Goal: Transaction & Acquisition: Purchase product/service

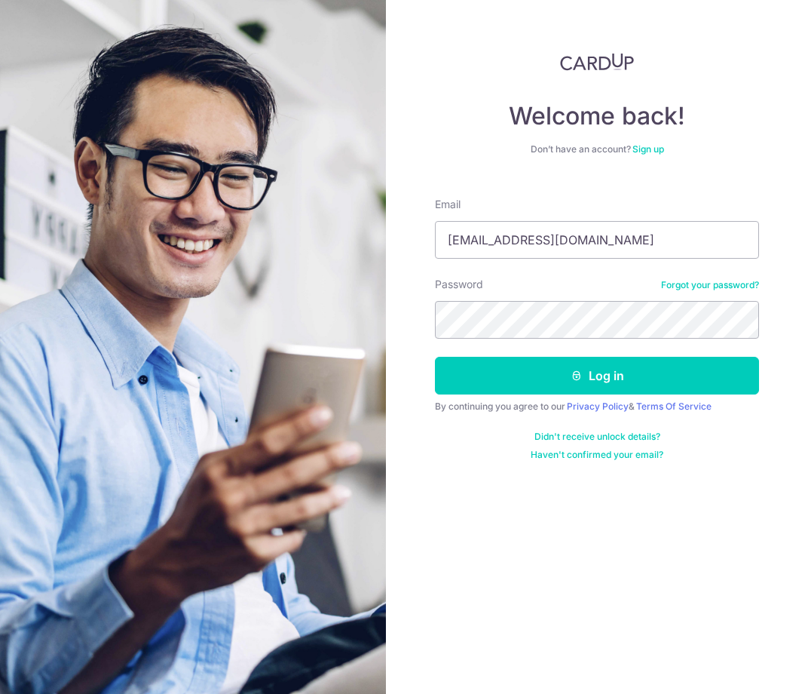
type input "Yanting.kok@gmail.com"
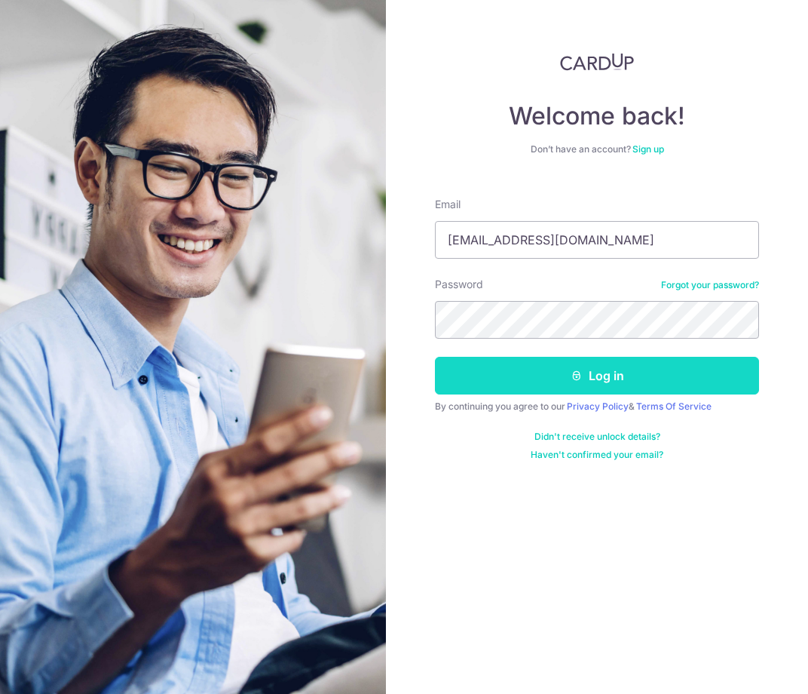
click at [437, 386] on button "Log in" at bounding box center [597, 376] width 324 height 38
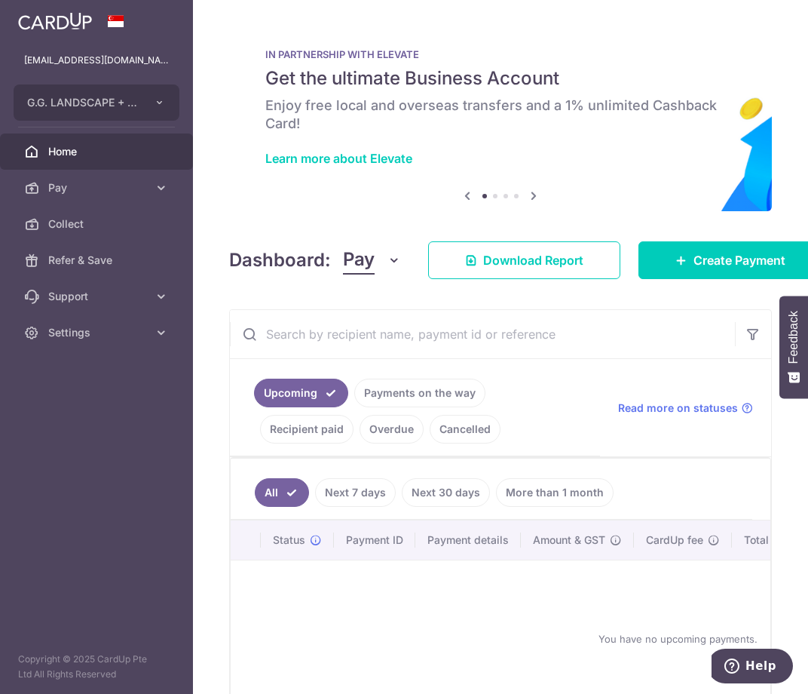
drag, startPoint x: 103, startPoint y: 533, endPoint x: 118, endPoint y: 423, distance: 111.0
click at [103, 533] on aside "yanting.kok@gmail.com G.G. LANDSCAPE + CONSTRUCTION PTE LTD Add new company G.G…" at bounding box center [96, 347] width 193 height 694
click at [149, 189] on link "Pay" at bounding box center [96, 188] width 193 height 36
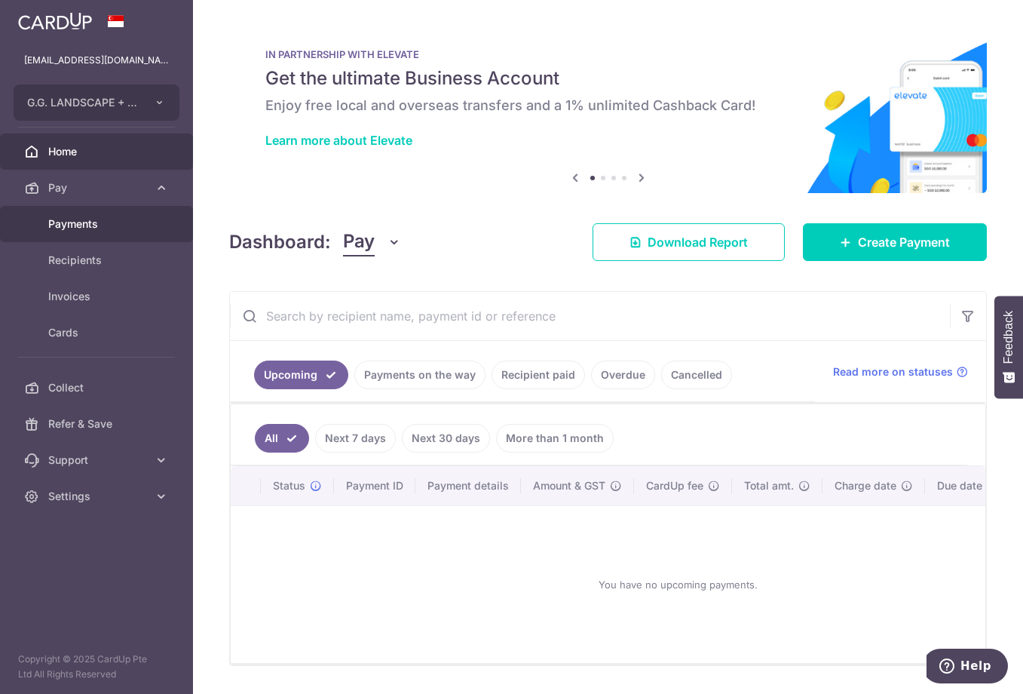
click at [89, 228] on span "Payments" at bounding box center [98, 223] width 100 height 15
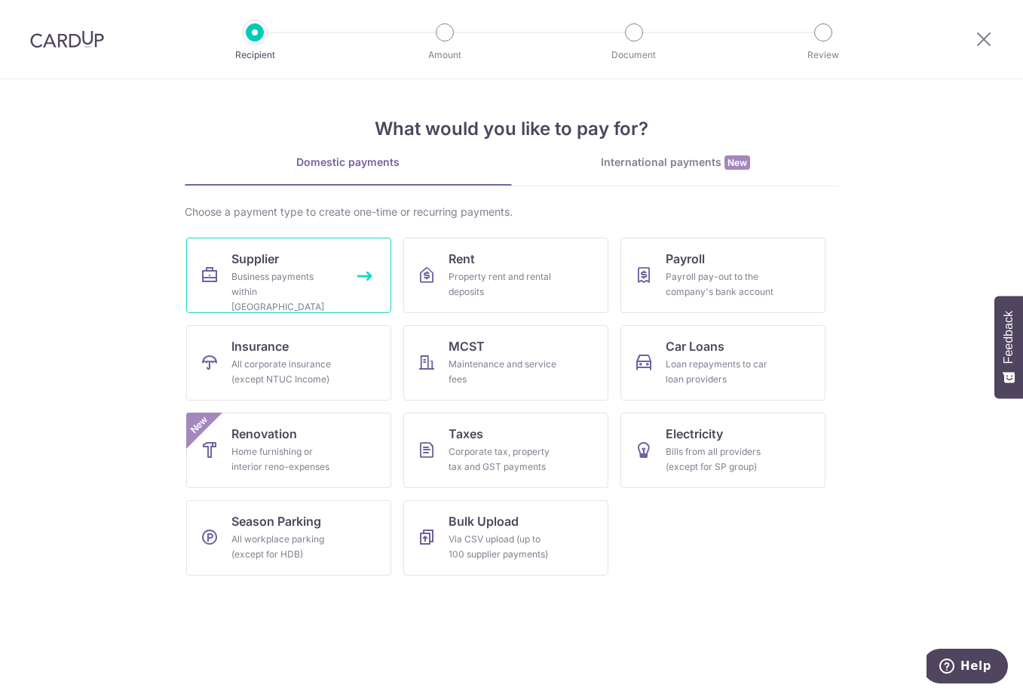
click at [242, 275] on div "Business payments within Singapore" at bounding box center [286, 291] width 109 height 45
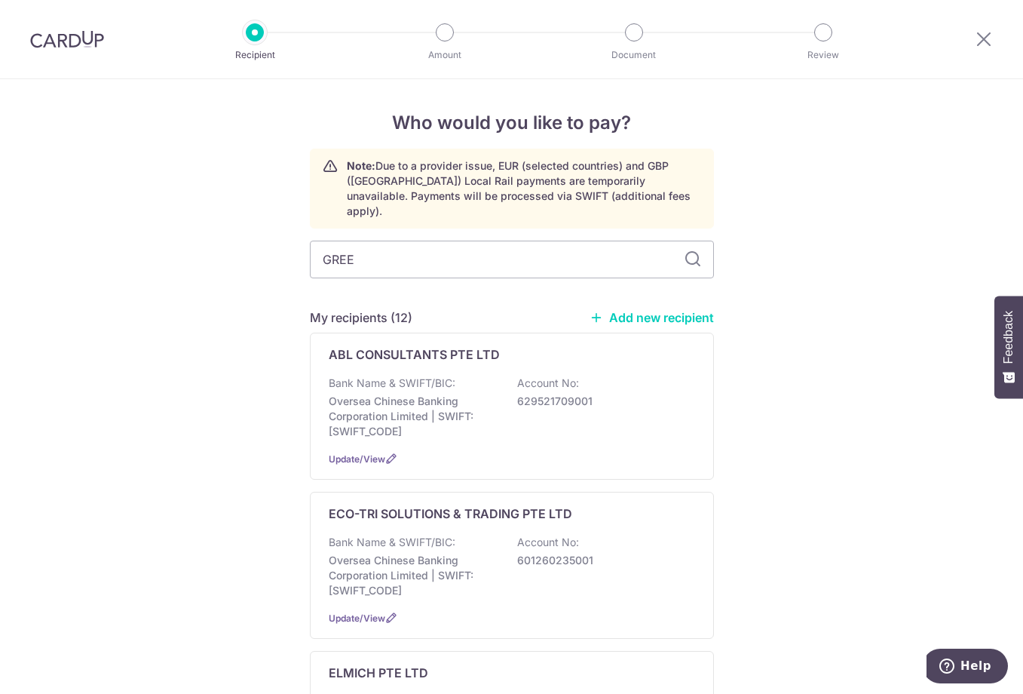
type input "GREEN"
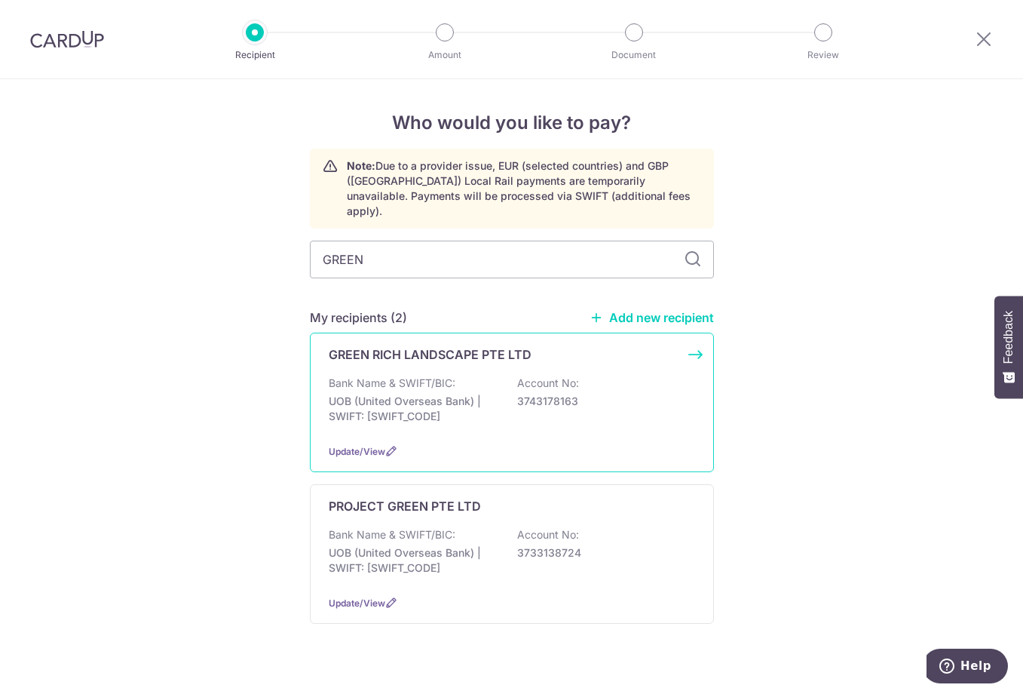
click at [386, 394] on p "UOB (United Overseas Bank) | SWIFT: UOVBSGSGXXX" at bounding box center [413, 409] width 169 height 30
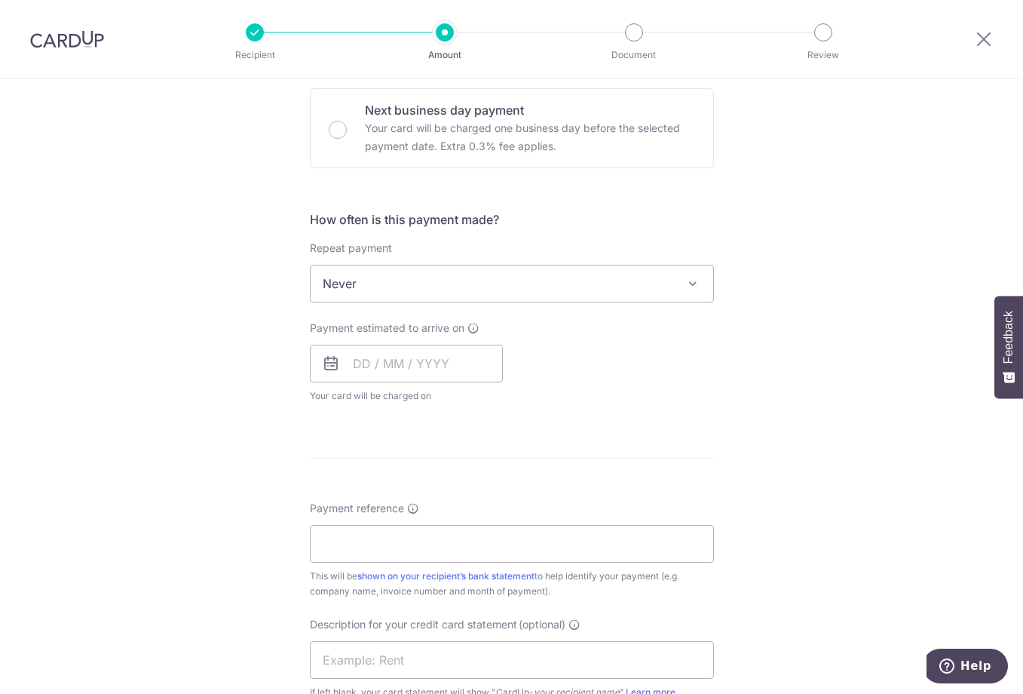
scroll to position [851, 0]
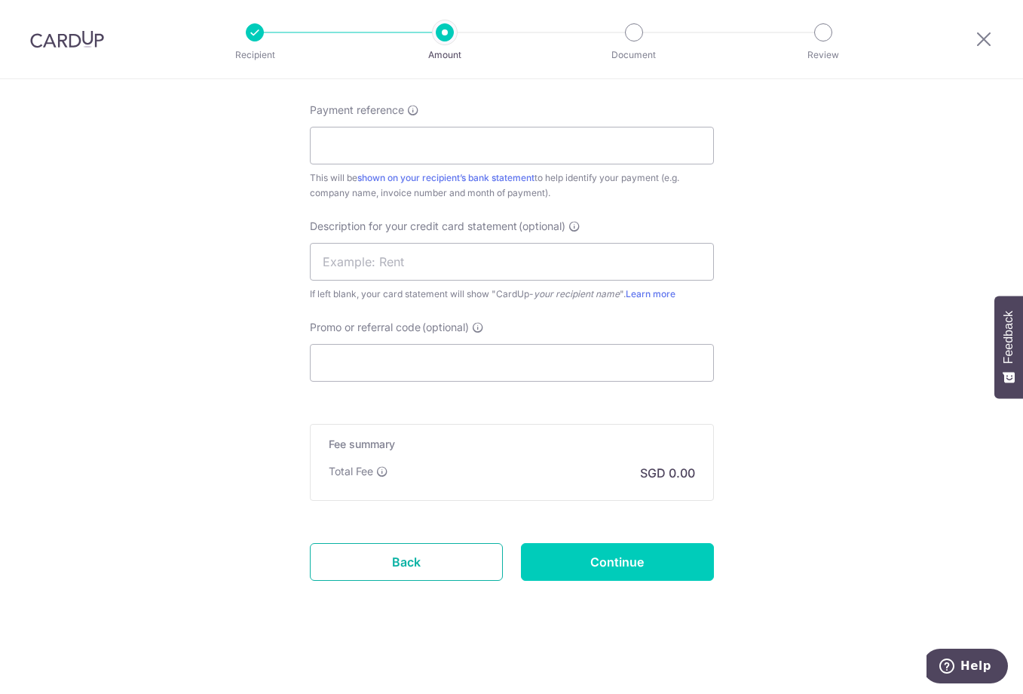
click at [463, 578] on link "Back" at bounding box center [406, 562] width 193 height 38
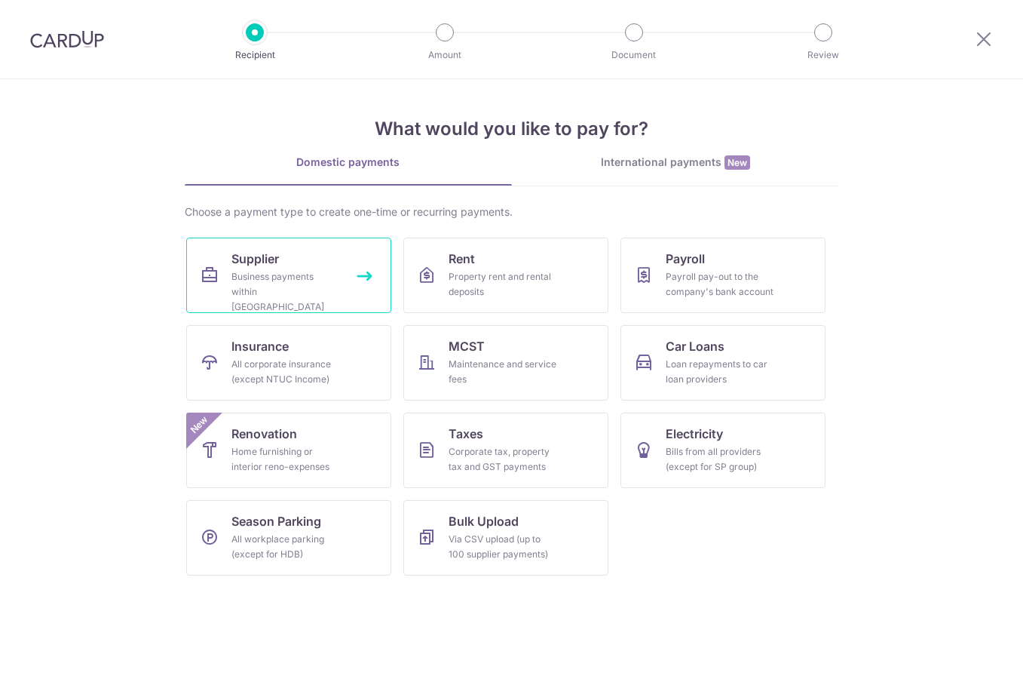
click at [318, 275] on div "Business payments within [GEOGRAPHIC_DATA]" at bounding box center [286, 291] width 109 height 45
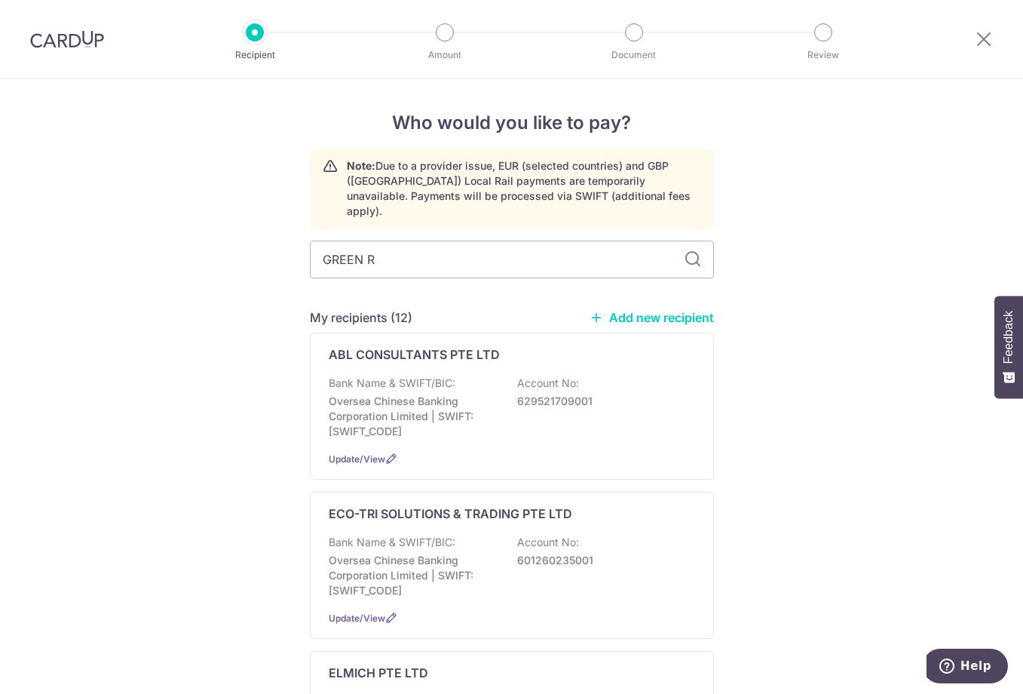
type input "GREEN RI"
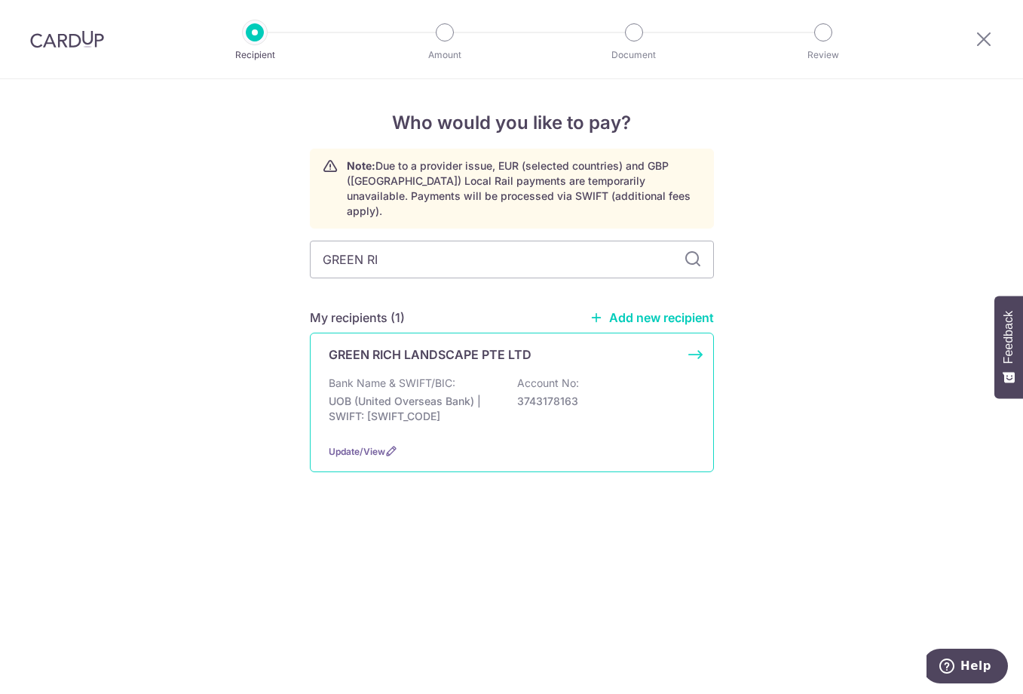
click at [552, 400] on div "Bank Name & SWIFT/BIC: UOB (United Overseas Bank) | SWIFT: UOVBSGSGXXX Account …" at bounding box center [512, 404] width 367 height 56
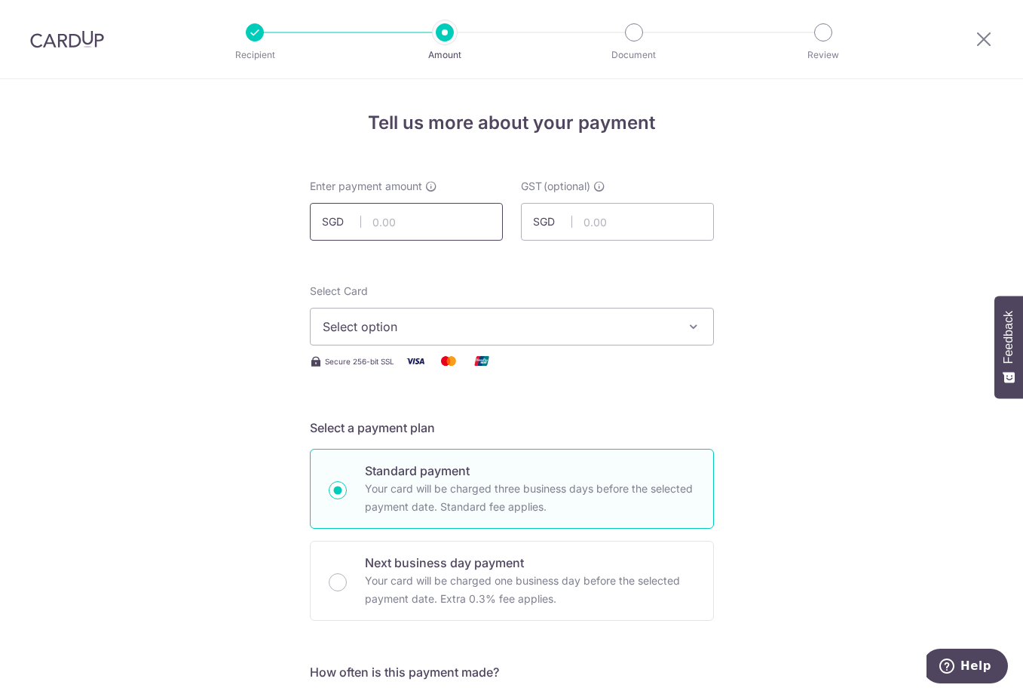
click at [414, 208] on input "text" at bounding box center [406, 222] width 193 height 38
type input "3"
type input "30,533.08"
click at [403, 333] on span "Select option" at bounding box center [498, 327] width 351 height 18
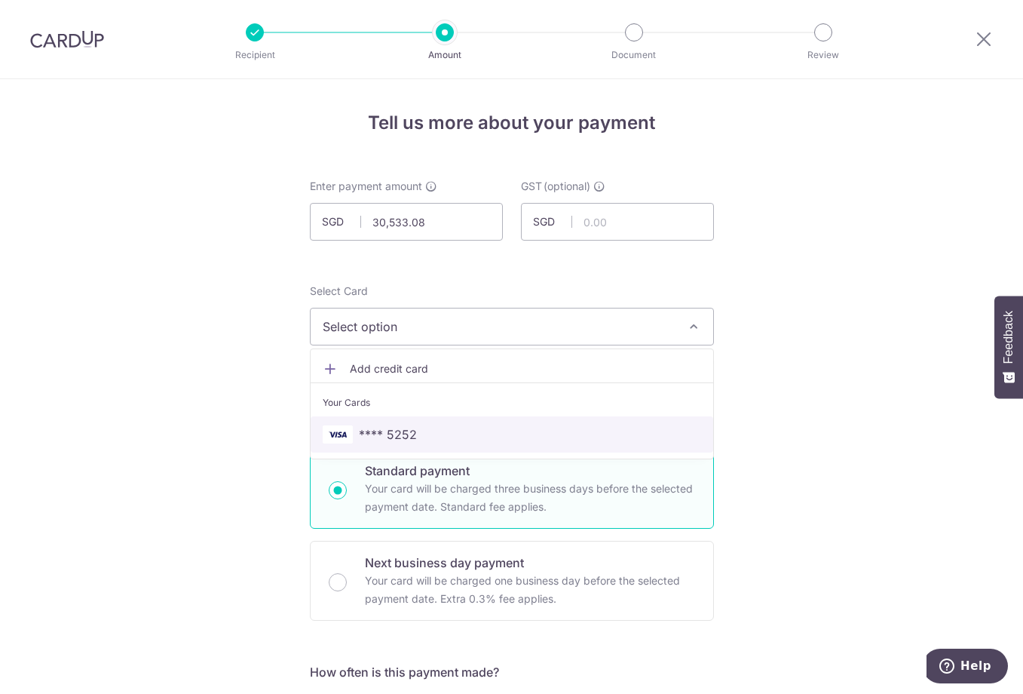
click at [406, 441] on span "**** 5252" at bounding box center [388, 434] width 58 height 18
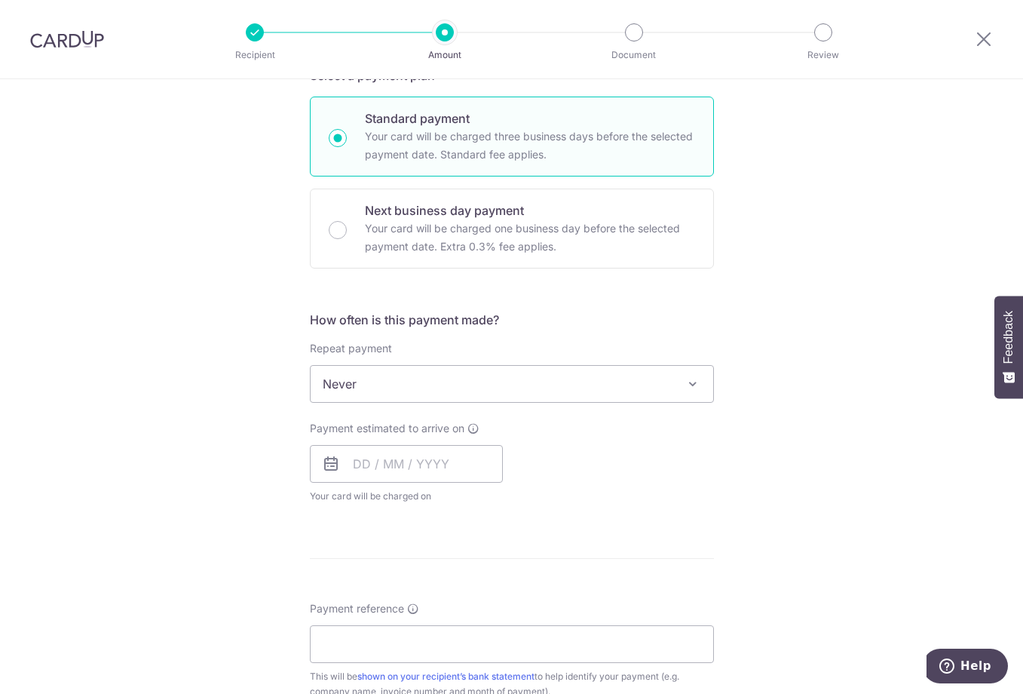
scroll to position [377, 0]
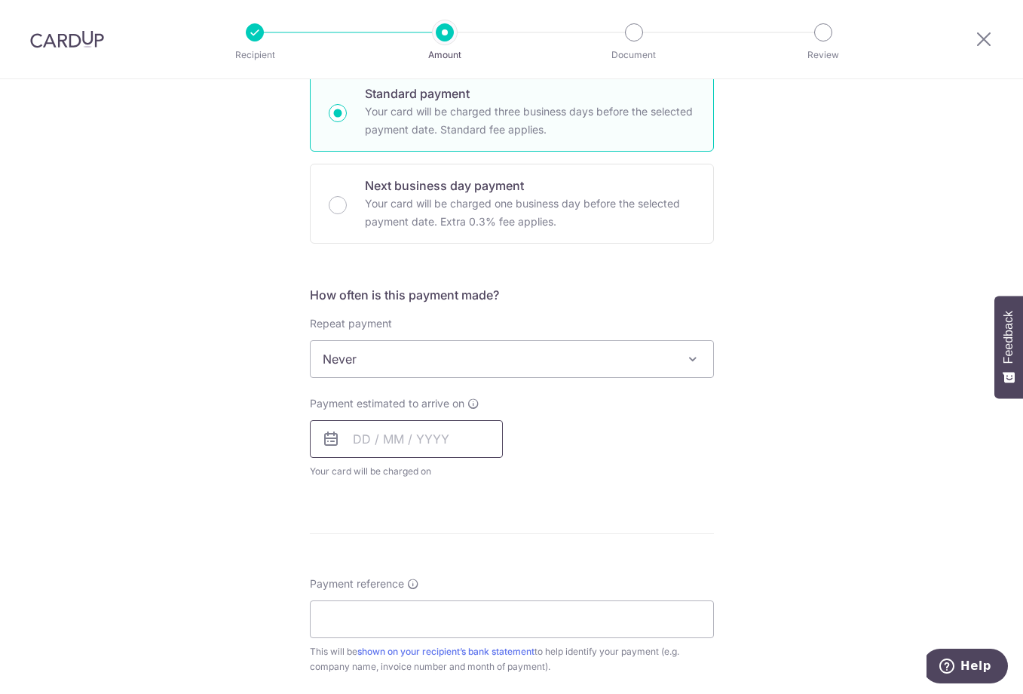
click at [388, 440] on input "text" at bounding box center [406, 439] width 193 height 38
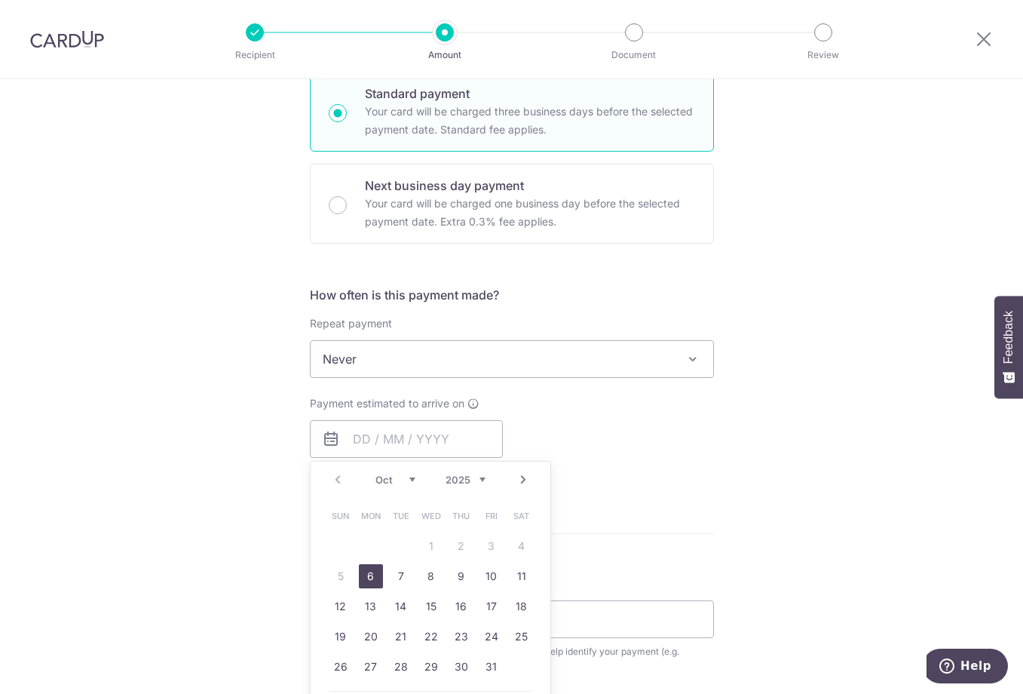
click at [364, 576] on link "6" at bounding box center [371, 576] width 24 height 24
type input "[DATE]"
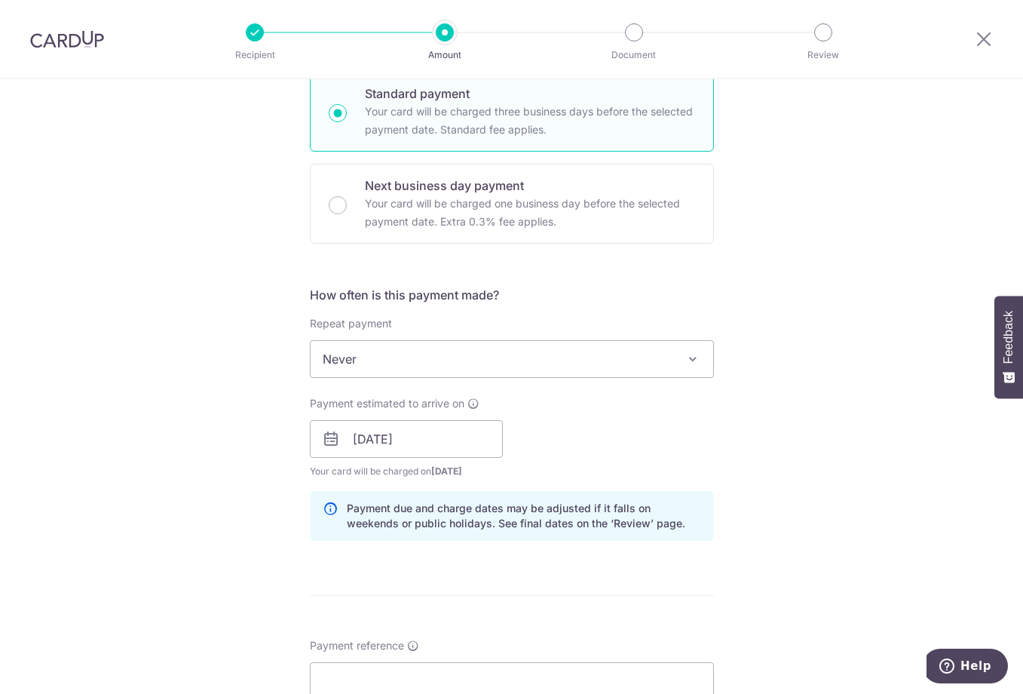
click at [606, 444] on div "Payment estimated to arrive on 06/10/2025 Prev Next Oct Nov Dec 2025 2026 2027 …" at bounding box center [512, 437] width 422 height 83
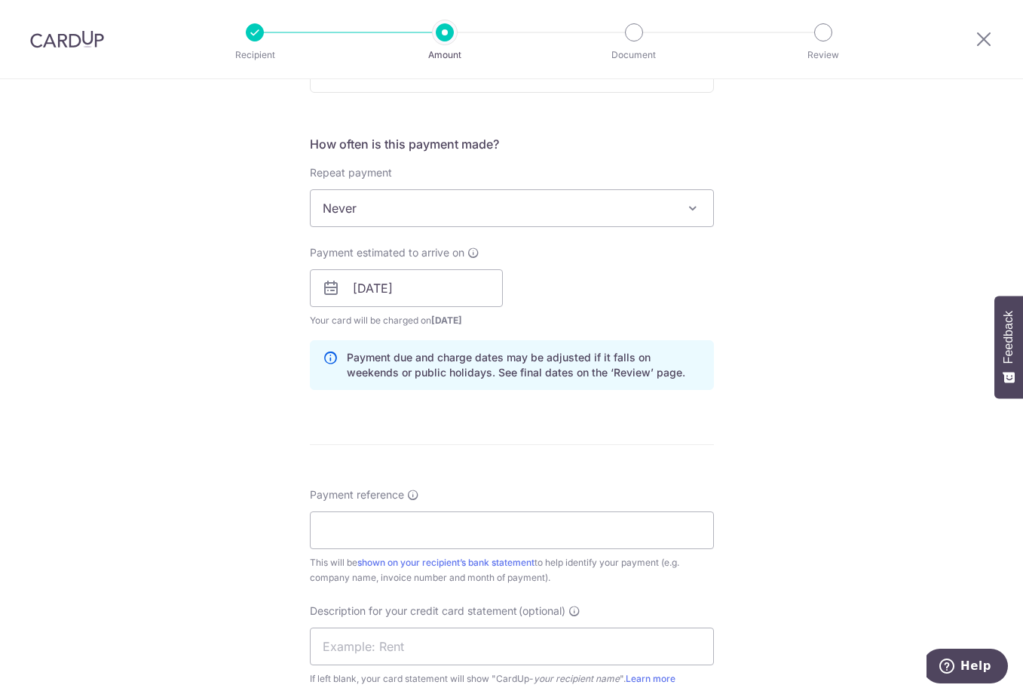
scroll to position [603, 0]
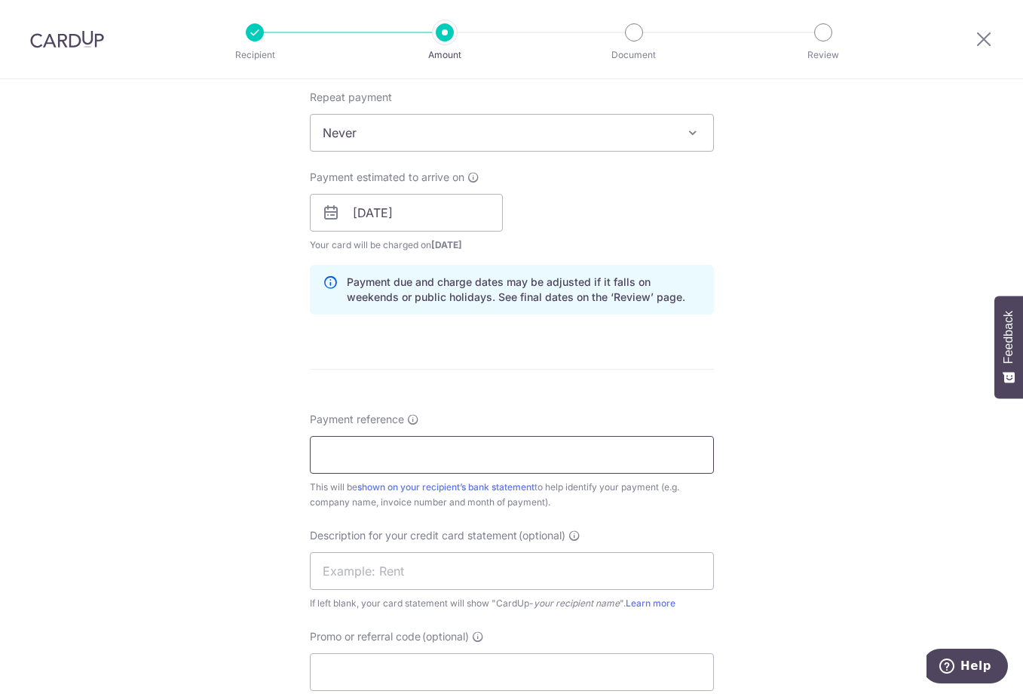
click at [451, 469] on input "Payment reference" at bounding box center [512, 455] width 404 height 38
click at [446, 462] on input "Payment reference" at bounding box center [512, 455] width 404 height 38
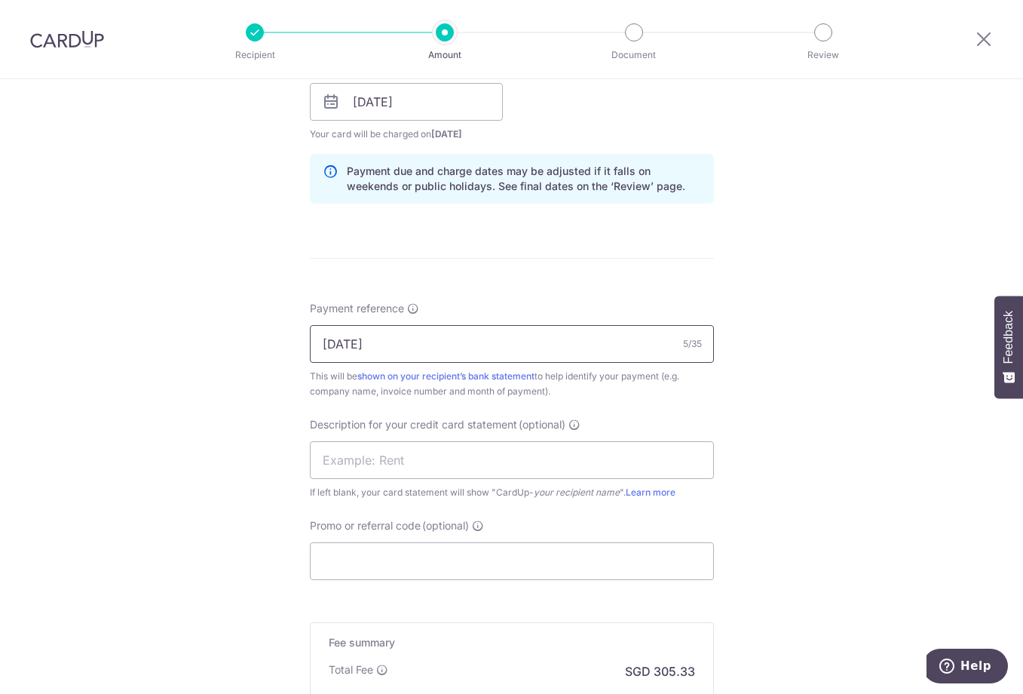
scroll to position [905, 0]
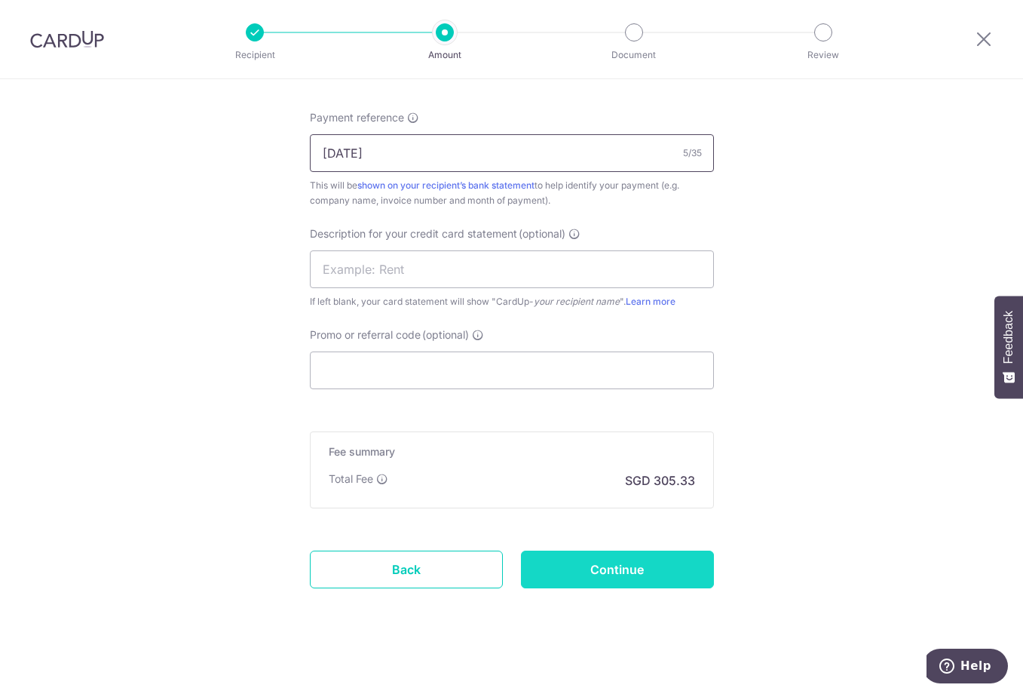
type input "JUL25"
click at [649, 583] on input "Continue" at bounding box center [617, 570] width 193 height 38
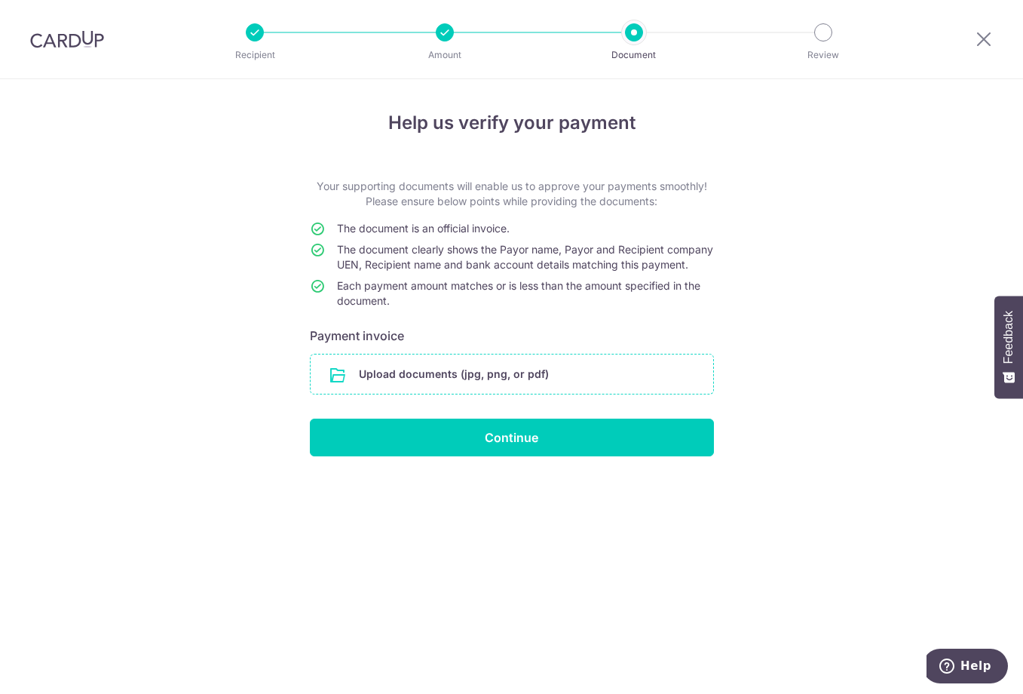
click at [455, 376] on input "file" at bounding box center [512, 373] width 403 height 39
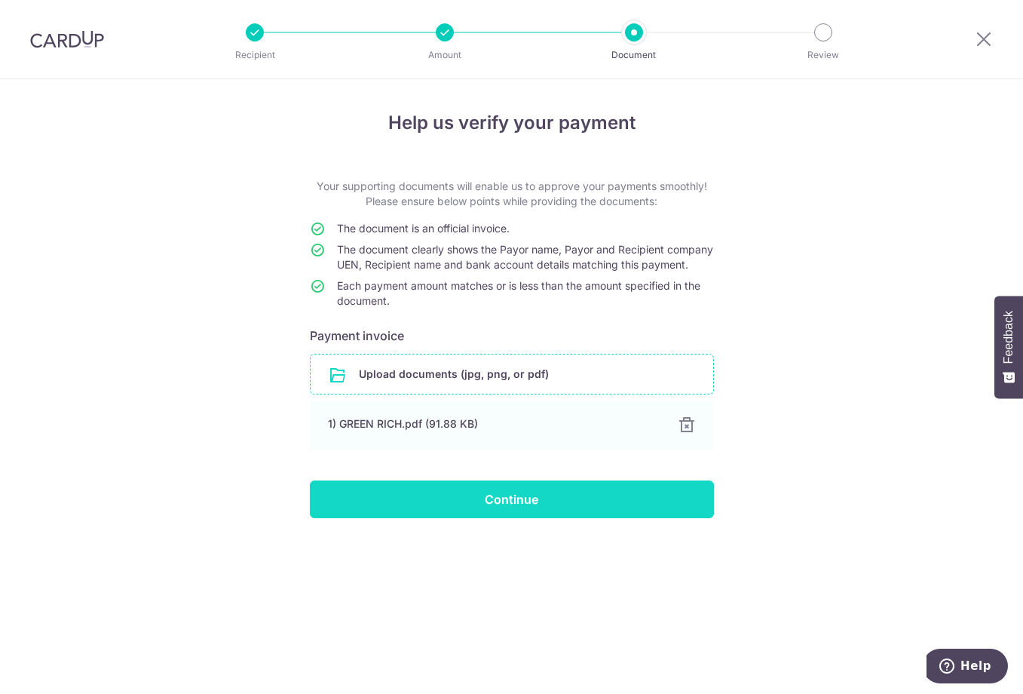
click at [496, 508] on input "Continue" at bounding box center [512, 499] width 404 height 38
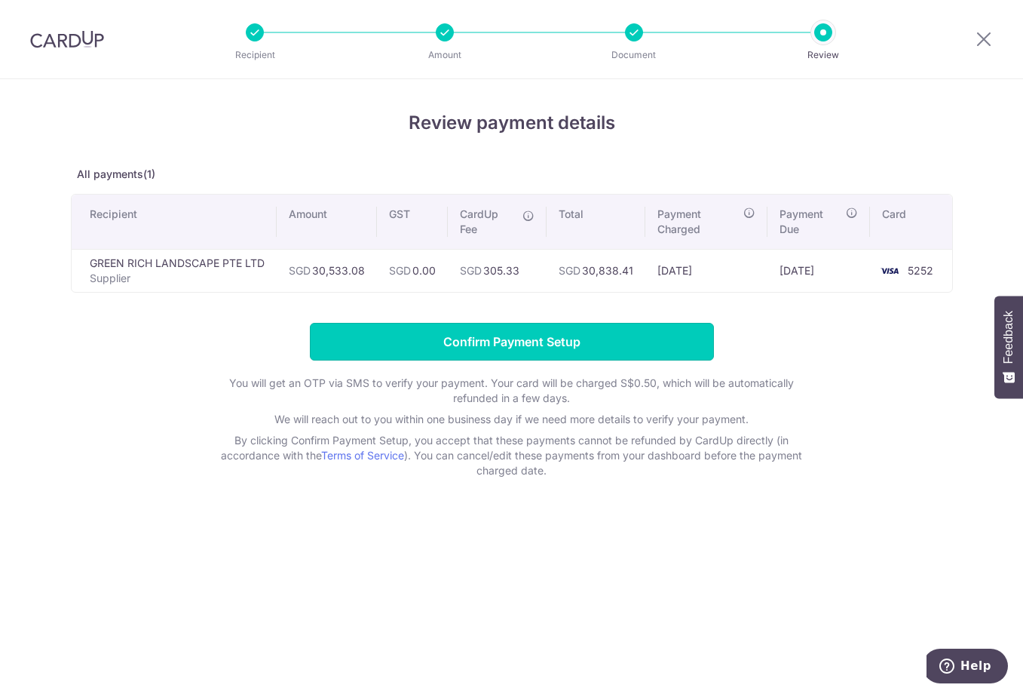
click at [483, 340] on input "Confirm Payment Setup" at bounding box center [512, 342] width 404 height 38
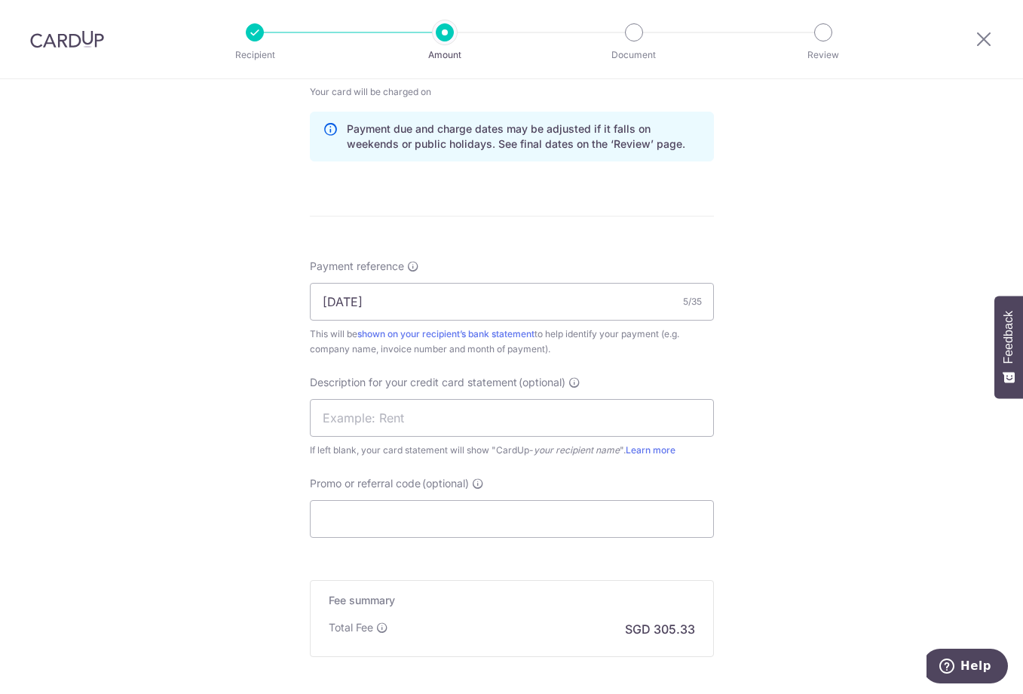
scroll to position [974, 0]
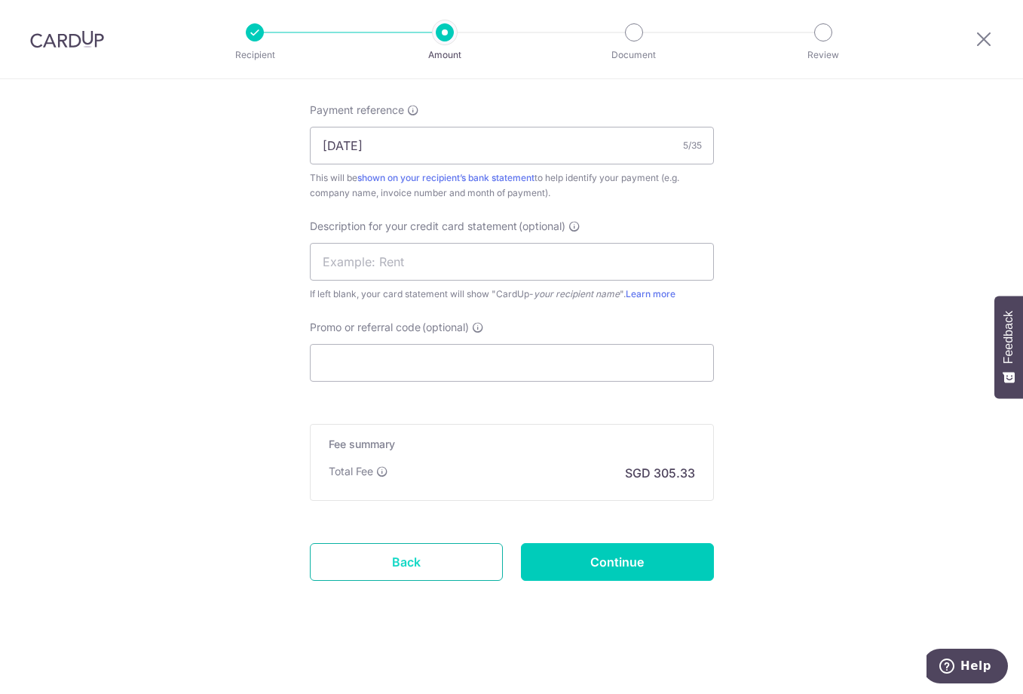
click at [428, 557] on link "Back" at bounding box center [406, 562] width 193 height 38
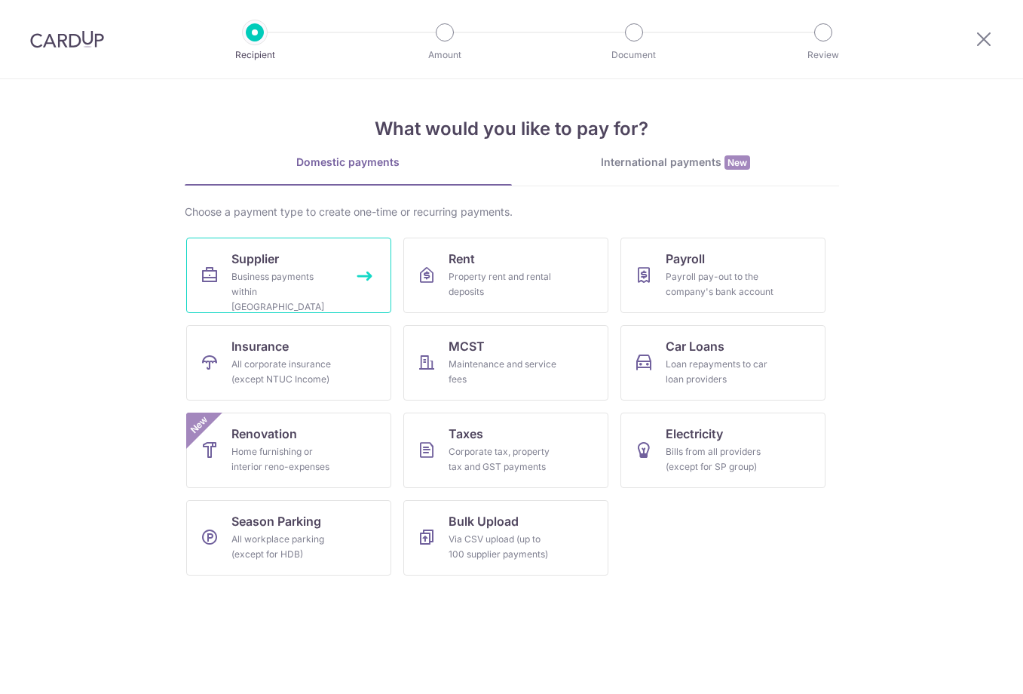
click at [293, 262] on link "Supplier Business payments within [GEOGRAPHIC_DATA]" at bounding box center [288, 275] width 205 height 75
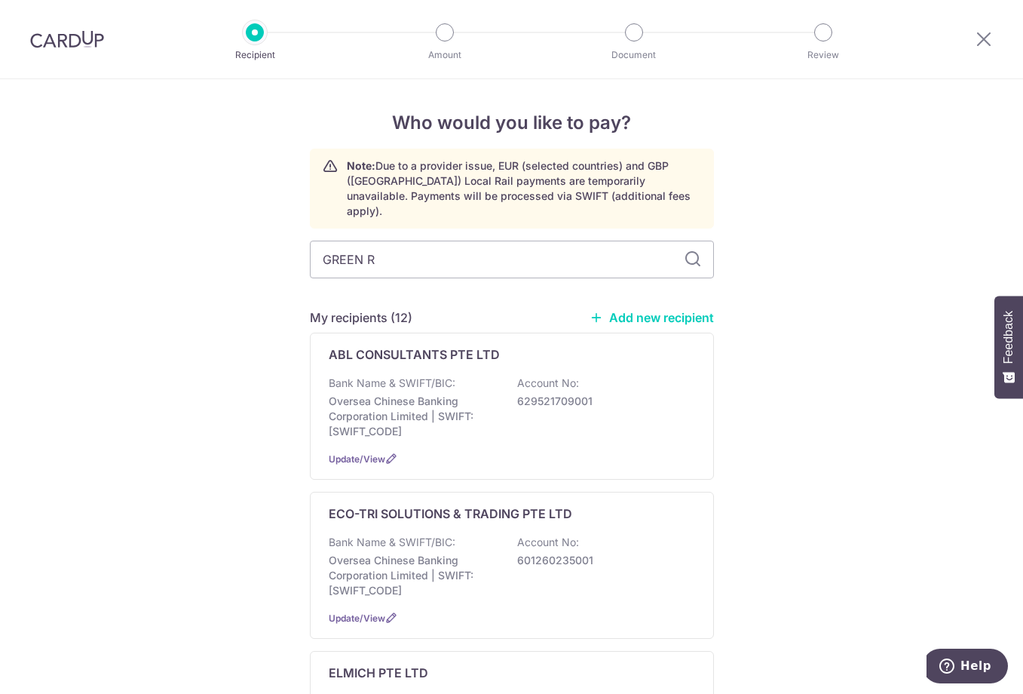
type input "GREEN RI"
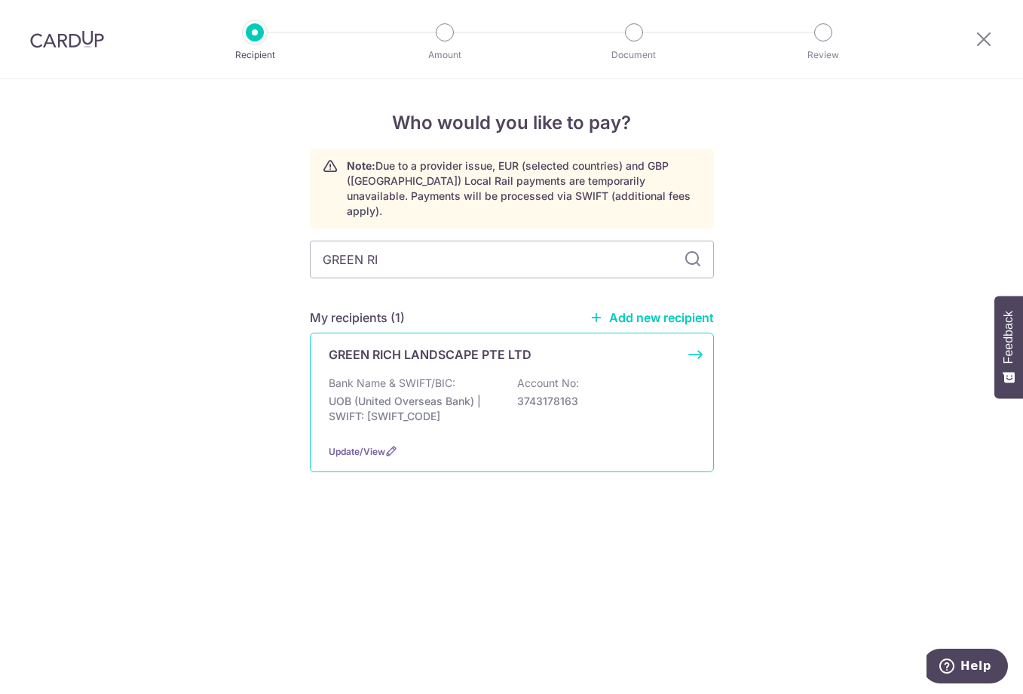
click at [551, 394] on p "3743178163" at bounding box center [601, 401] width 169 height 15
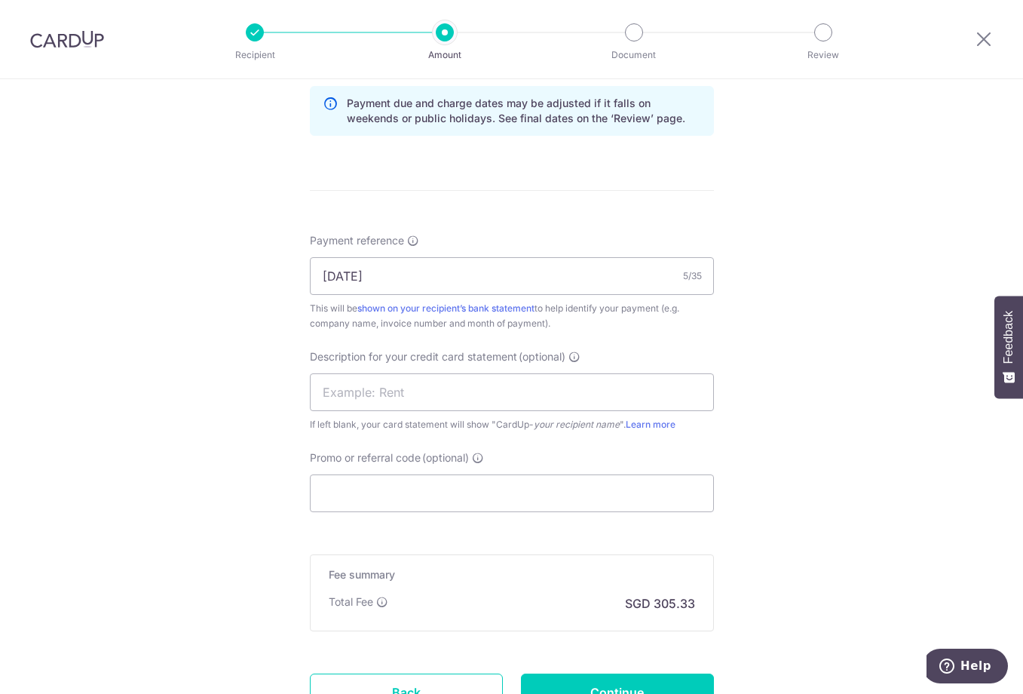
scroll to position [913, 0]
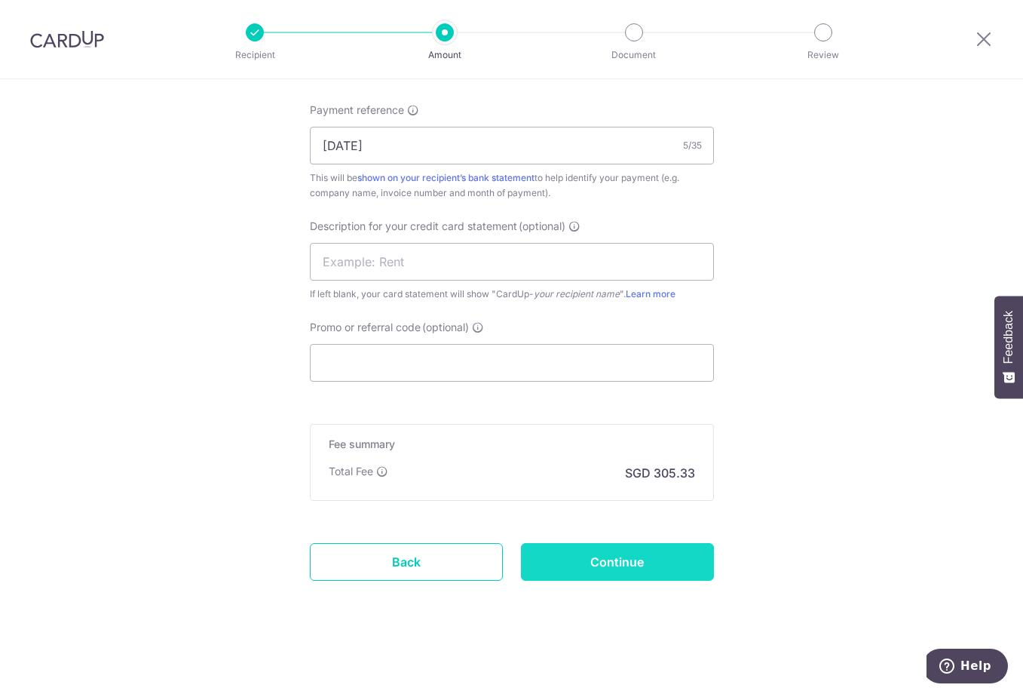
click at [642, 564] on input "Continue" at bounding box center [617, 562] width 193 height 38
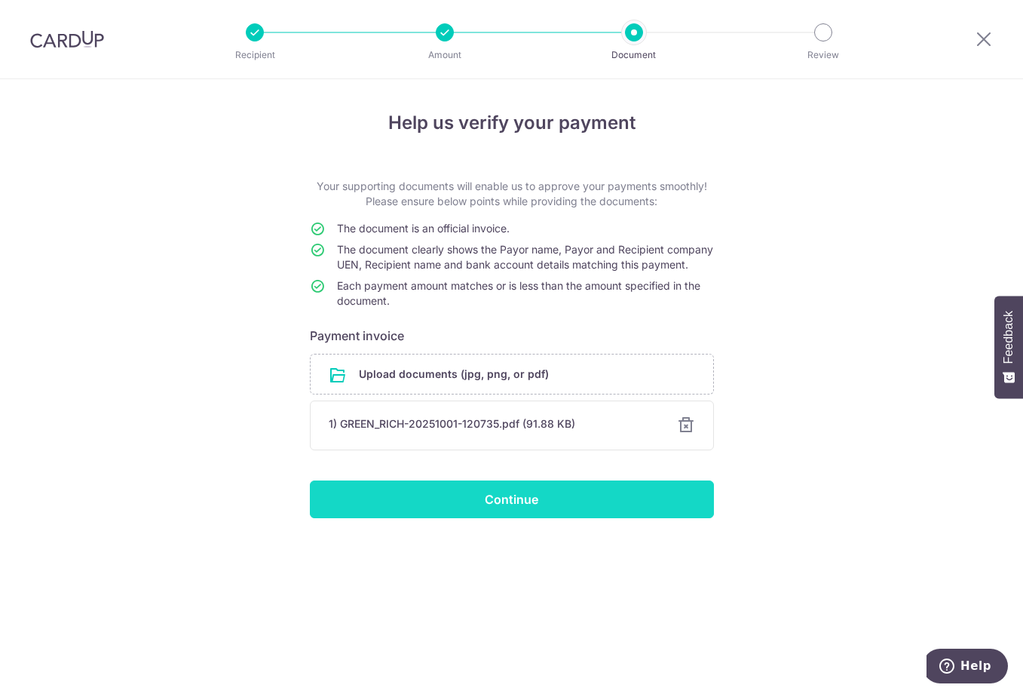
click at [471, 518] on input "Continue" at bounding box center [512, 499] width 404 height 38
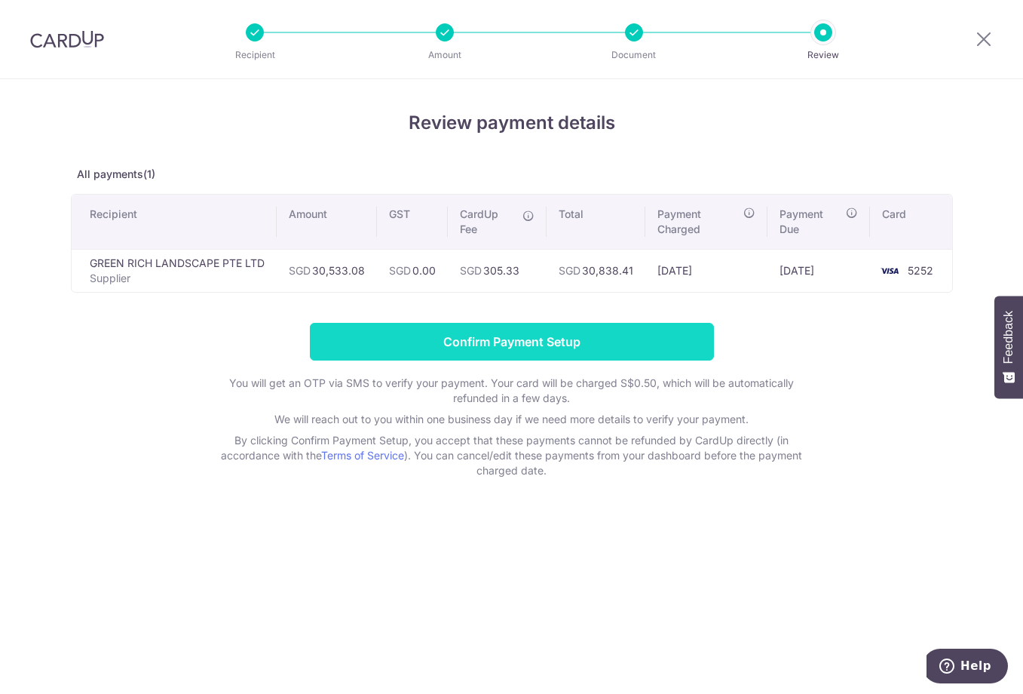
click at [375, 345] on input "Confirm Payment Setup" at bounding box center [512, 342] width 404 height 38
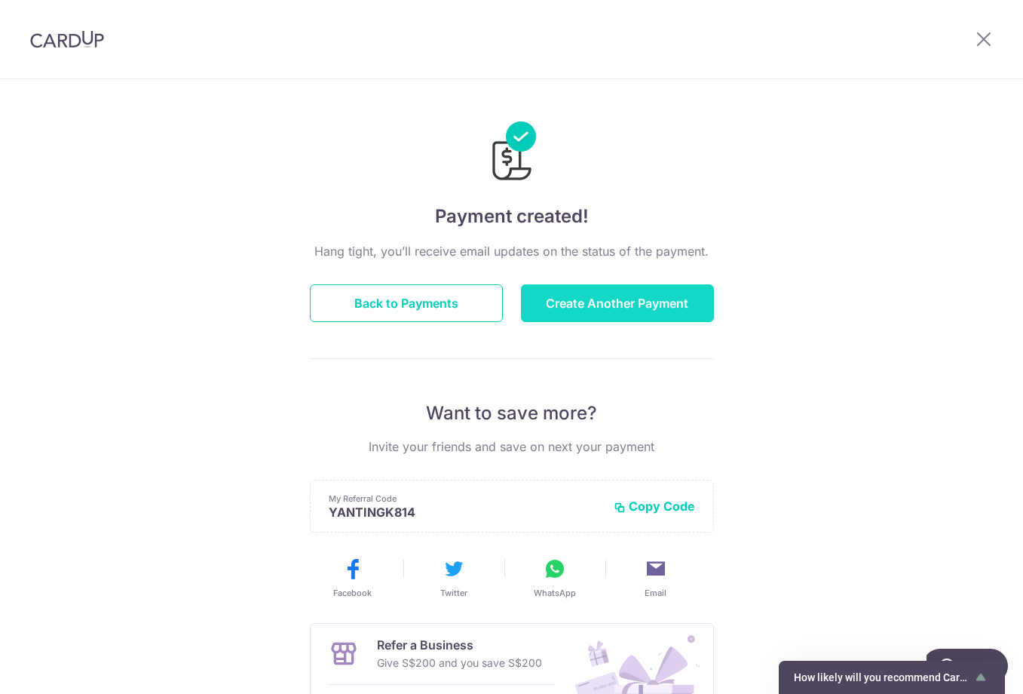
drag, startPoint x: 580, startPoint y: 305, endPoint x: 612, endPoint y: 309, distance: 31.9
click at [580, 305] on button "Create Another Payment" at bounding box center [617, 303] width 193 height 38
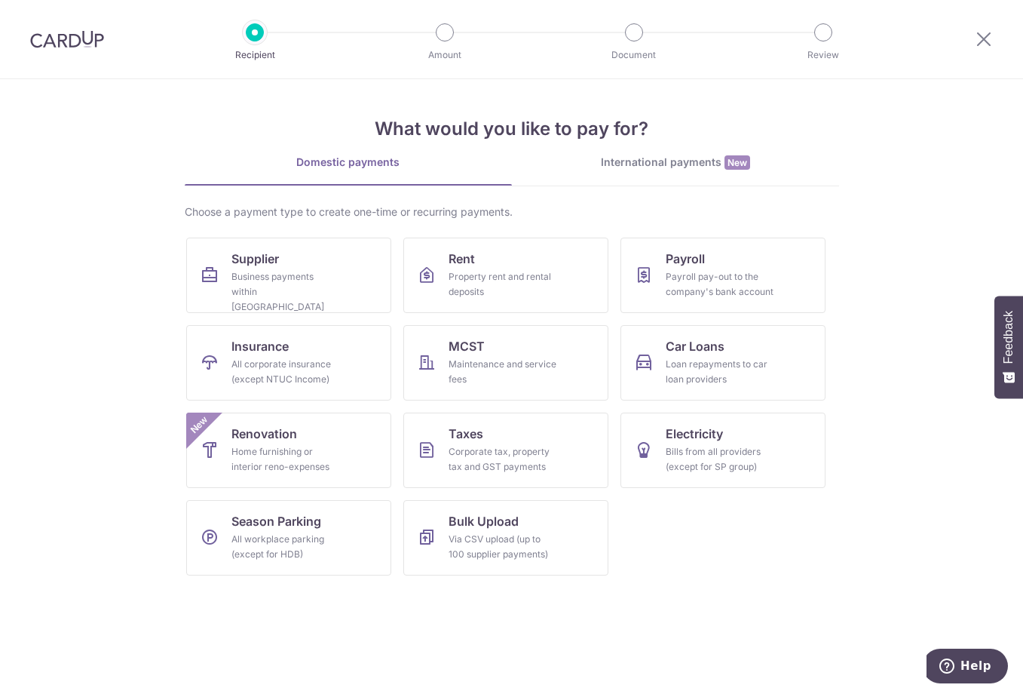
click at [692, 163] on div "International payments New" at bounding box center [675, 163] width 327 height 16
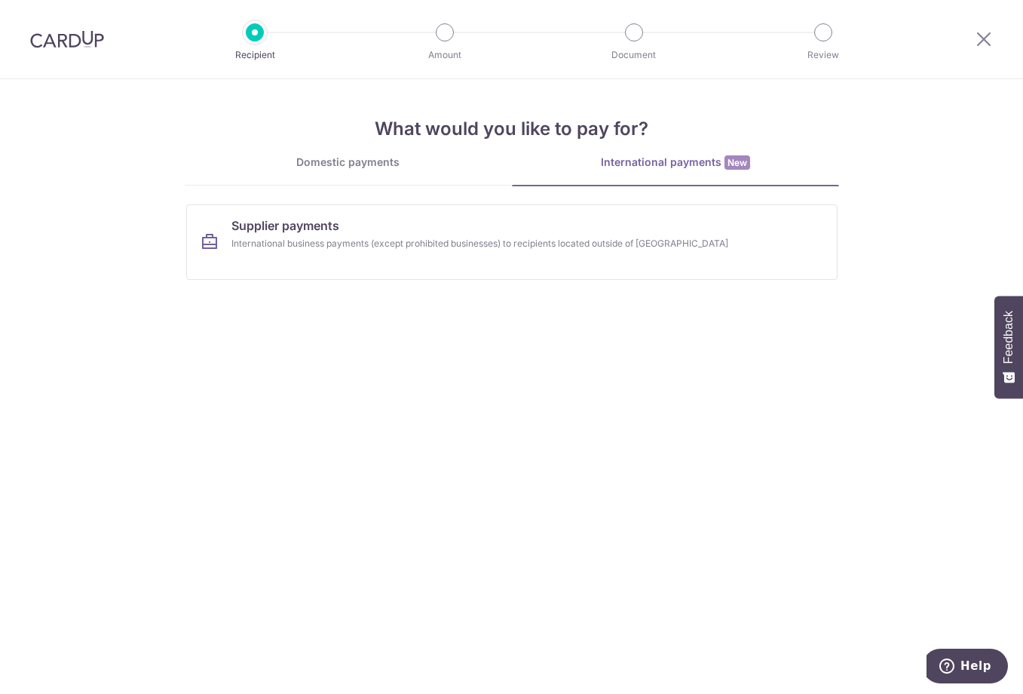
click at [270, 281] on ul "Supplier payments International business payments (except prohibited businesses…" at bounding box center [512, 247] width 652 height 87
click at [277, 260] on link "Supplier payments International business payments (except prohibited businesses…" at bounding box center [512, 241] width 652 height 75
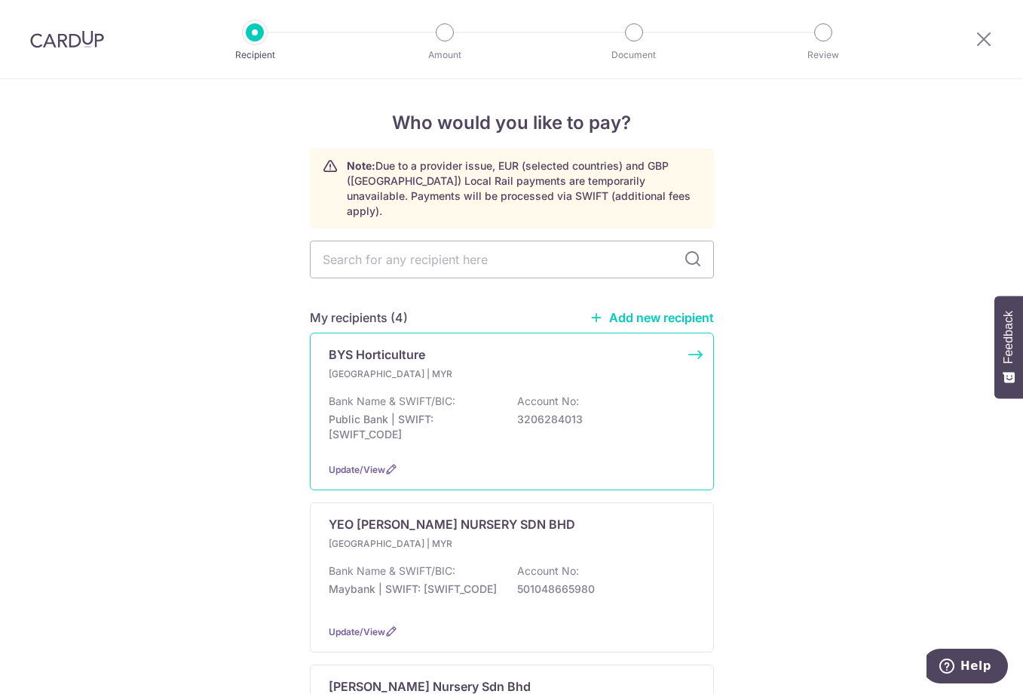
click at [517, 412] on p "3206284013" at bounding box center [601, 419] width 169 height 15
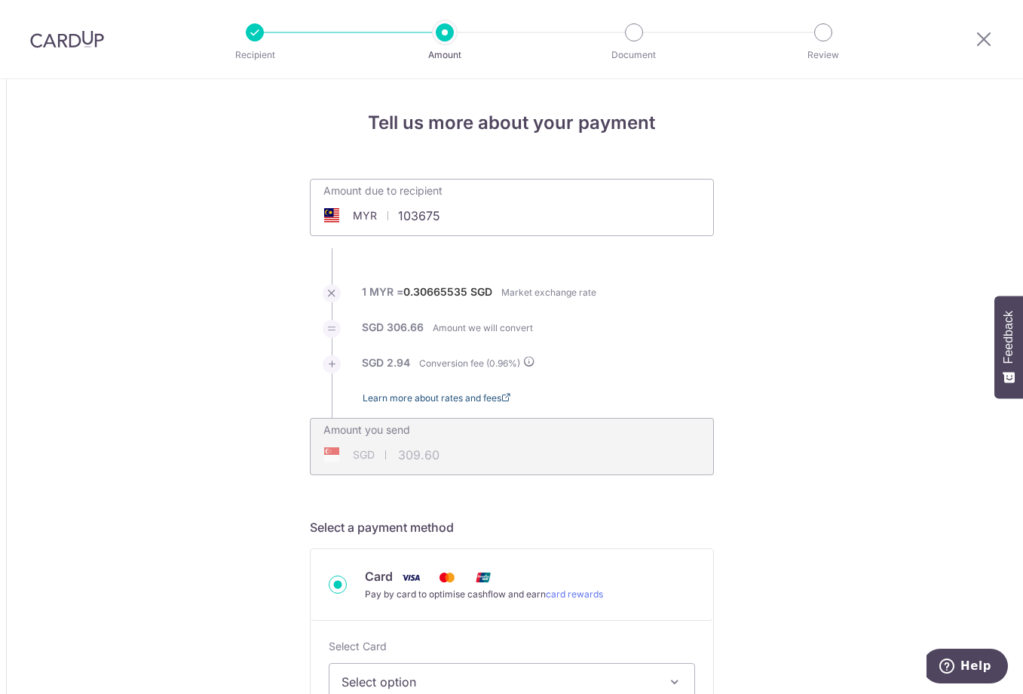
type input "103,675.00"
type input "32,098.23"
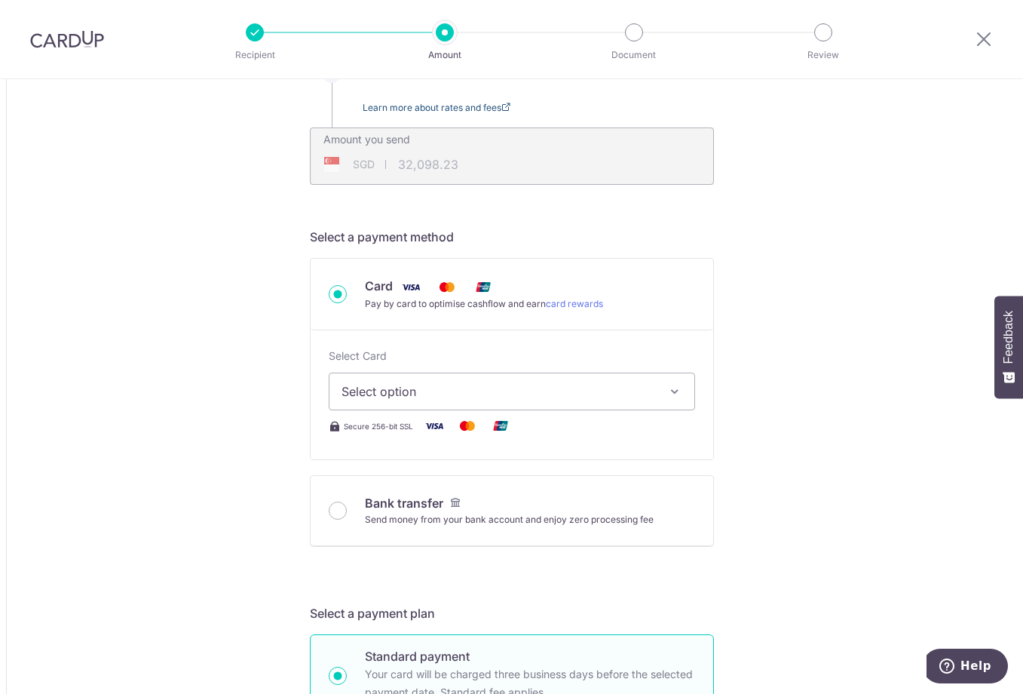
scroll to position [377, 0]
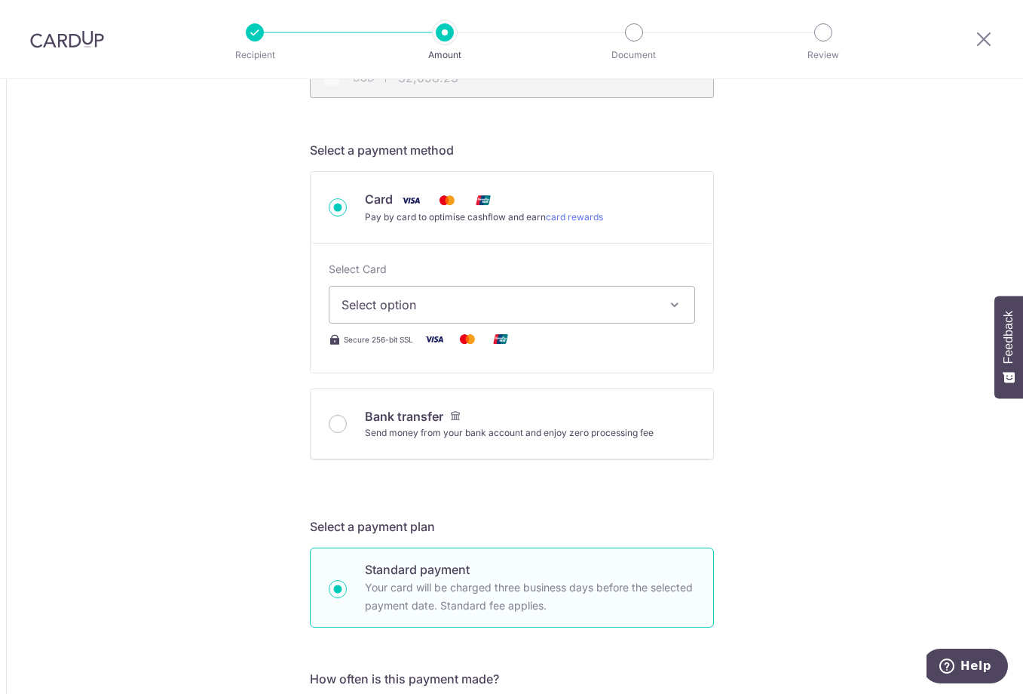
click at [450, 293] on button "Select option" at bounding box center [512, 305] width 367 height 38
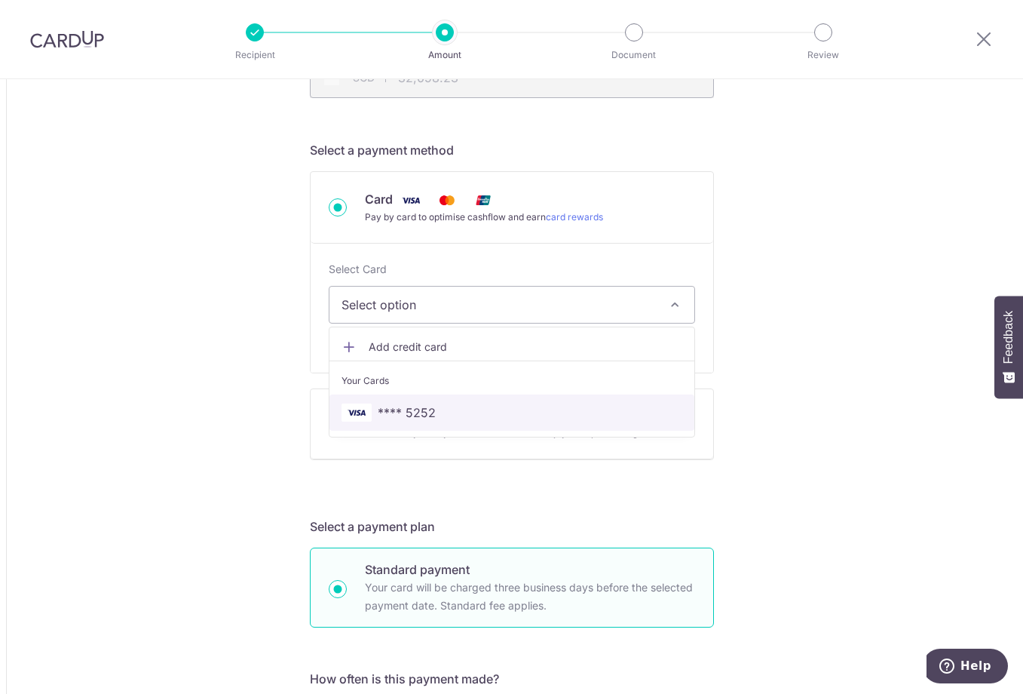
click at [428, 406] on span "**** 5252" at bounding box center [407, 412] width 58 height 18
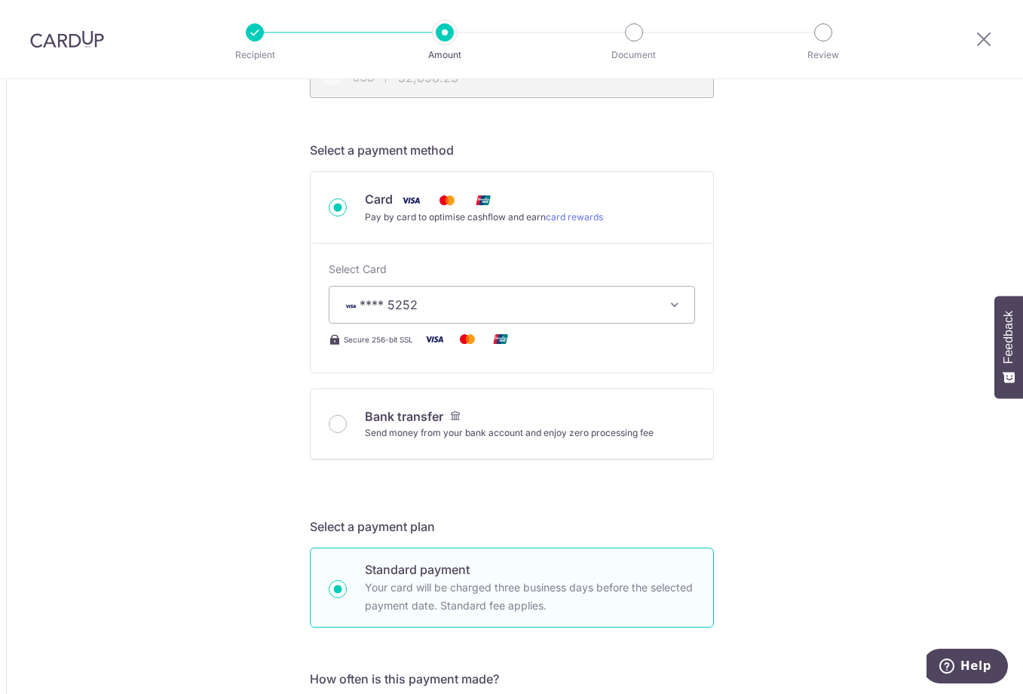
type input "103,675.00"
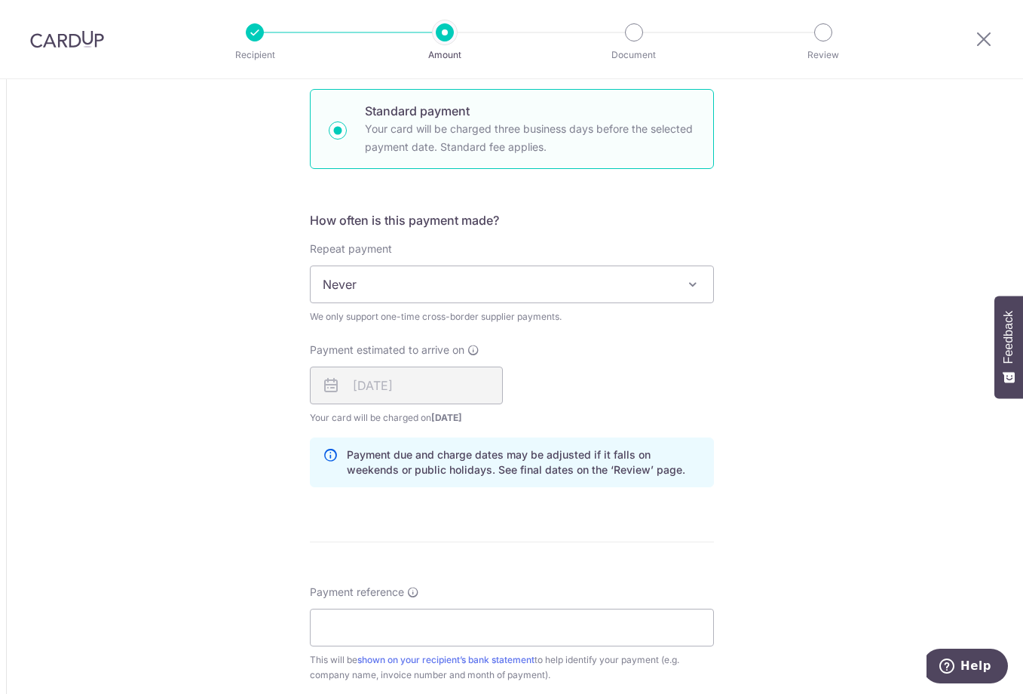
scroll to position [1056, 0]
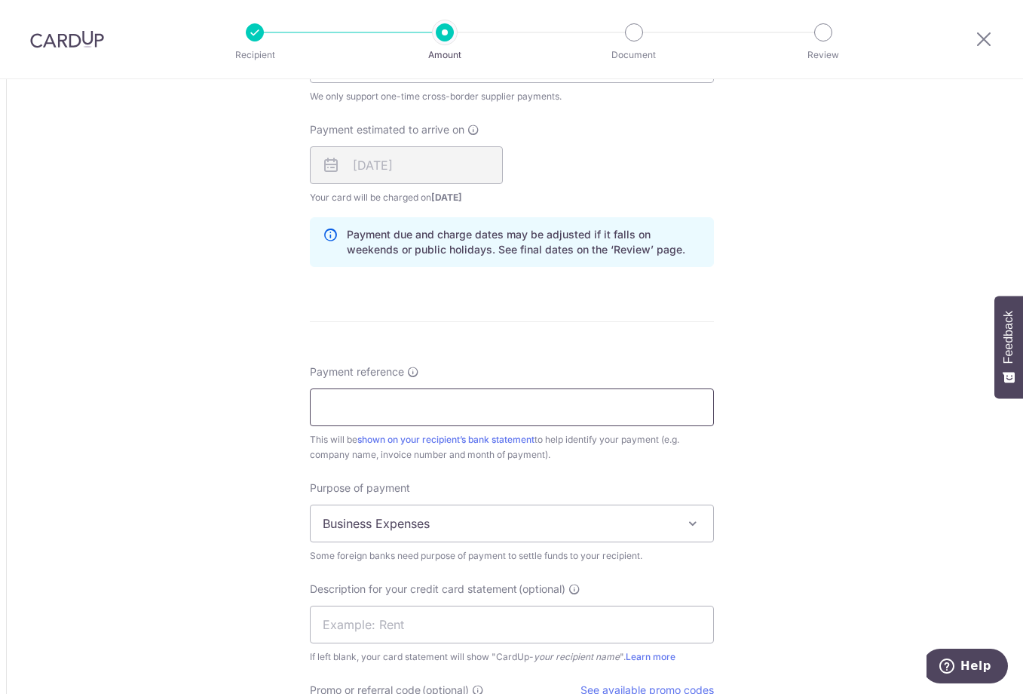
click at [414, 425] on input "Payment reference" at bounding box center [512, 407] width 404 height 38
paste input "[DATE]-[DATE]"
click at [354, 408] on input "[DATE]-[DATE]" at bounding box center [512, 407] width 404 height 38
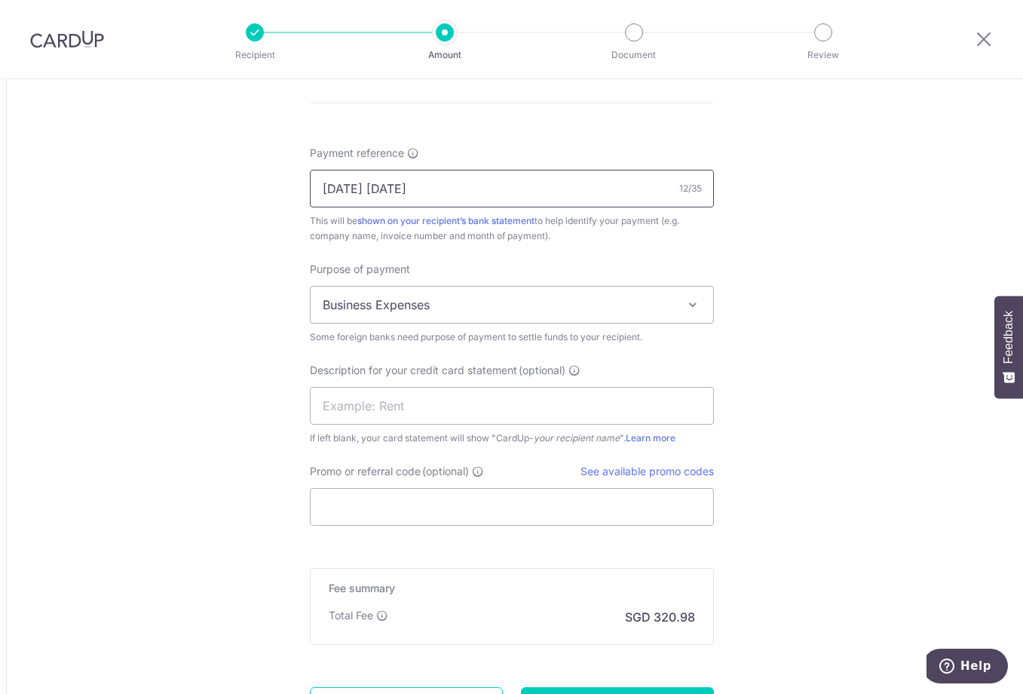
scroll to position [1419, 0]
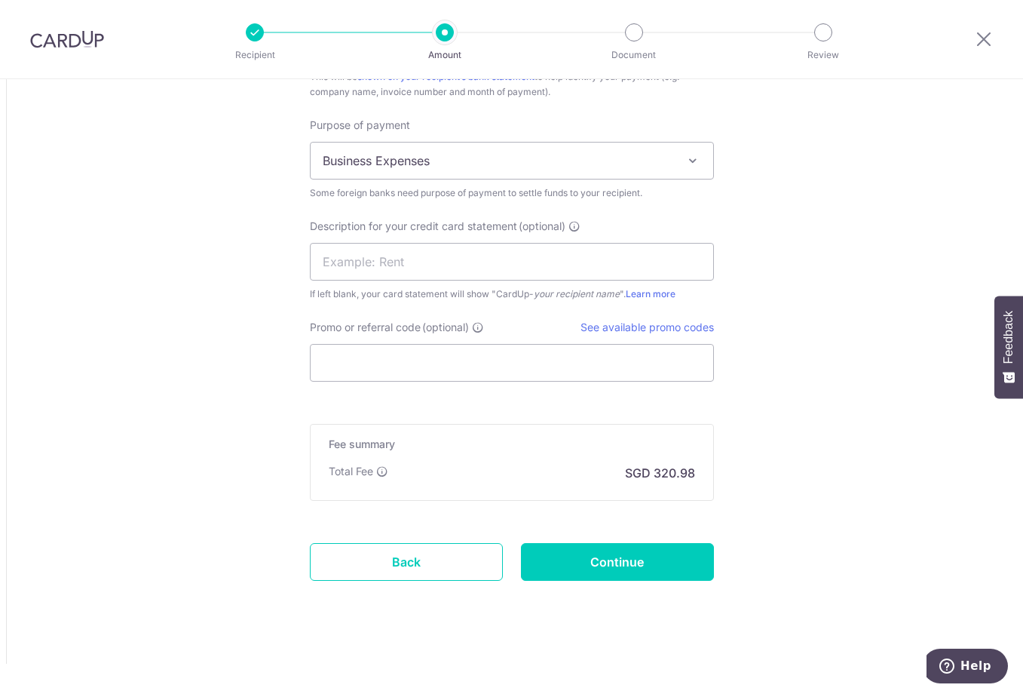
type input "[DATE] [DATE]"
click at [617, 558] on input "Continue" at bounding box center [617, 562] width 193 height 38
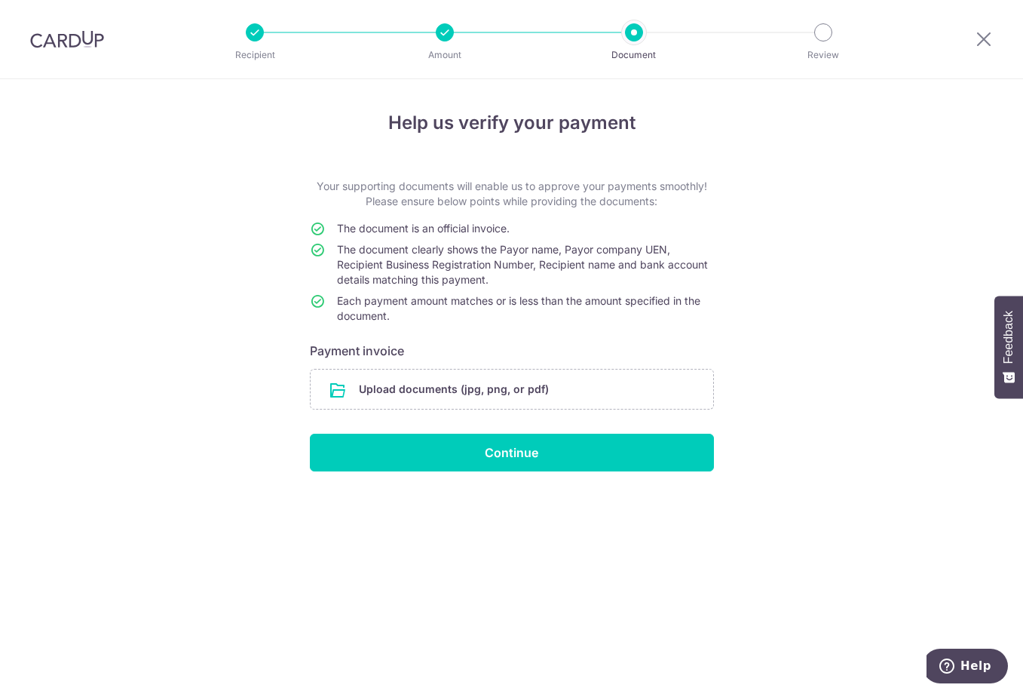
click at [438, 390] on input "file" at bounding box center [512, 389] width 403 height 39
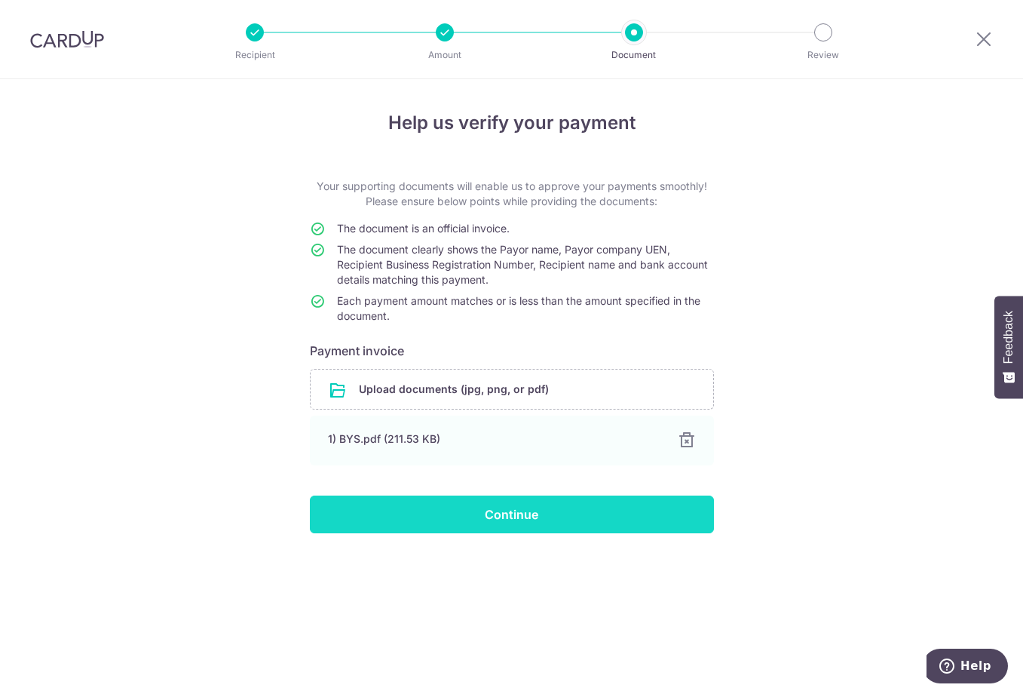
click at [549, 520] on input "Continue" at bounding box center [512, 514] width 404 height 38
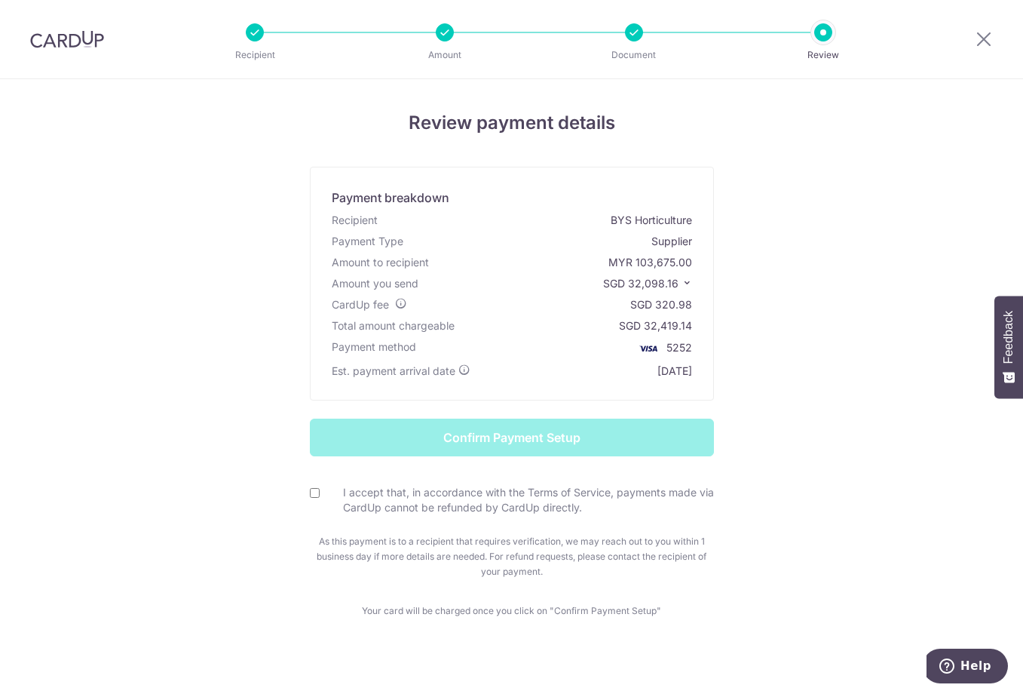
click at [314, 502] on div "I accept that, in accordance with the Terms of Service, payments made via CardU…" at bounding box center [512, 500] width 404 height 31
click at [312, 496] on input "I accept that, in accordance with the Terms of Service, payments made via CardU…" at bounding box center [315, 493] width 10 height 10
checkbox input "true"
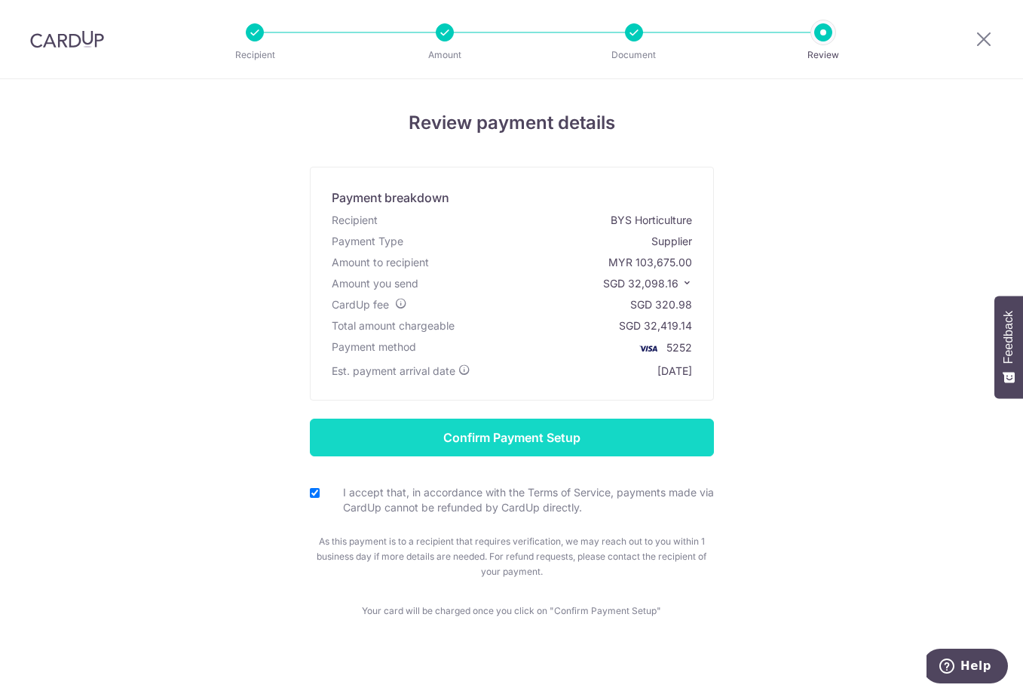
click at [552, 437] on input "Confirm Payment Setup" at bounding box center [512, 438] width 404 height 38
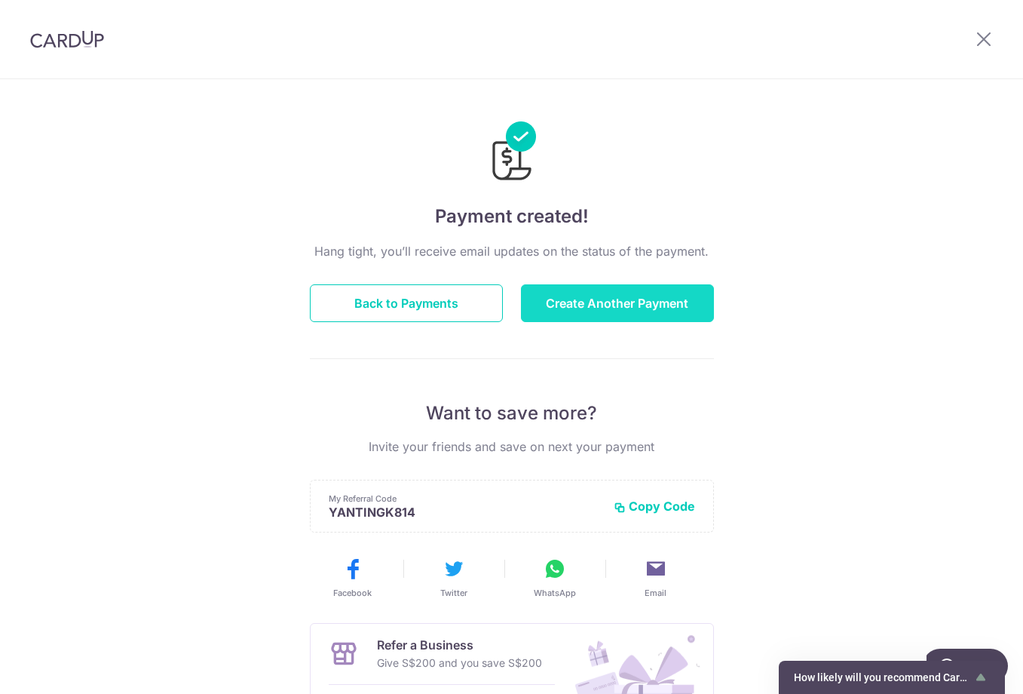
click at [597, 310] on button "Create Another Payment" at bounding box center [617, 303] width 193 height 38
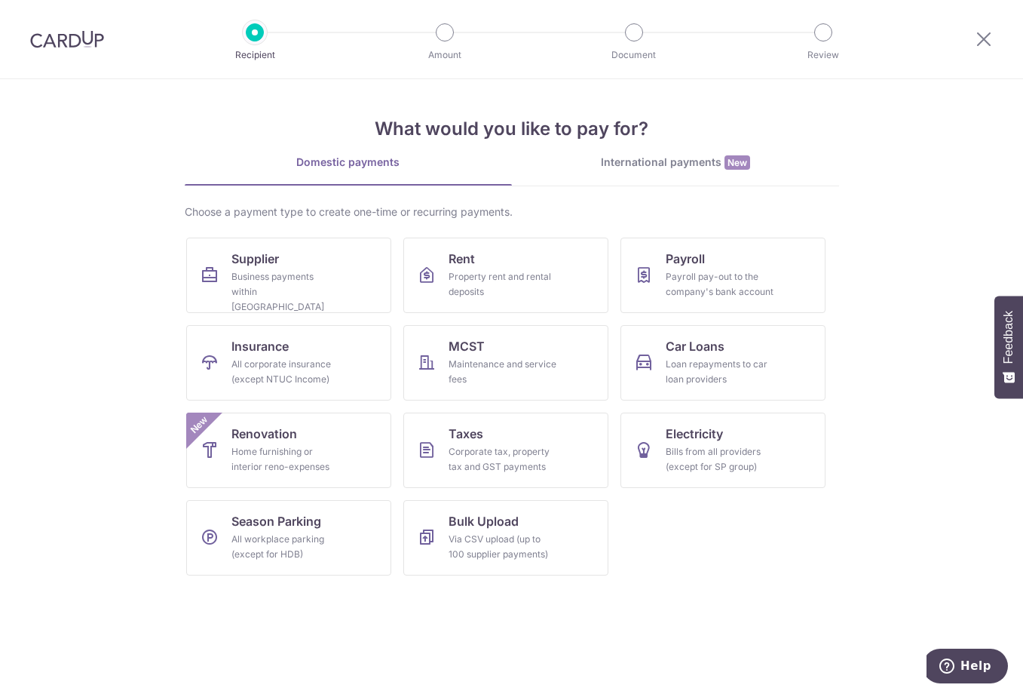
click at [683, 170] on link "International payments New" at bounding box center [675, 170] width 327 height 31
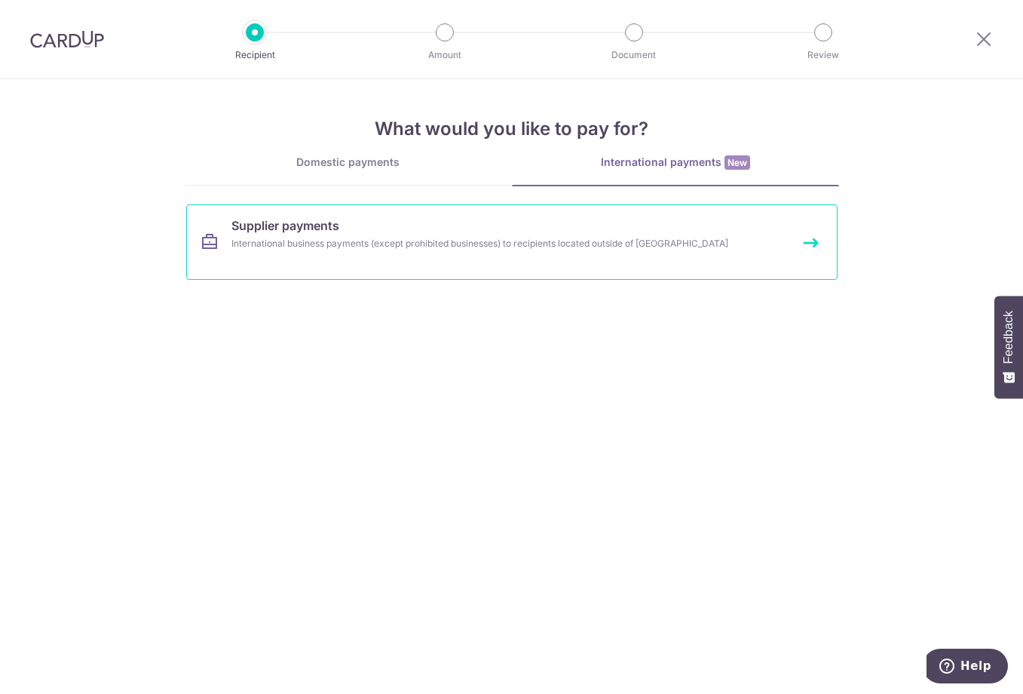
click at [354, 252] on link "Supplier payments International business payments (except prohibited businesses…" at bounding box center [512, 241] width 652 height 75
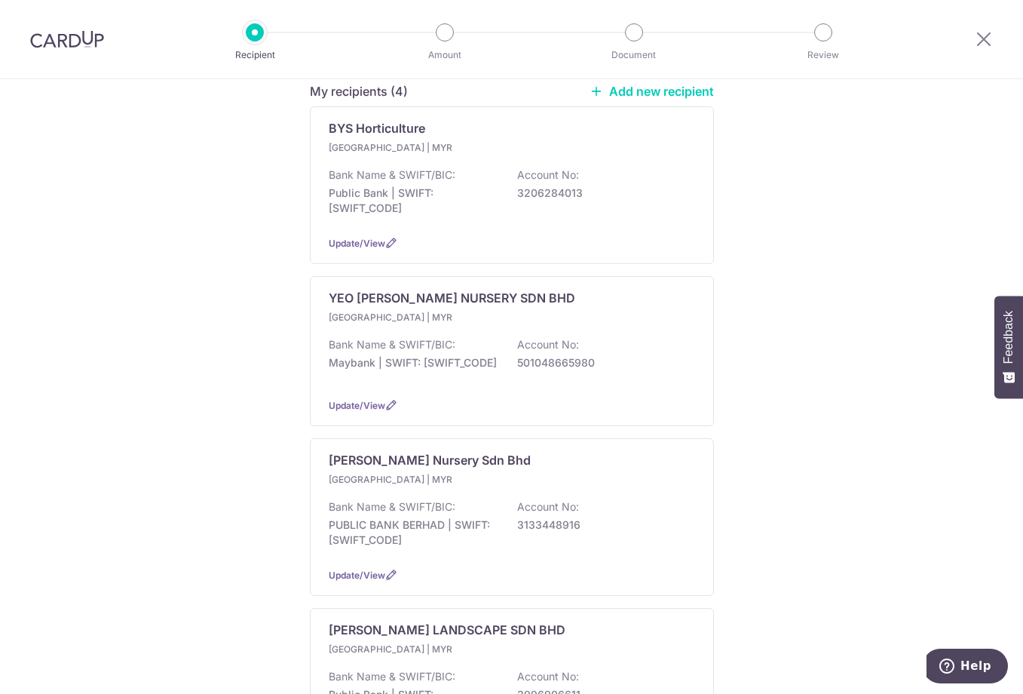
click at [152, 483] on div "Who would you like to pay? Note: Due to a provider issue, EUR (selected countri…" at bounding box center [511, 357] width 1023 height 1008
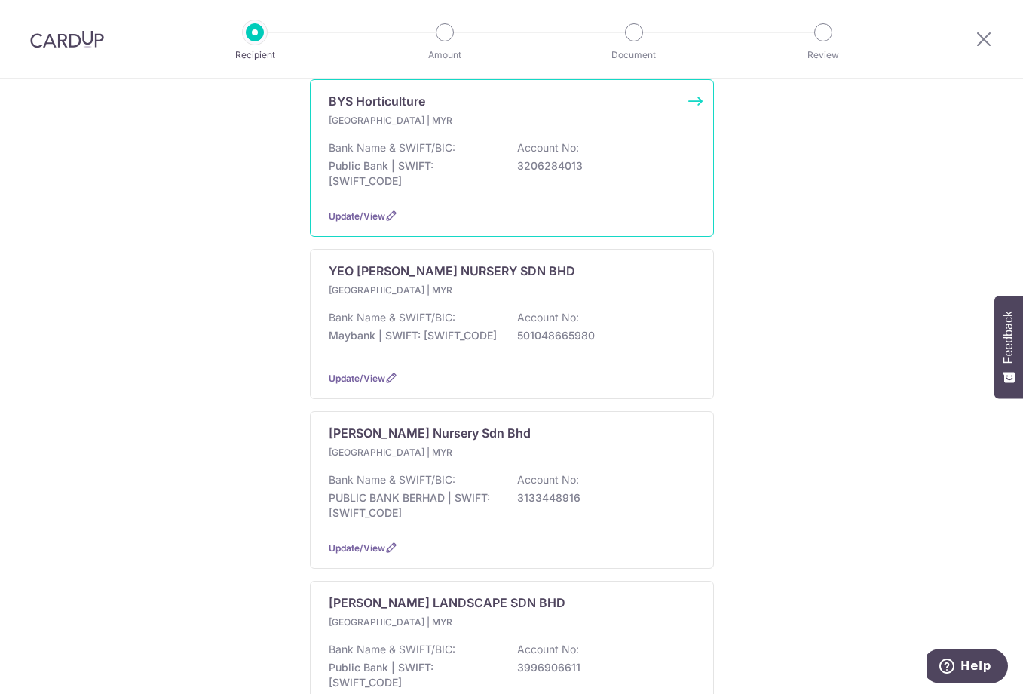
scroll to position [370, 0]
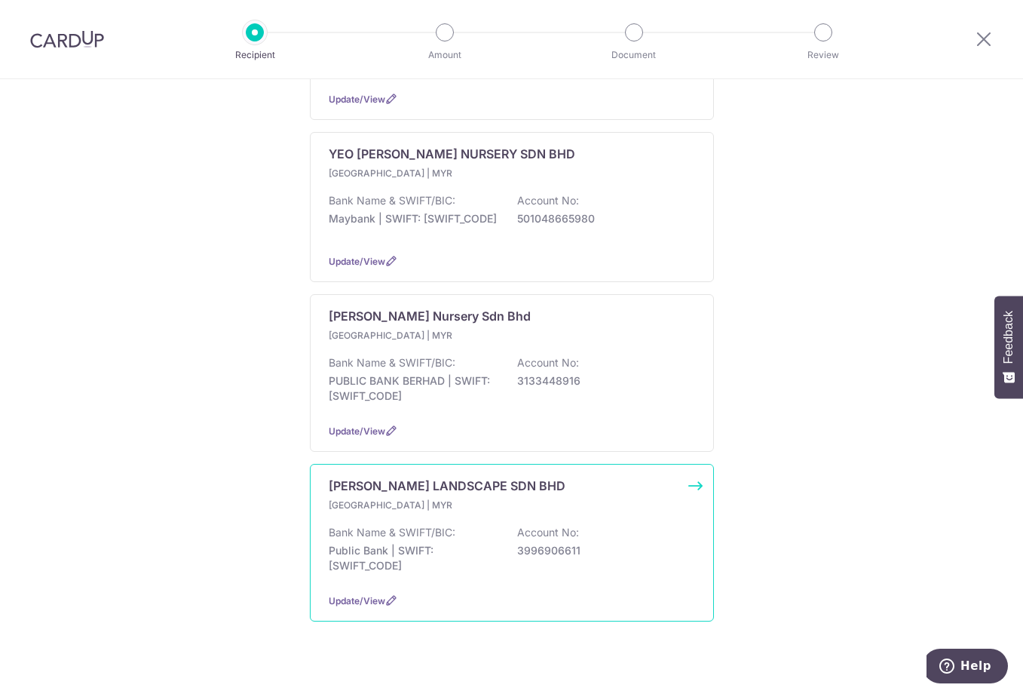
click at [390, 525] on p "Bank Name & SWIFT/BIC:" at bounding box center [392, 532] width 127 height 15
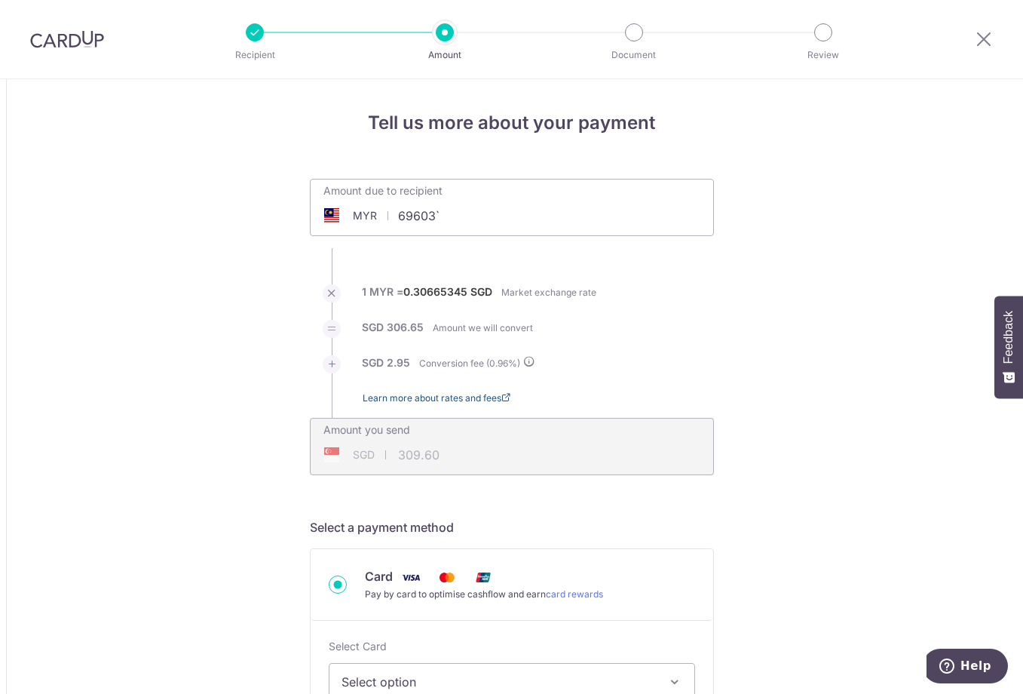
type input "69,603.00"
type input "21,549.13"
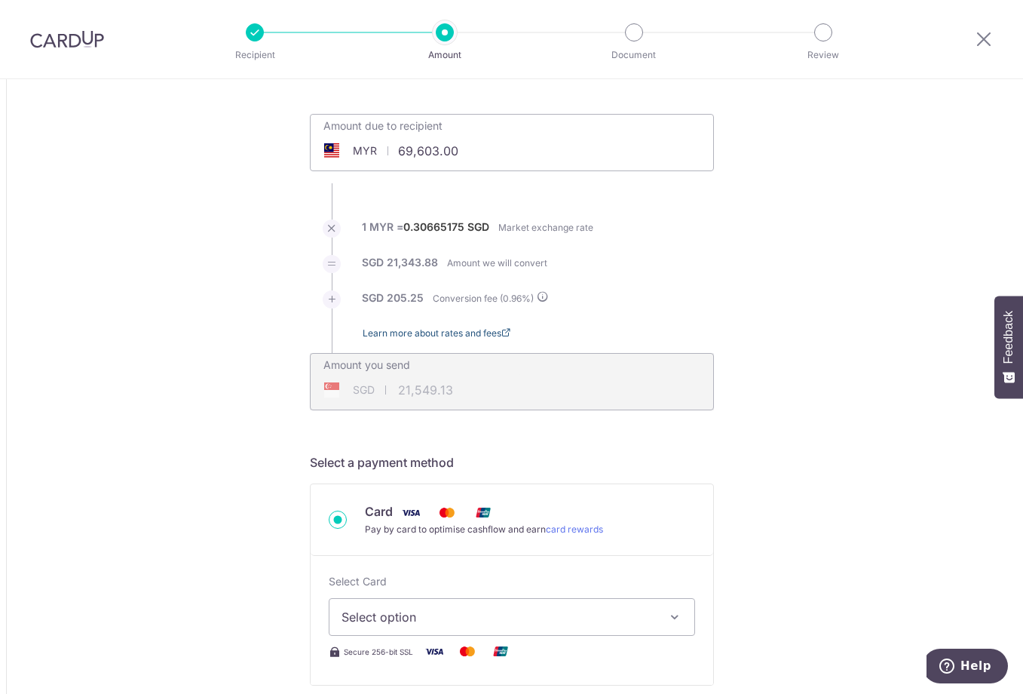
scroll to position [151, 0]
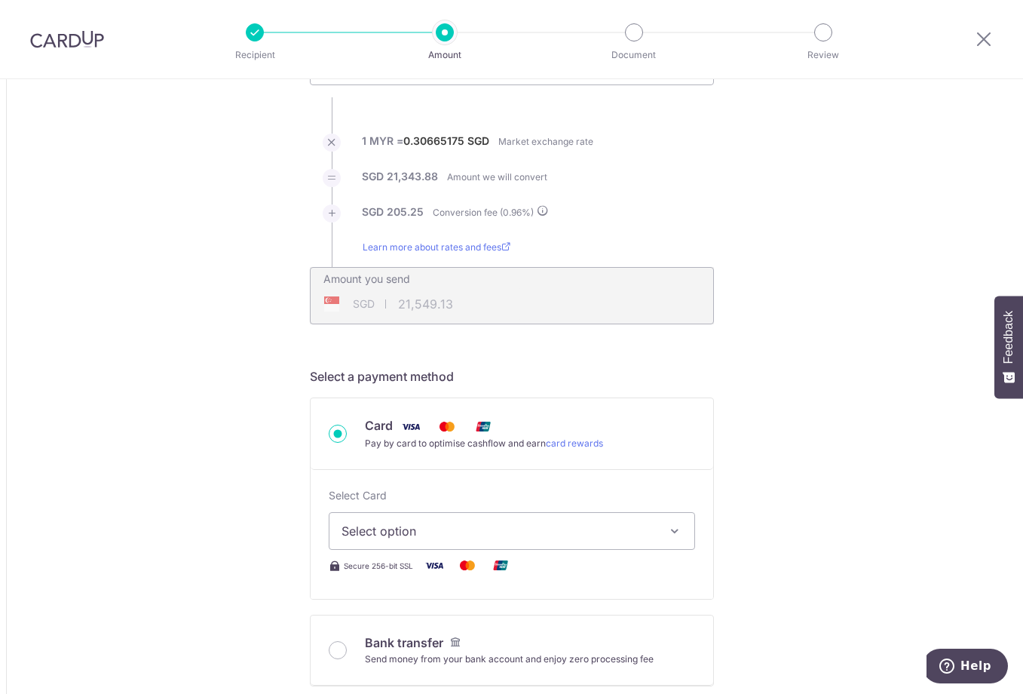
click at [395, 540] on span "Select option" at bounding box center [499, 531] width 314 height 18
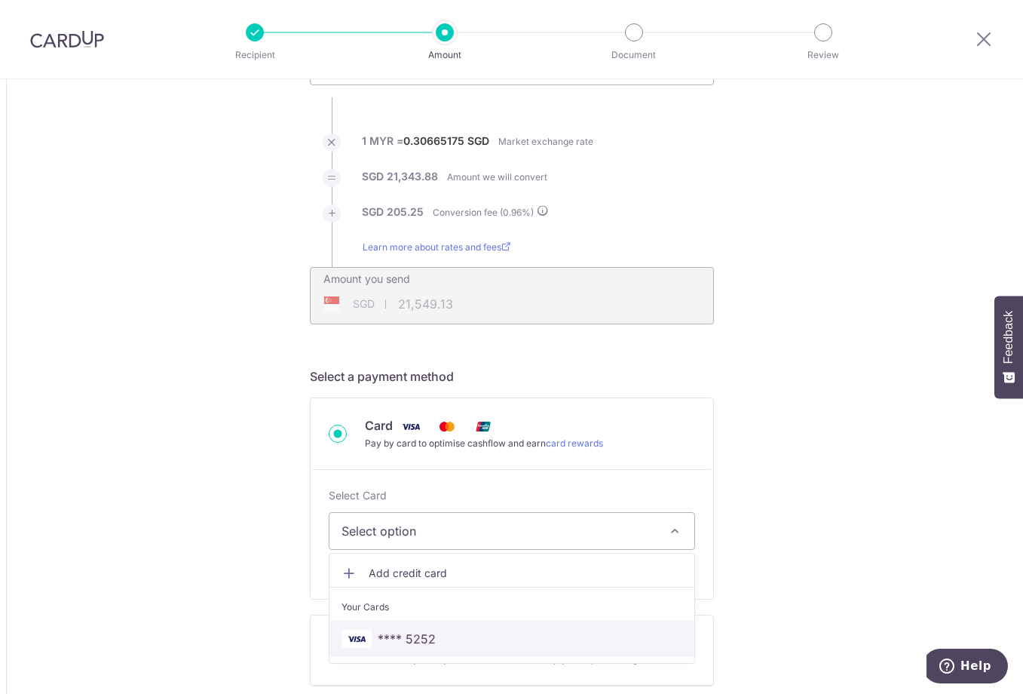
click at [418, 638] on span "**** 5252" at bounding box center [407, 639] width 58 height 18
type input "69,603.00"
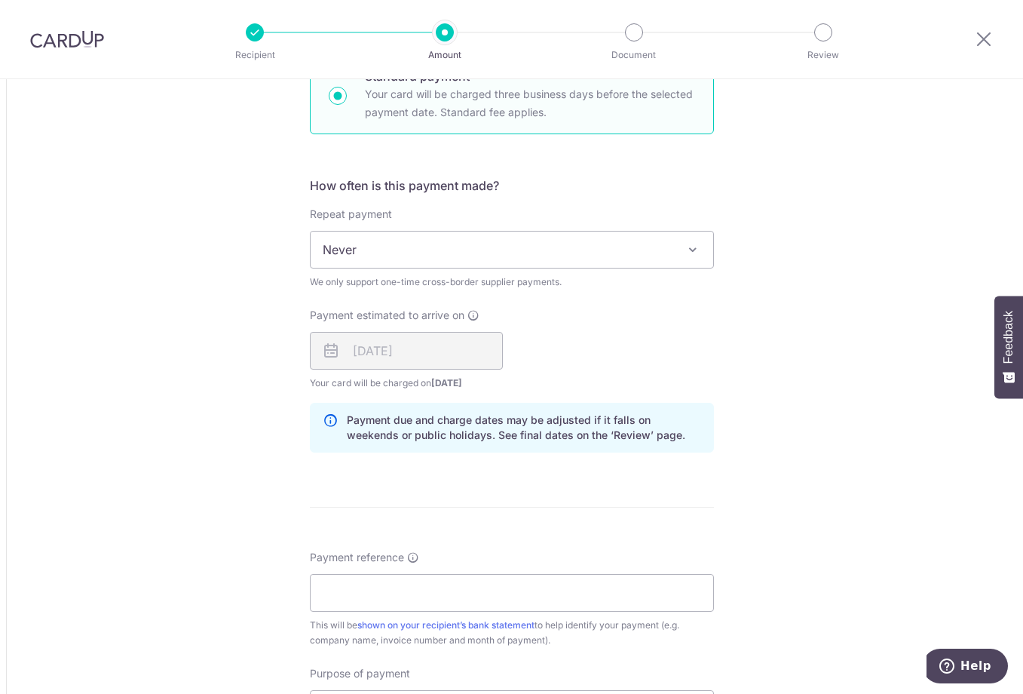
scroll to position [905, 0]
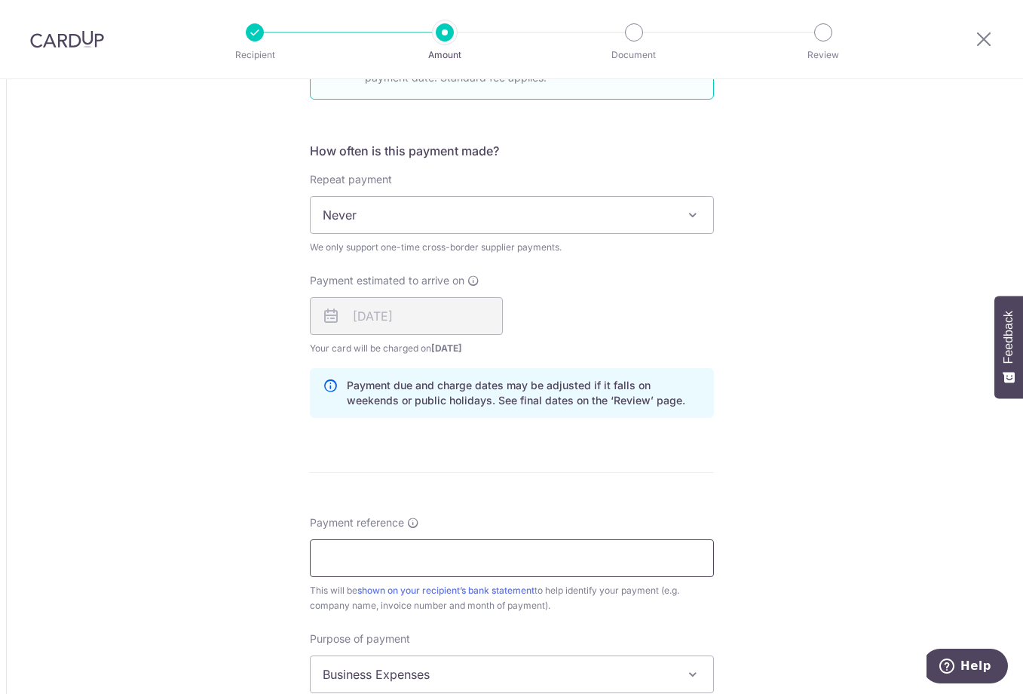
click at [347, 560] on input "Payment reference" at bounding box center [512, 558] width 404 height 38
paste input "24MAR-15APR25"
click at [366, 560] on input "24MAR-15APR25" at bounding box center [512, 558] width 404 height 38
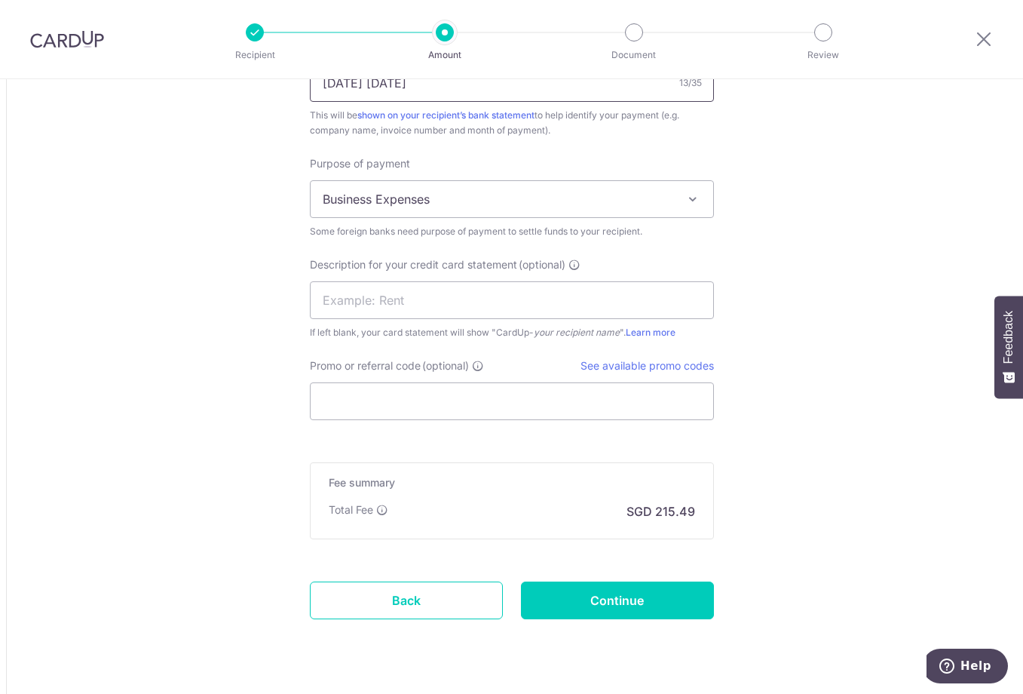
scroll to position [1419, 0]
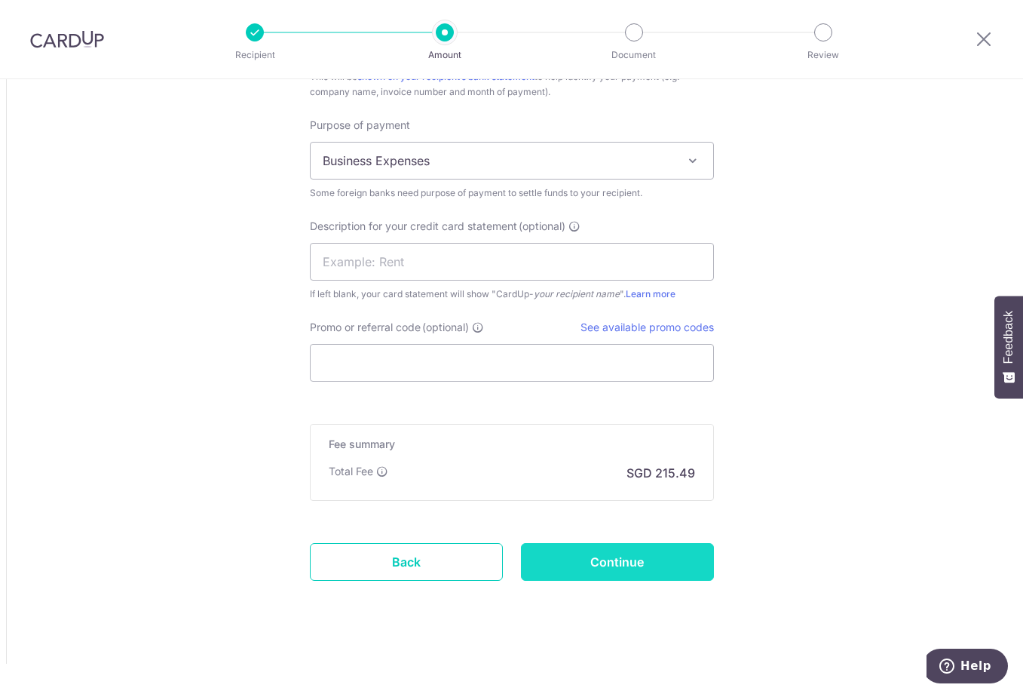
type input "24MAR 15APR25"
click at [614, 571] on input "Continue" at bounding box center [617, 562] width 193 height 38
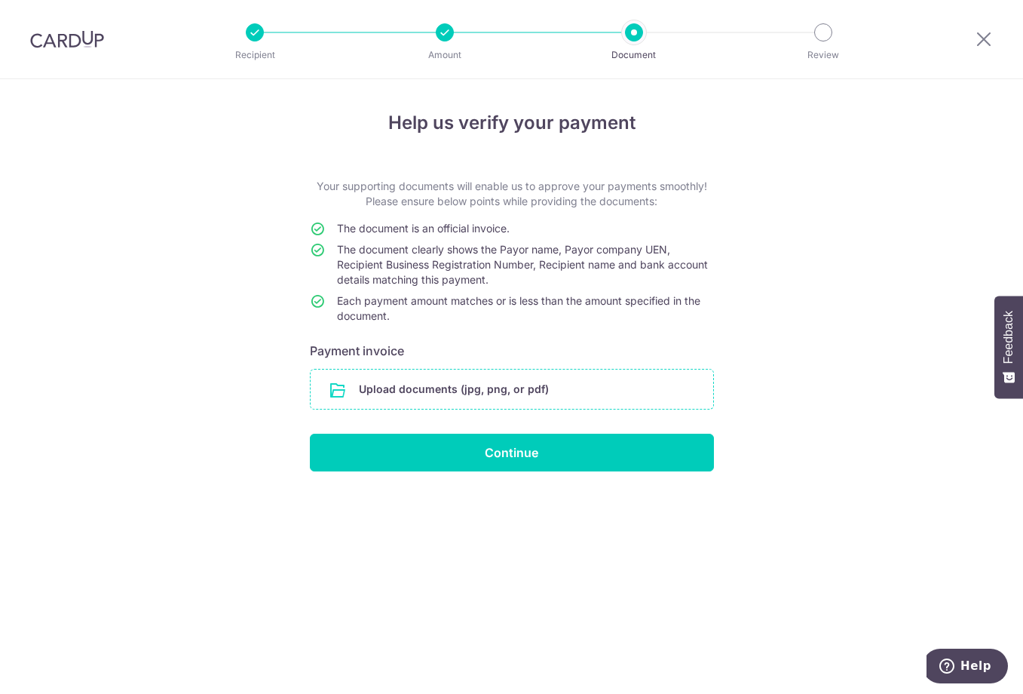
click at [382, 387] on input "file" at bounding box center [512, 389] width 403 height 39
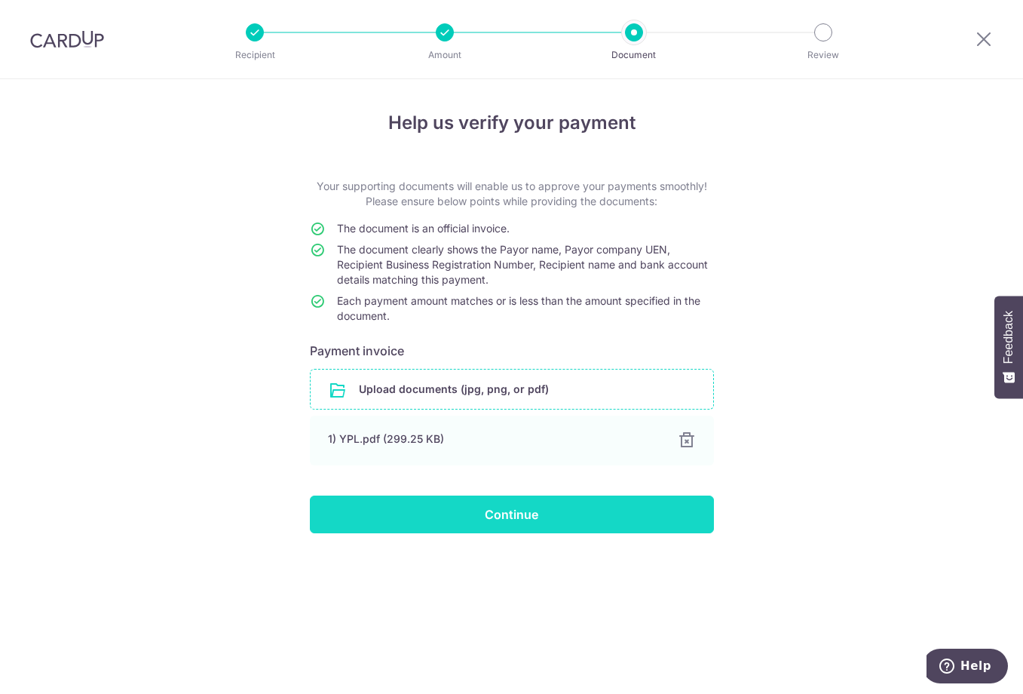
click at [533, 532] on input "Continue" at bounding box center [512, 514] width 404 height 38
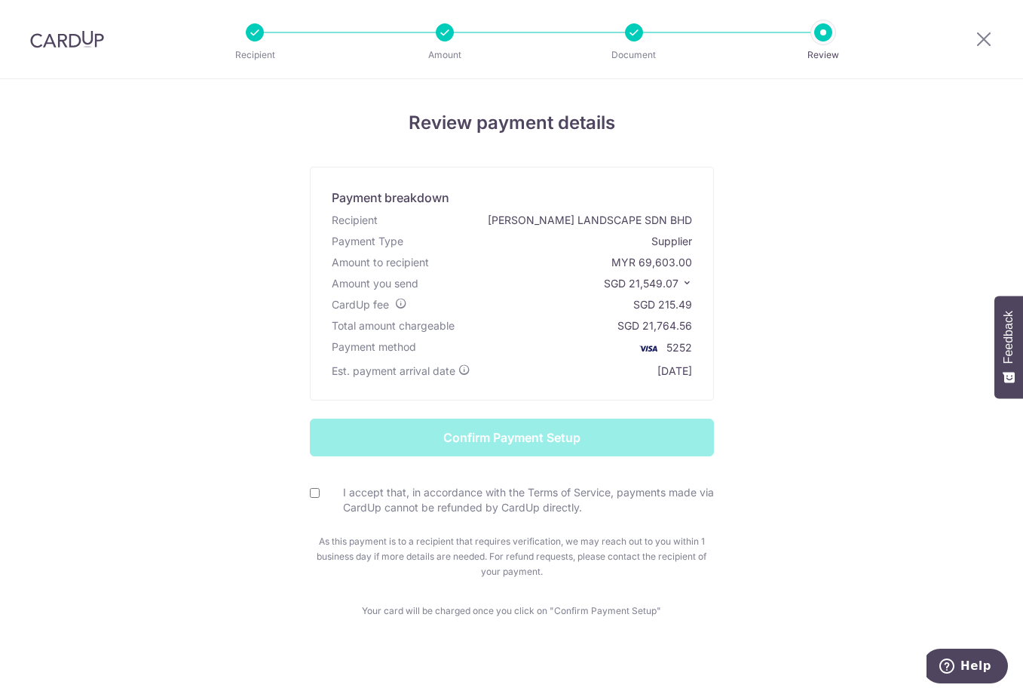
click at [314, 489] on div "I accept that, in accordance with the Terms of Service, payments made via CardU…" at bounding box center [512, 500] width 404 height 31
click at [311, 498] on div "I accept that, in accordance with the Terms of Service, payments made via CardU…" at bounding box center [512, 500] width 404 height 31
click at [310, 492] on input "I accept that, in accordance with the Terms of Service, payments made via CardU…" at bounding box center [315, 493] width 10 height 10
checkbox input "true"
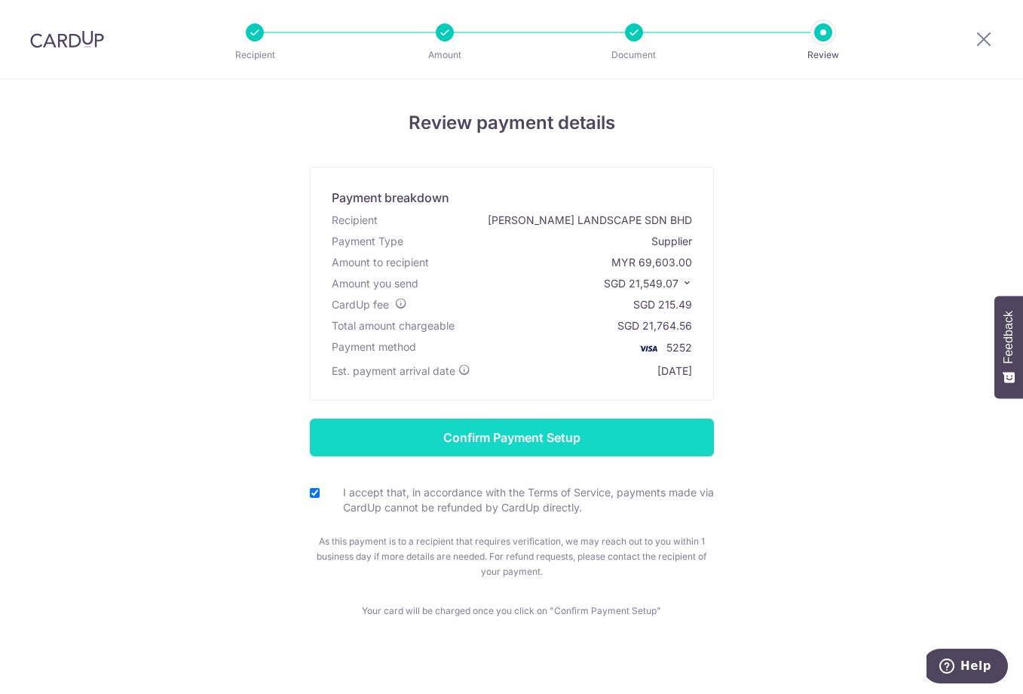
click at [453, 431] on input "Confirm Payment Setup" at bounding box center [512, 438] width 404 height 38
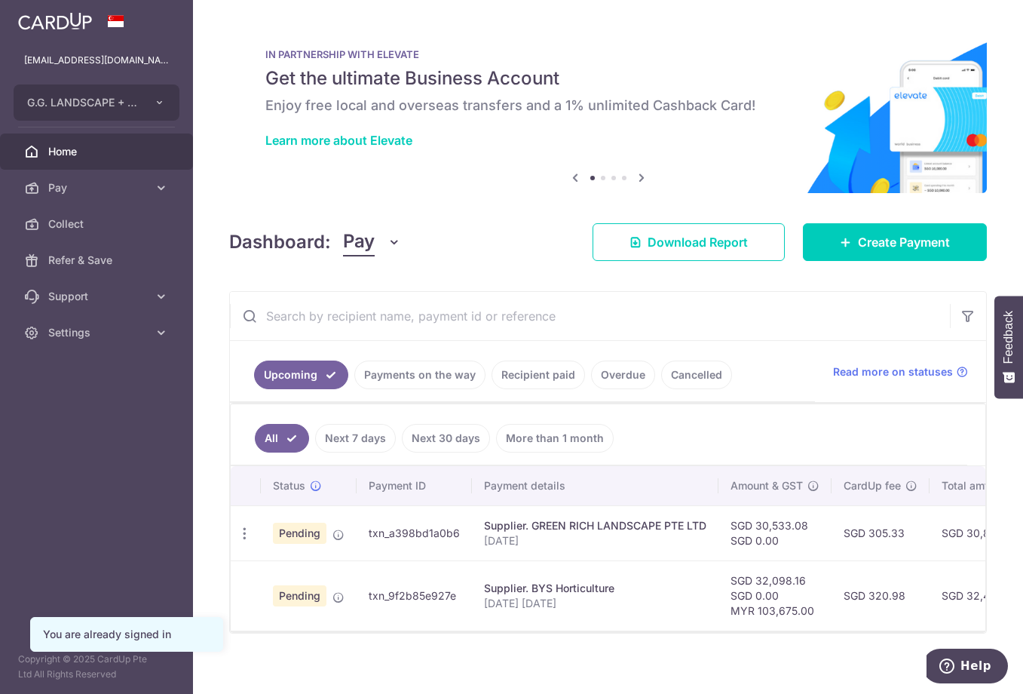
scroll to position [18, 0]
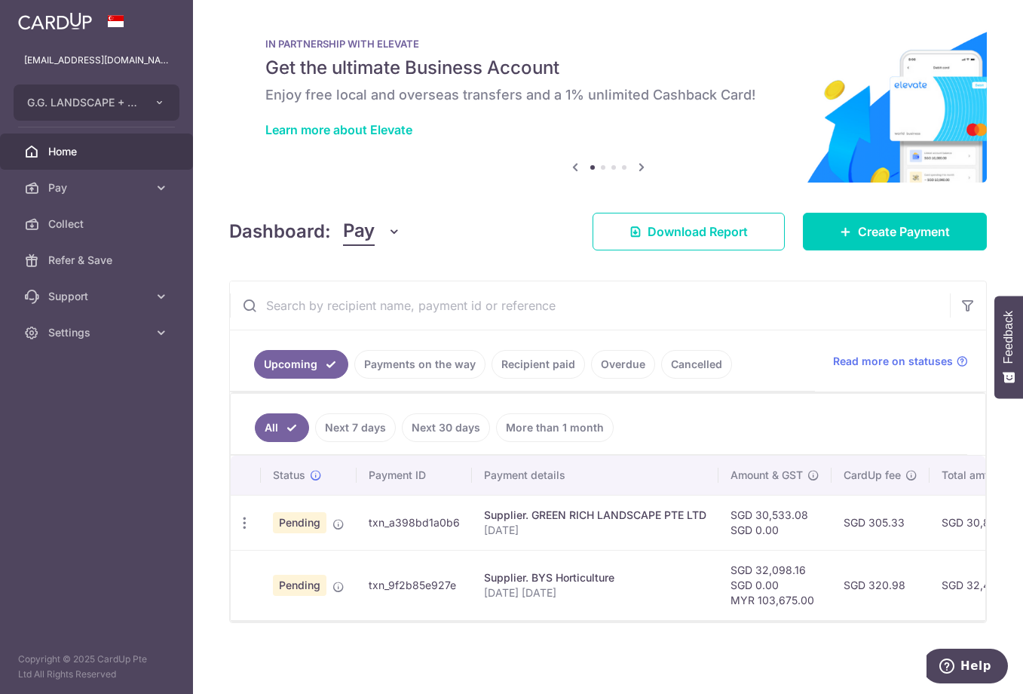
drag, startPoint x: 134, startPoint y: 534, endPoint x: 348, endPoint y: 459, distance: 226.8
click at [134, 534] on aside "yanting.kok@gmail.com G.G. LANDSCAPE + CONSTRUCTION PTE LTD Add new company G.G…" at bounding box center [96, 347] width 193 height 694
click at [403, 364] on link "Payments on the way" at bounding box center [419, 364] width 131 height 29
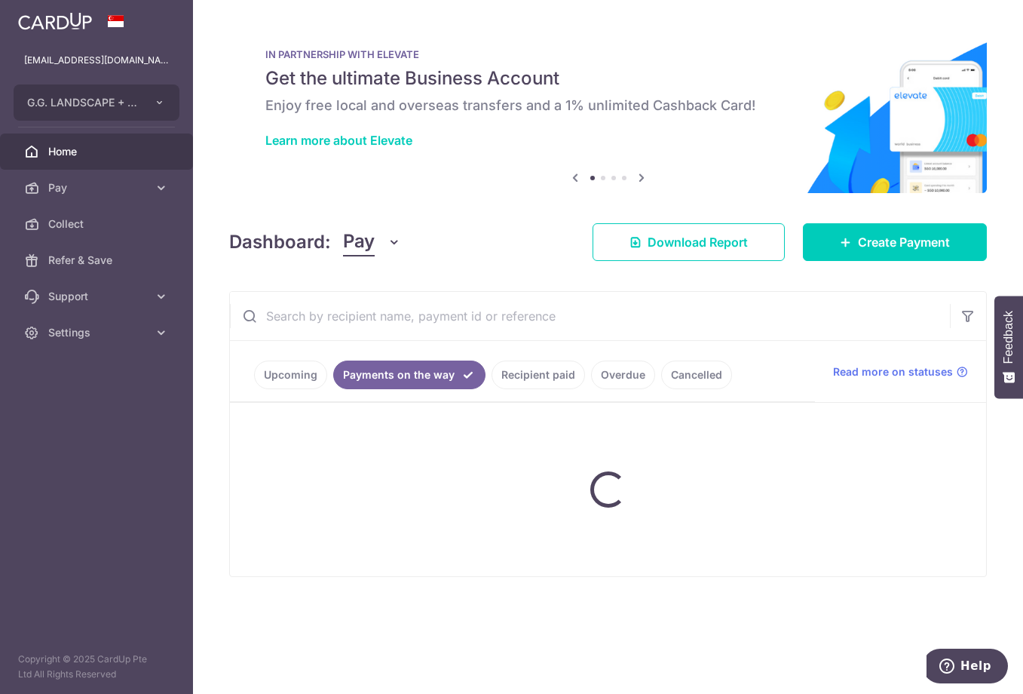
scroll to position [0, 0]
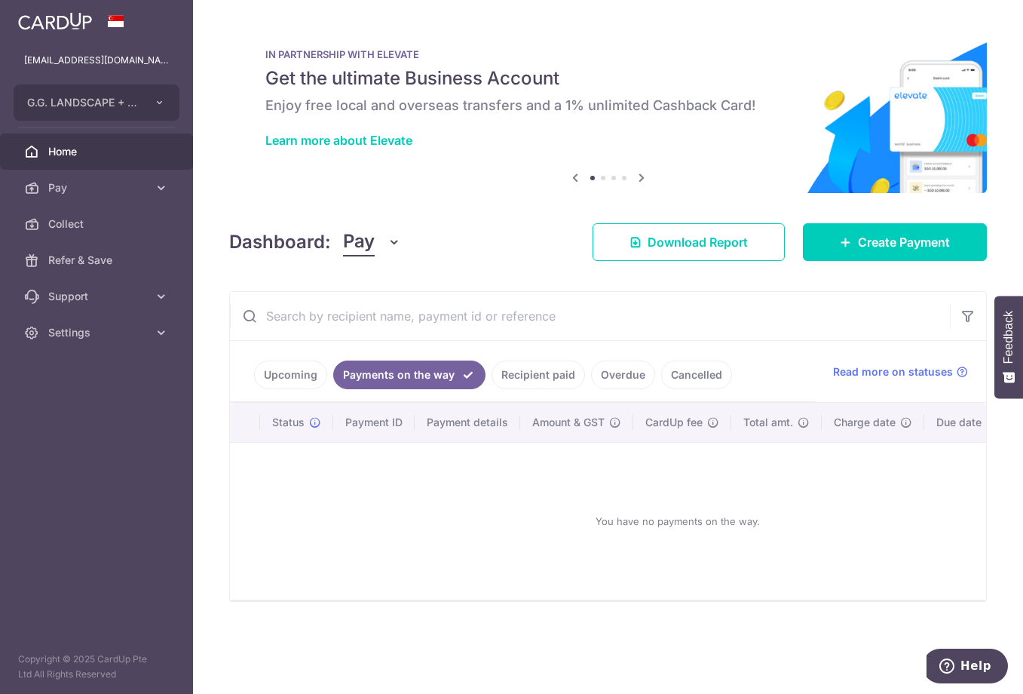
drag, startPoint x: 514, startPoint y: 377, endPoint x: 631, endPoint y: 391, distance: 118.4
click at [514, 379] on link "Recipient paid" at bounding box center [539, 374] width 94 height 29
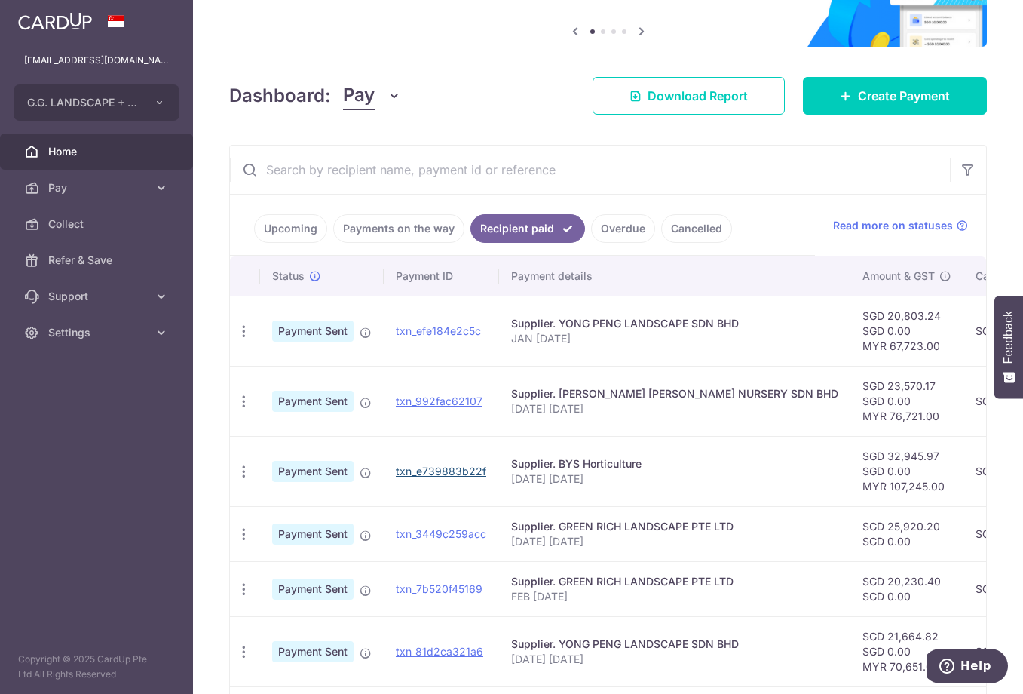
scroll to position [151, 0]
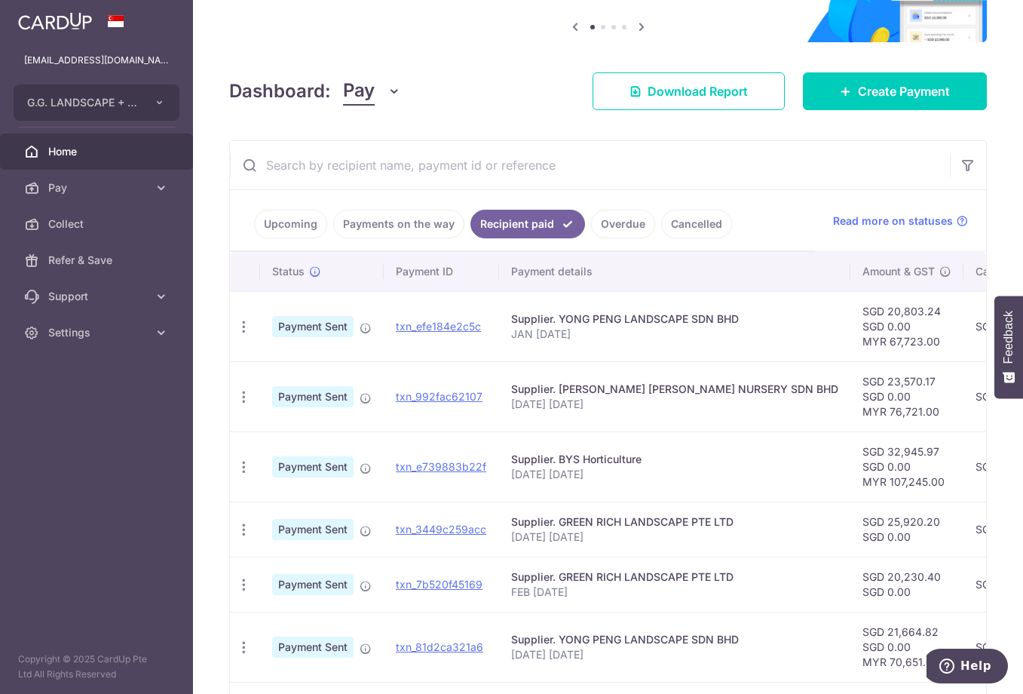
click at [614, 217] on link "Overdue" at bounding box center [623, 224] width 64 height 29
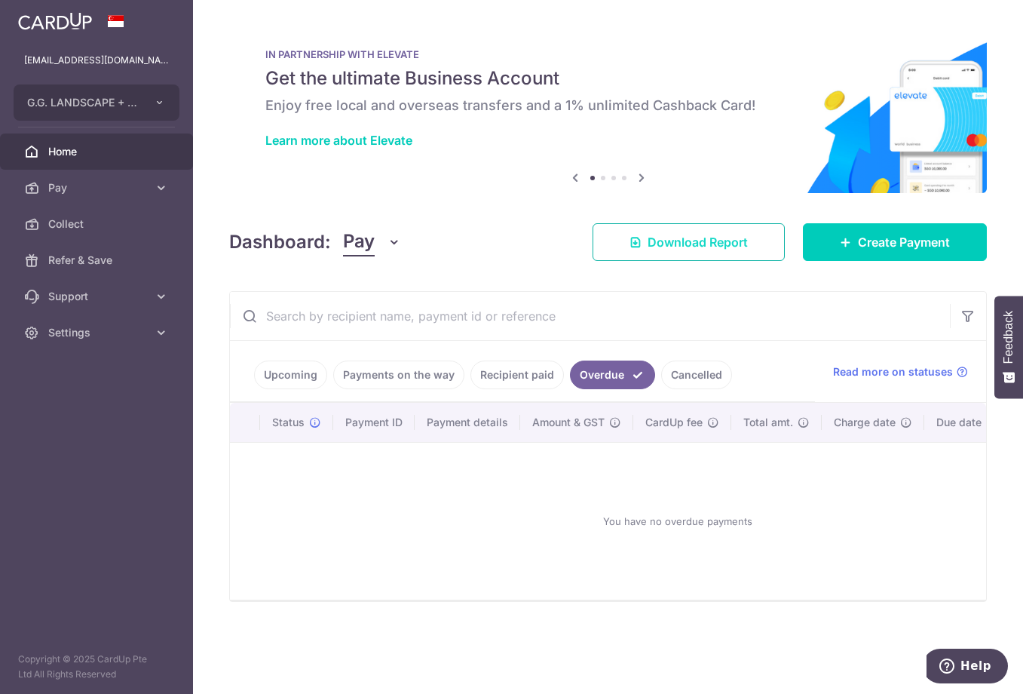
scroll to position [0, 0]
click at [691, 370] on link "Cancelled" at bounding box center [696, 374] width 71 height 29
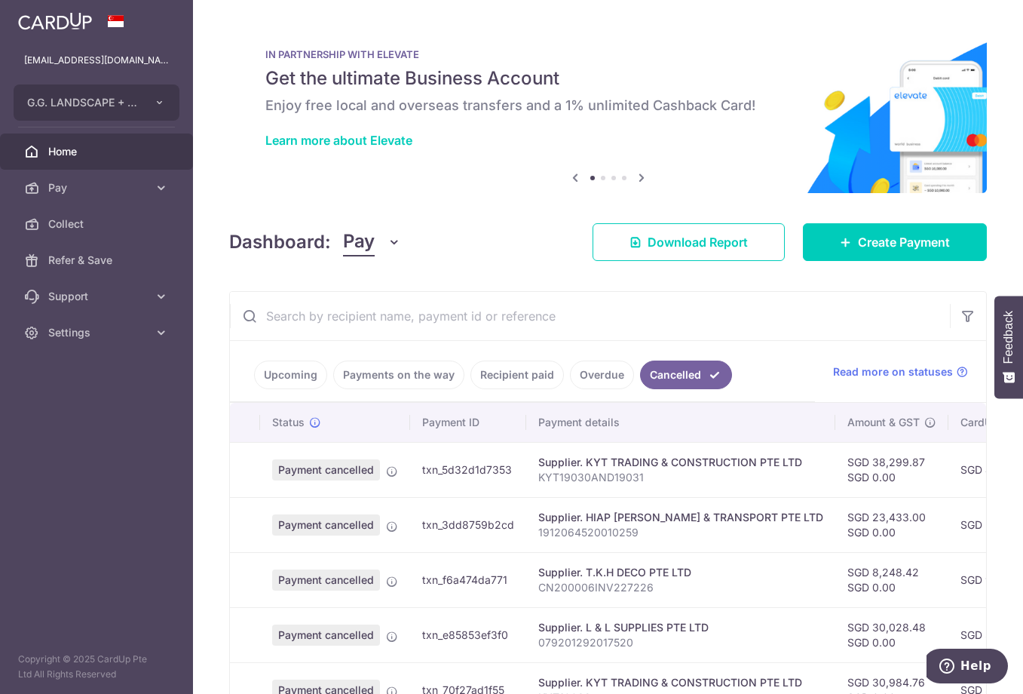
drag, startPoint x: 367, startPoint y: 374, endPoint x: 306, endPoint y: 390, distance: 62.4
click at [367, 374] on link "Payments on the way" at bounding box center [398, 374] width 131 height 29
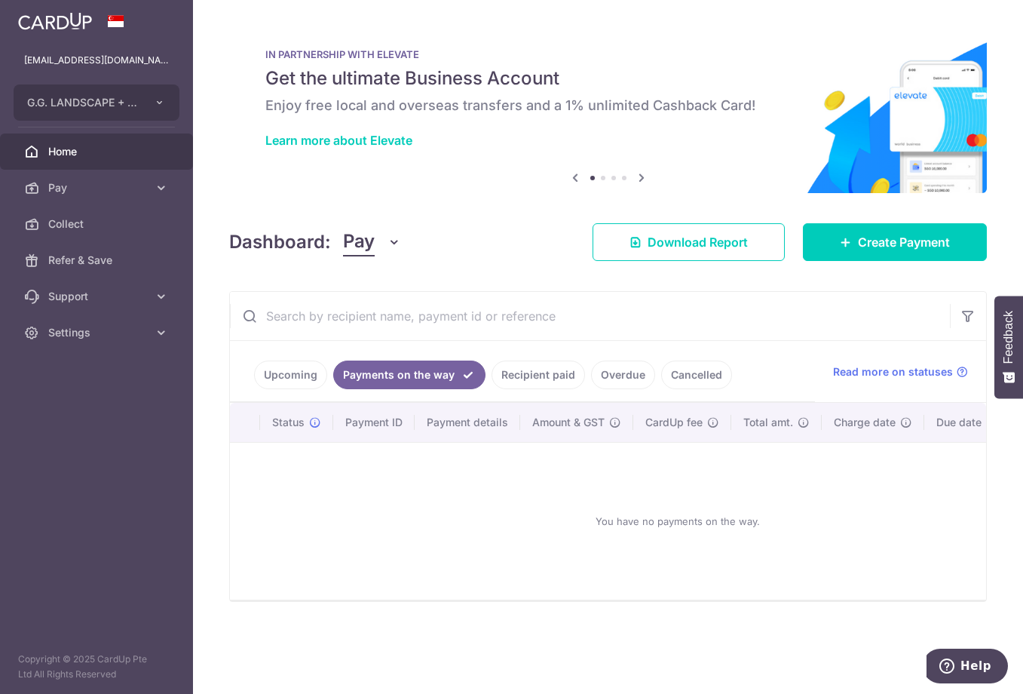
click at [287, 379] on link "Upcoming" at bounding box center [290, 374] width 73 height 29
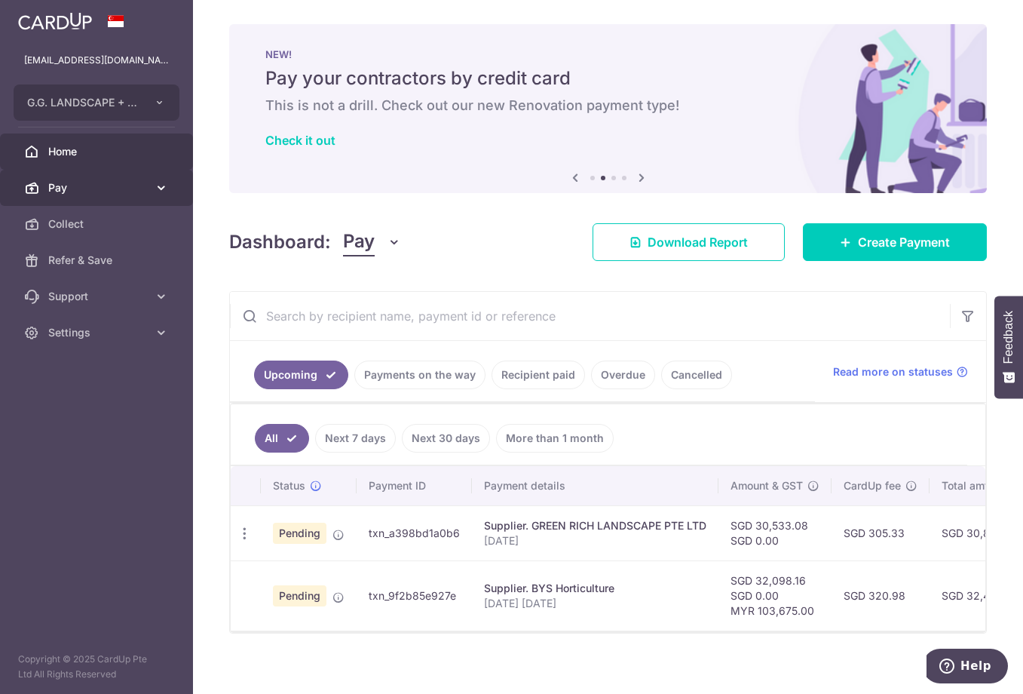
click at [118, 183] on span "Pay" at bounding box center [98, 187] width 100 height 15
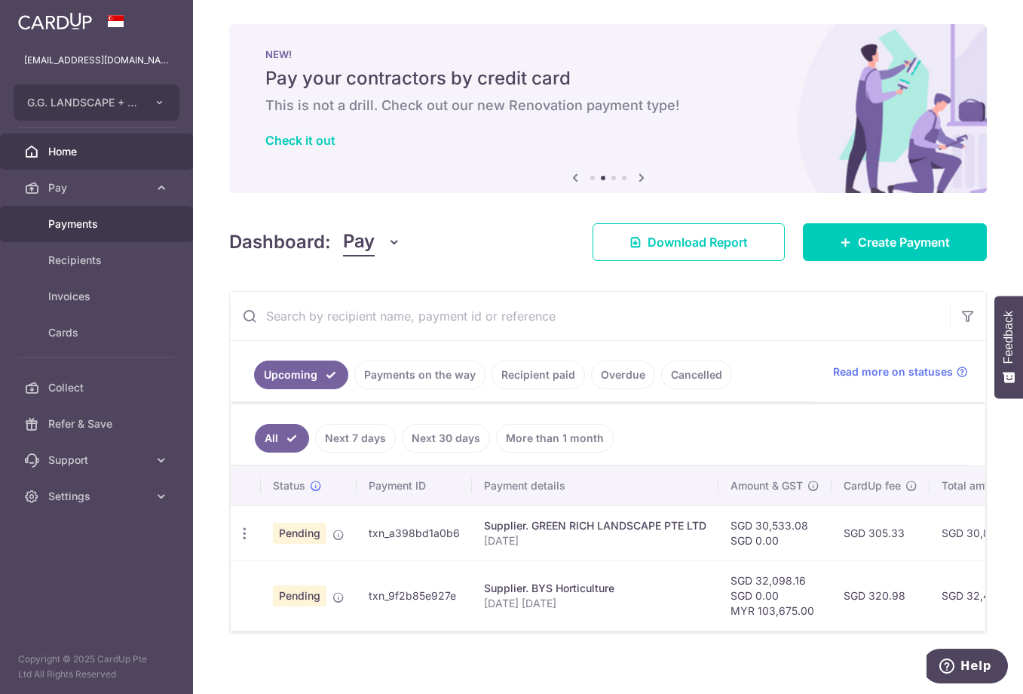
click at [76, 215] on link "Payments" at bounding box center [96, 224] width 193 height 36
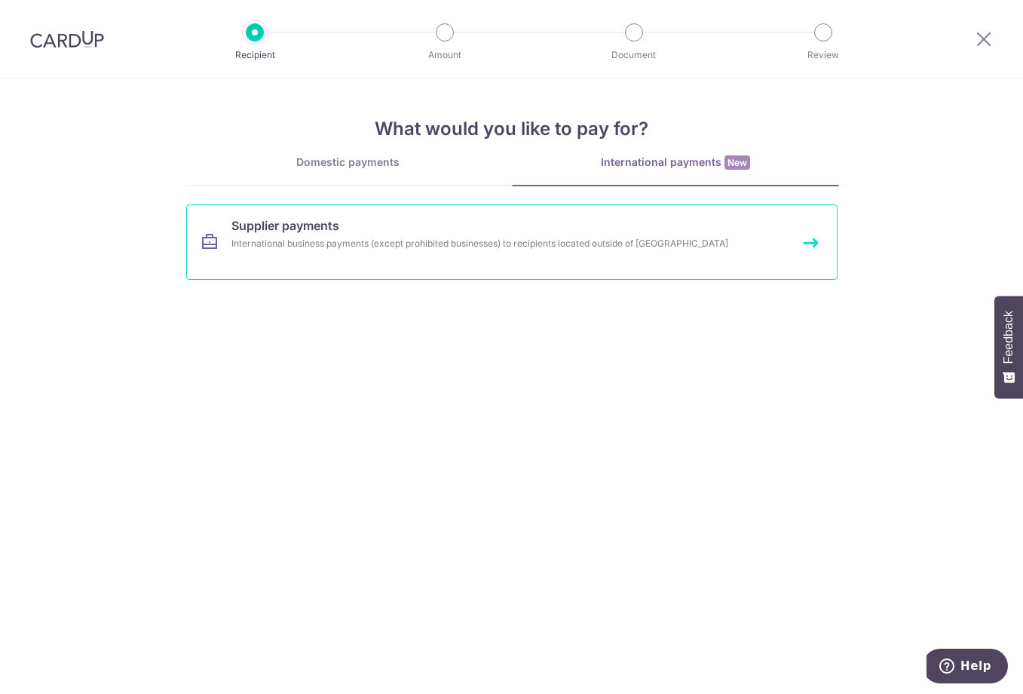
click at [314, 238] on div "International business payments (except prohibited businesses) to recipients lo…" at bounding box center [492, 243] width 521 height 15
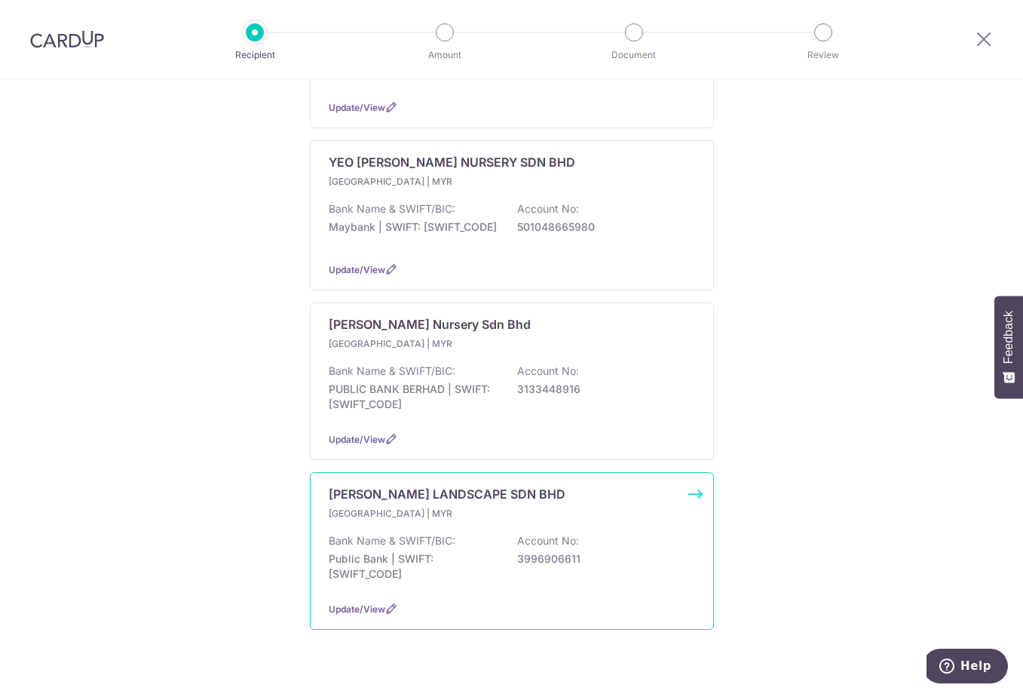
scroll to position [370, 0]
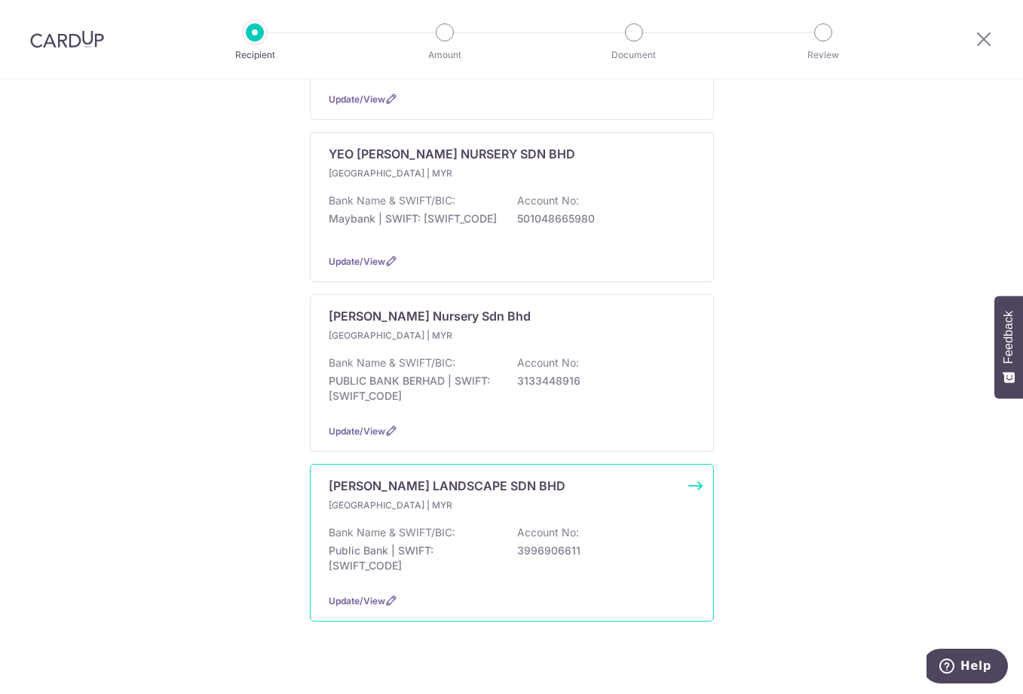
click at [388, 498] on p "[GEOGRAPHIC_DATA] | MYR" at bounding box center [418, 505] width 178 height 15
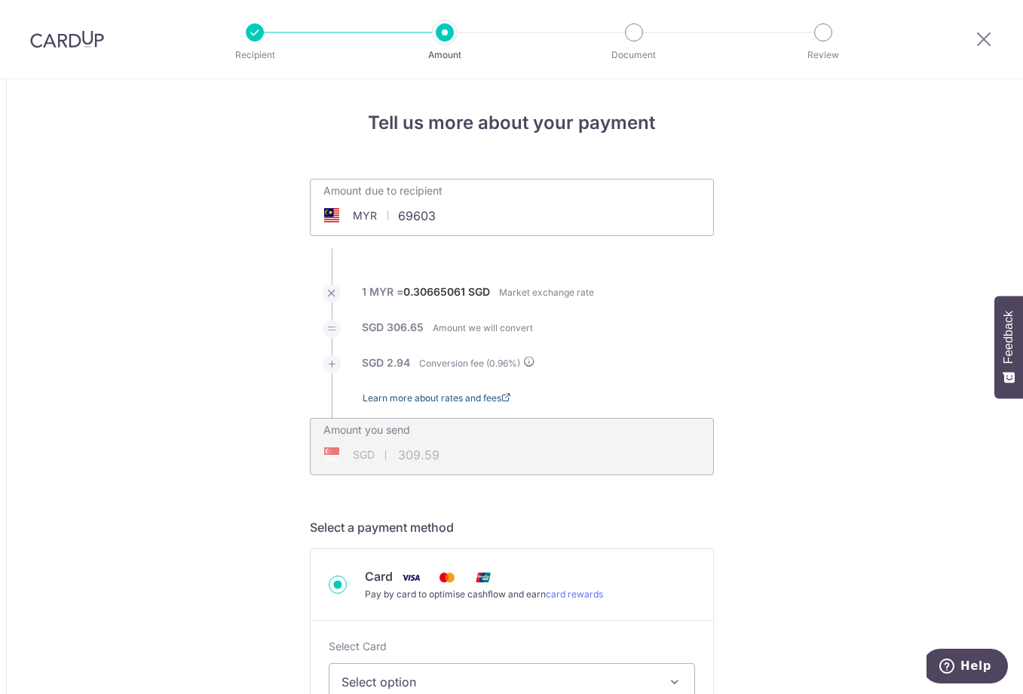
type input "69,603.00"
type input "21,549.07"
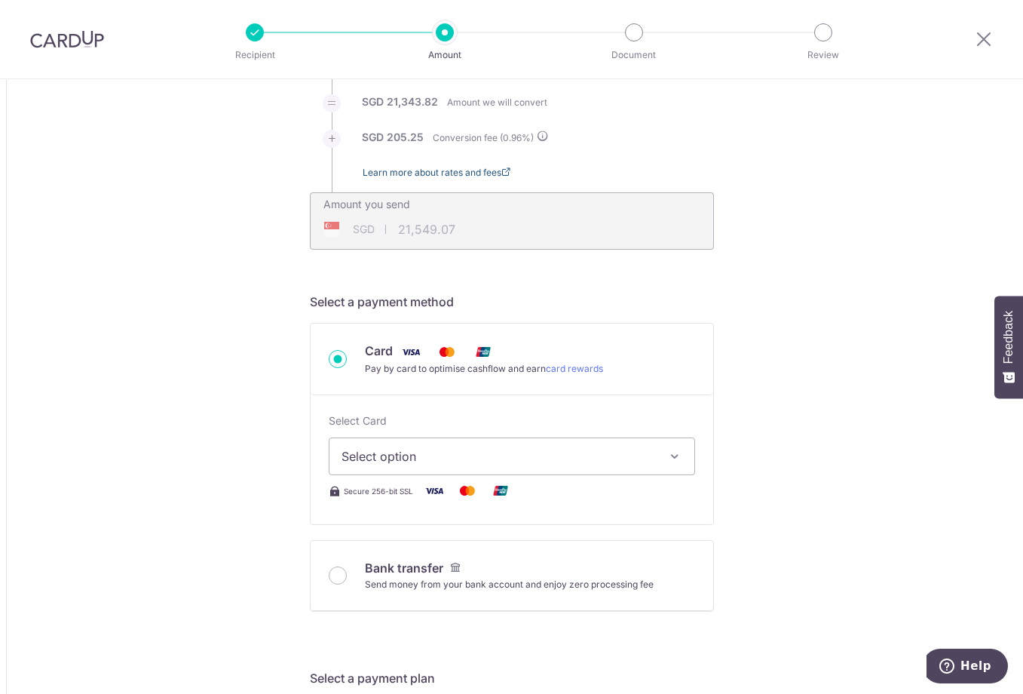
scroll to position [226, 0]
click at [416, 461] on span "Select option" at bounding box center [499, 455] width 314 height 18
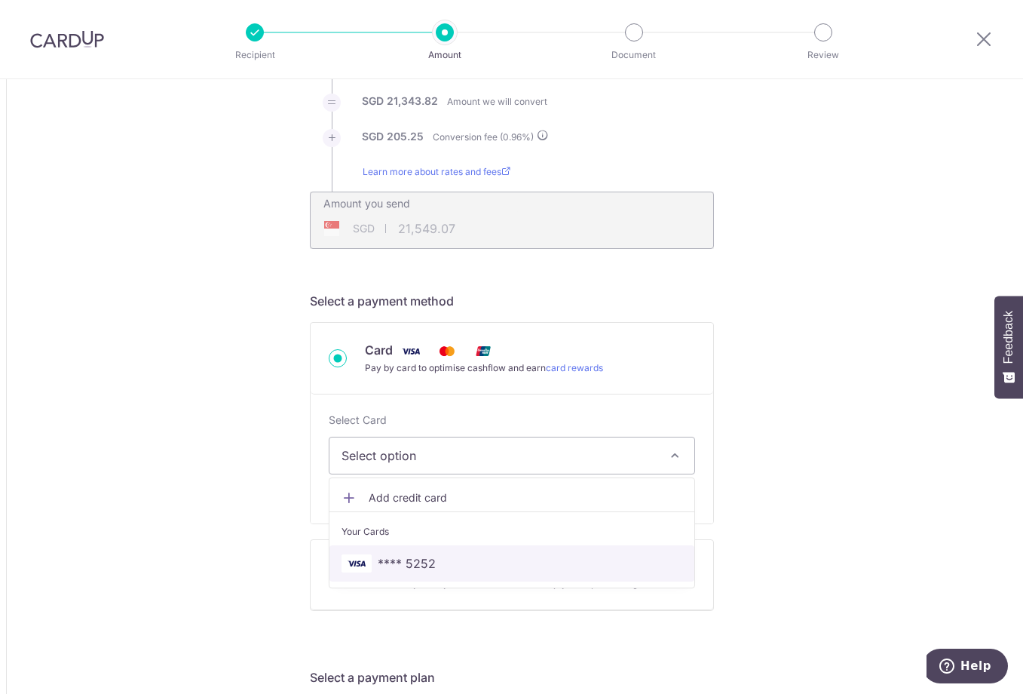
click at [440, 570] on span "**** 5252" at bounding box center [512, 563] width 341 height 18
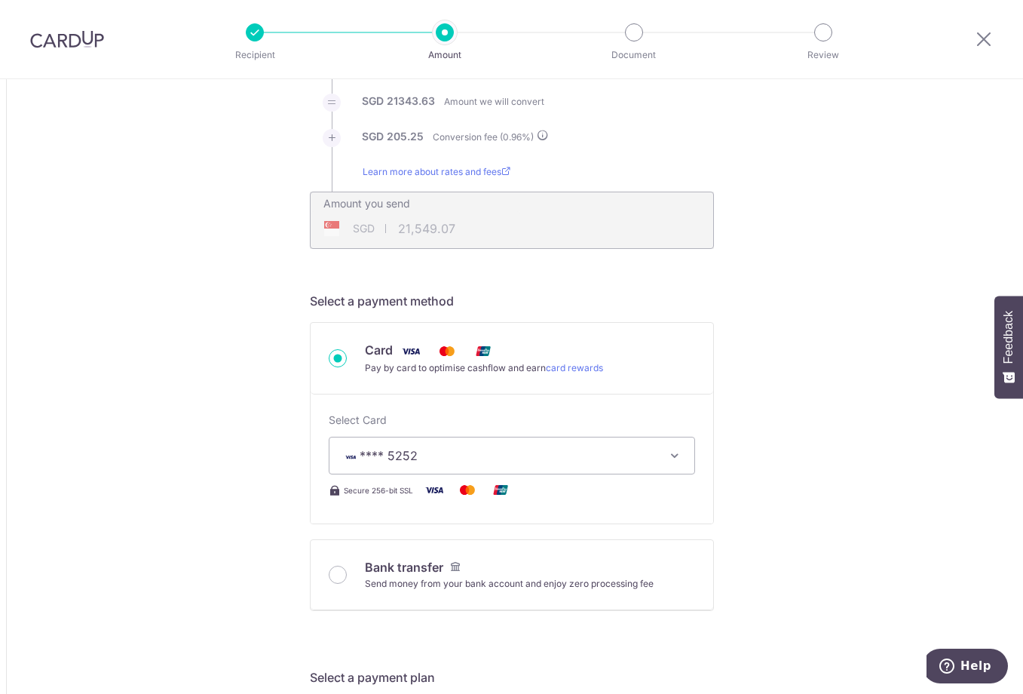
type input "69,603.00"
type input "21,548.88"
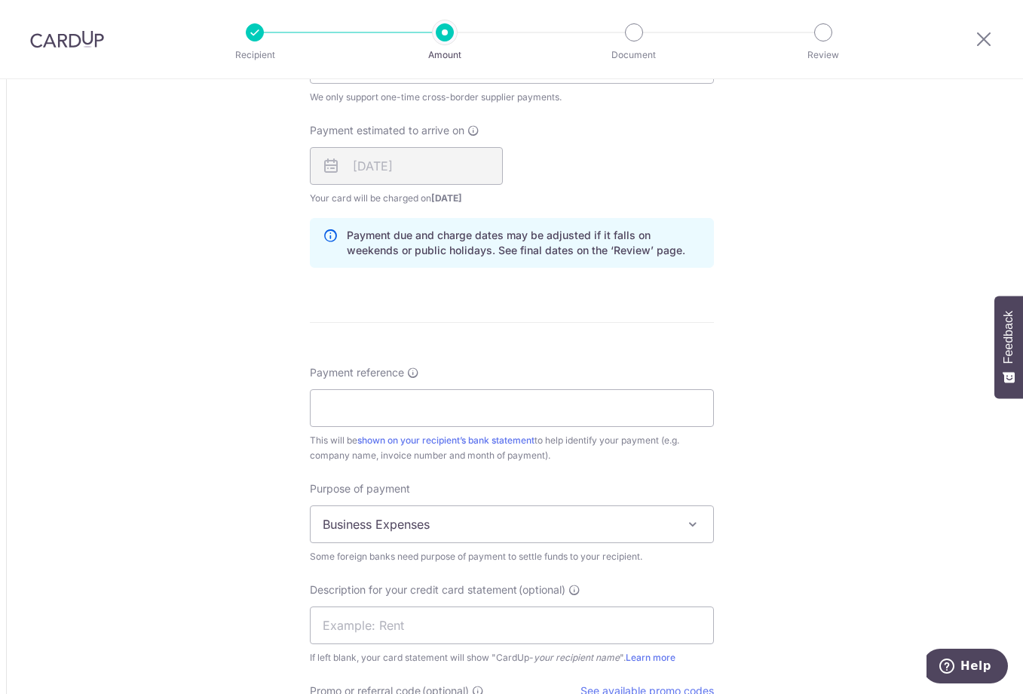
scroll to position [1056, 0]
click at [381, 419] on input "Payment reference" at bounding box center [512, 407] width 404 height 38
paste input "[DATE]-[DATE]"
click at [368, 409] on input "24MAR-15APR25" at bounding box center [512, 407] width 404 height 38
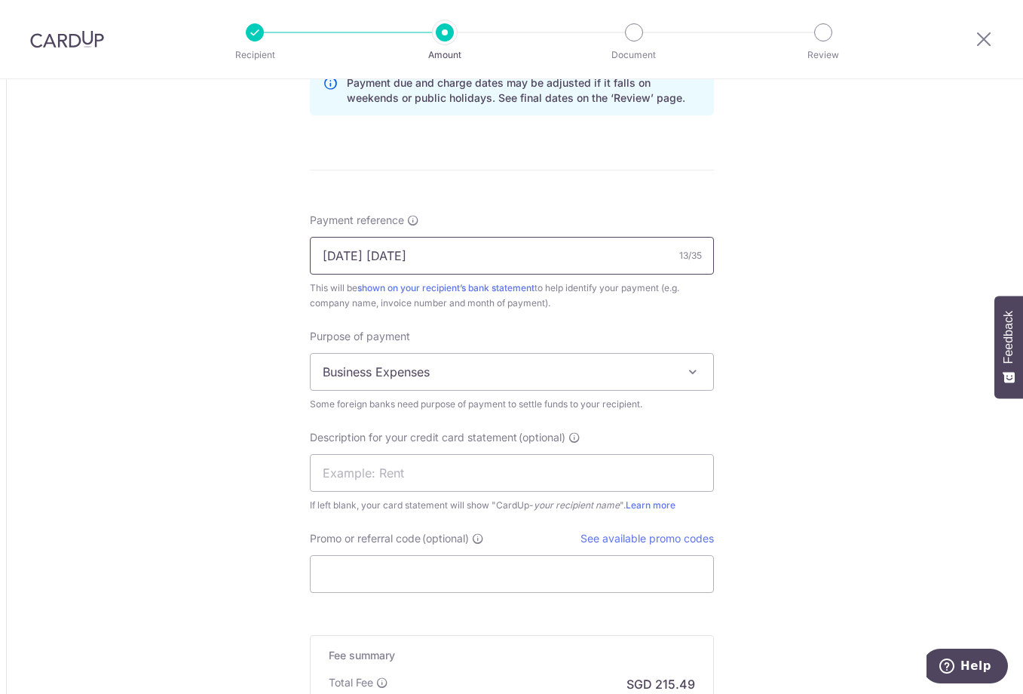
scroll to position [1357, 0]
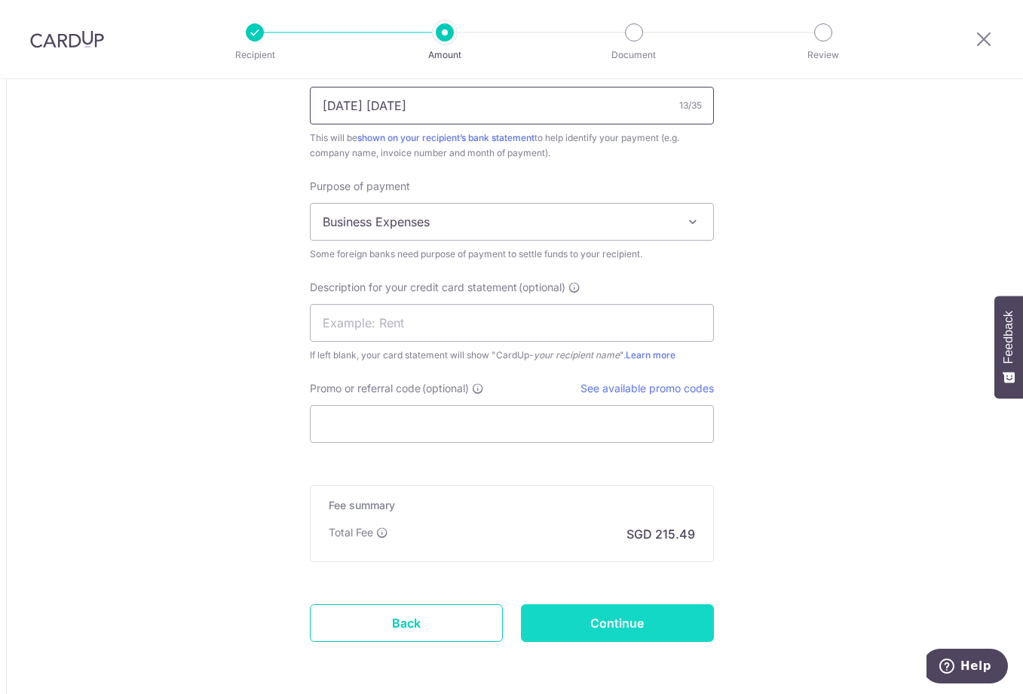
type input "24MAR 15APR25"
click at [578, 613] on input "Continue" at bounding box center [617, 623] width 193 height 38
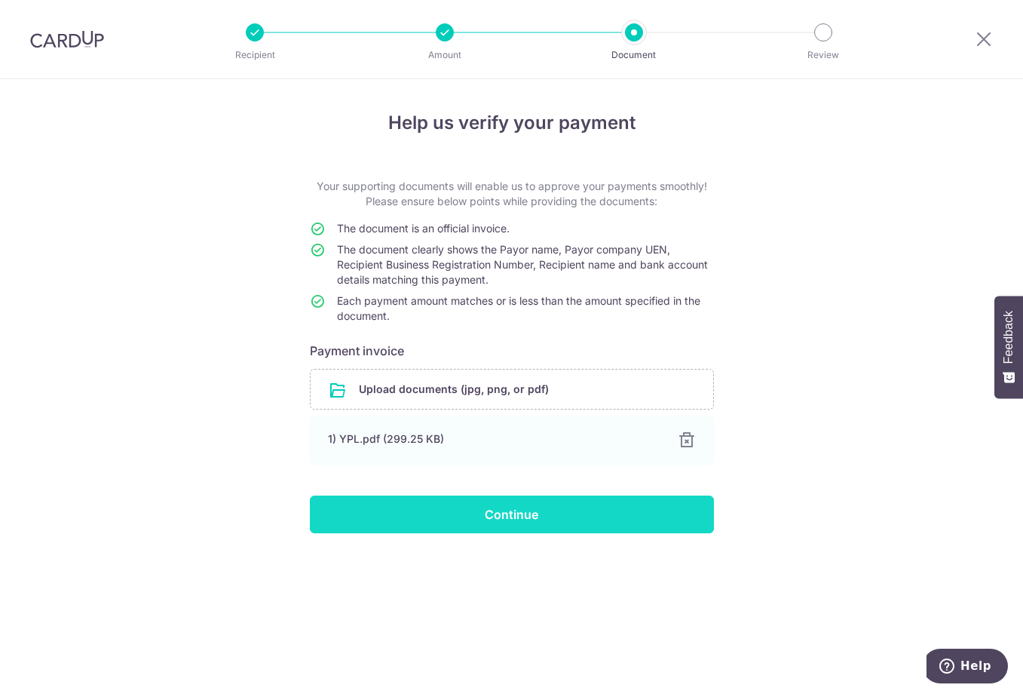
click at [500, 504] on input "Continue" at bounding box center [512, 514] width 404 height 38
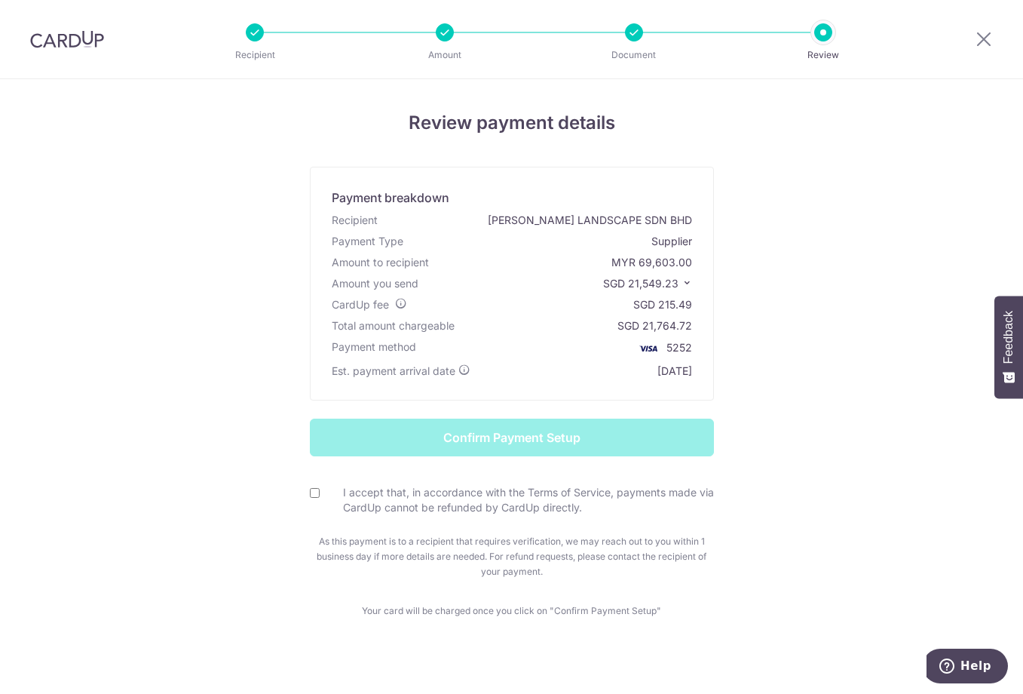
click at [310, 496] on input "I accept that, in accordance with the Terms of Service, payments made via CardU…" at bounding box center [315, 493] width 10 height 10
checkbox input "true"
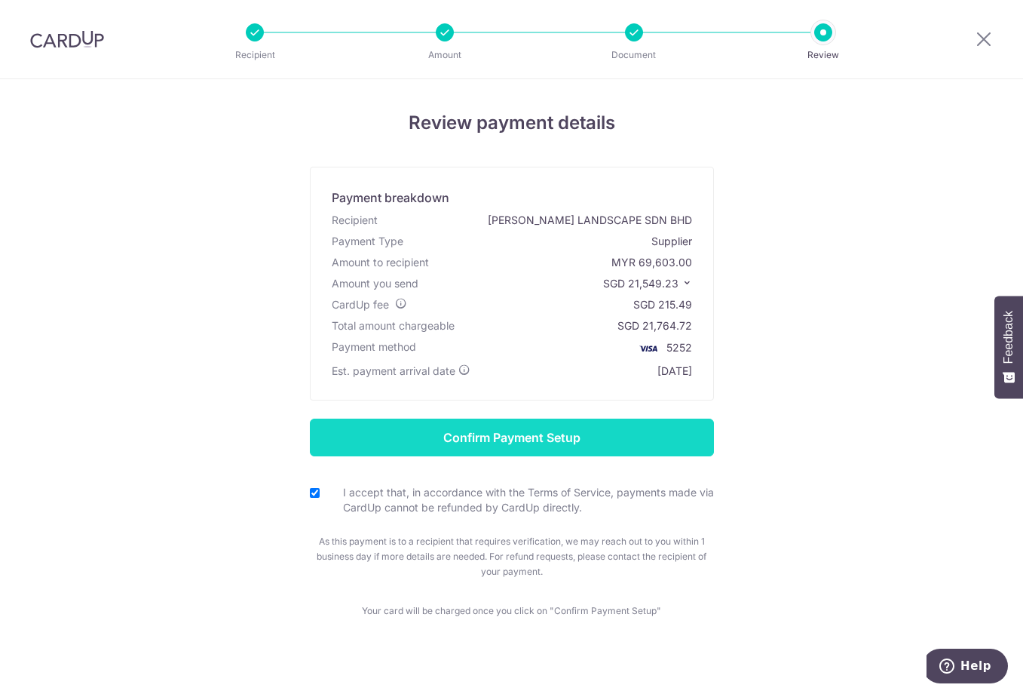
click at [493, 429] on input "Confirm Payment Setup" at bounding box center [512, 438] width 404 height 38
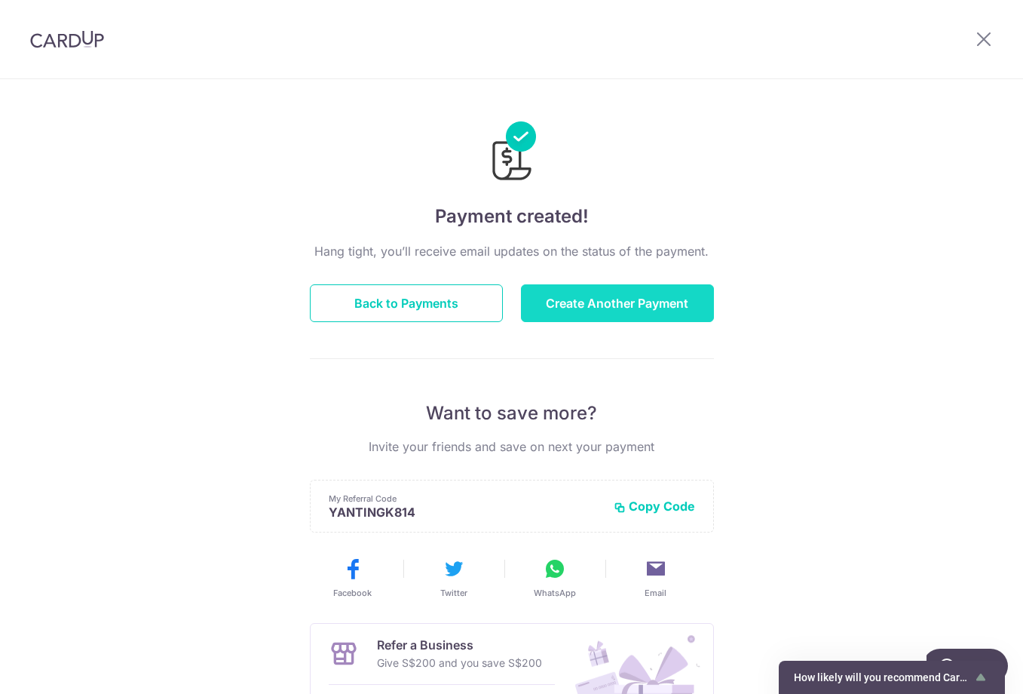
click at [574, 312] on button "Create Another Payment" at bounding box center [617, 303] width 193 height 38
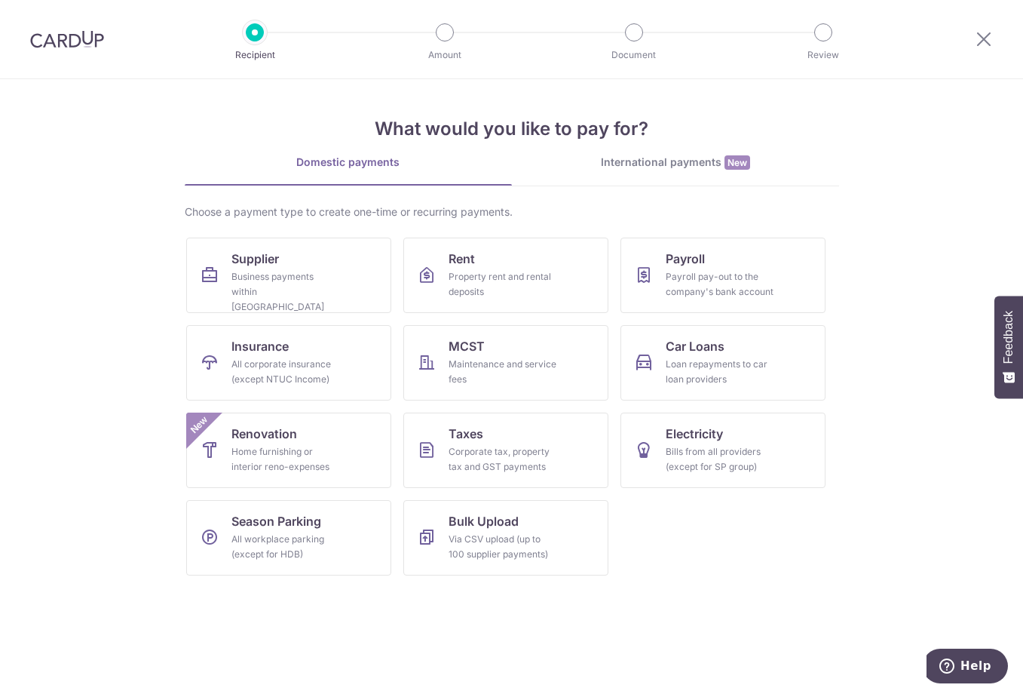
click at [663, 170] on link "International payments New" at bounding box center [675, 170] width 327 height 31
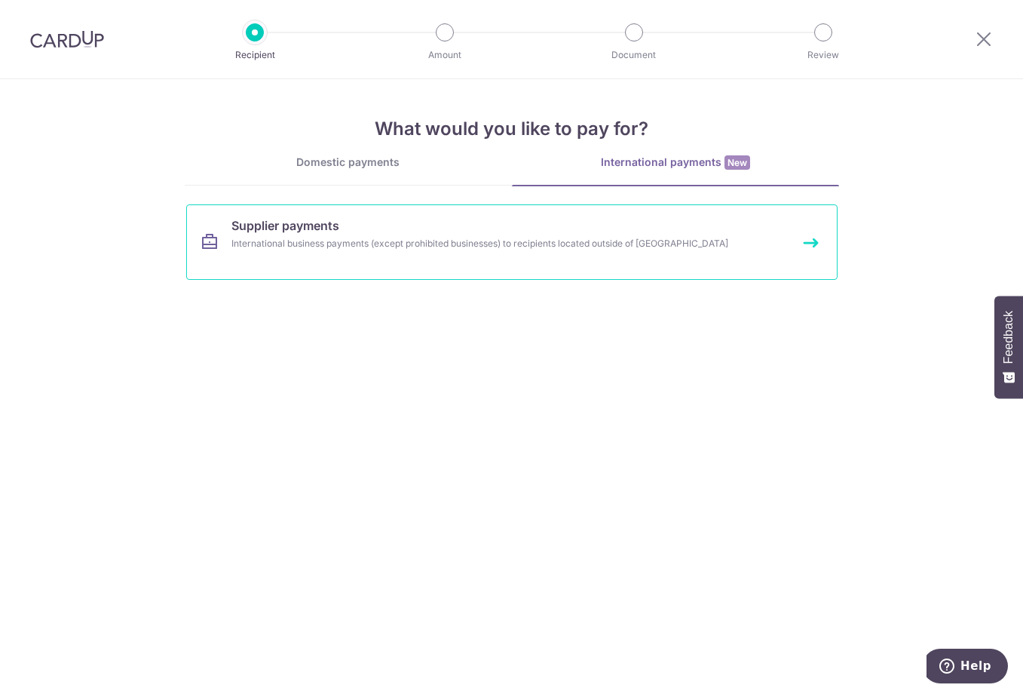
click at [299, 241] on div "International business payments (except prohibited businesses) to recipients lo…" at bounding box center [492, 243] width 521 height 15
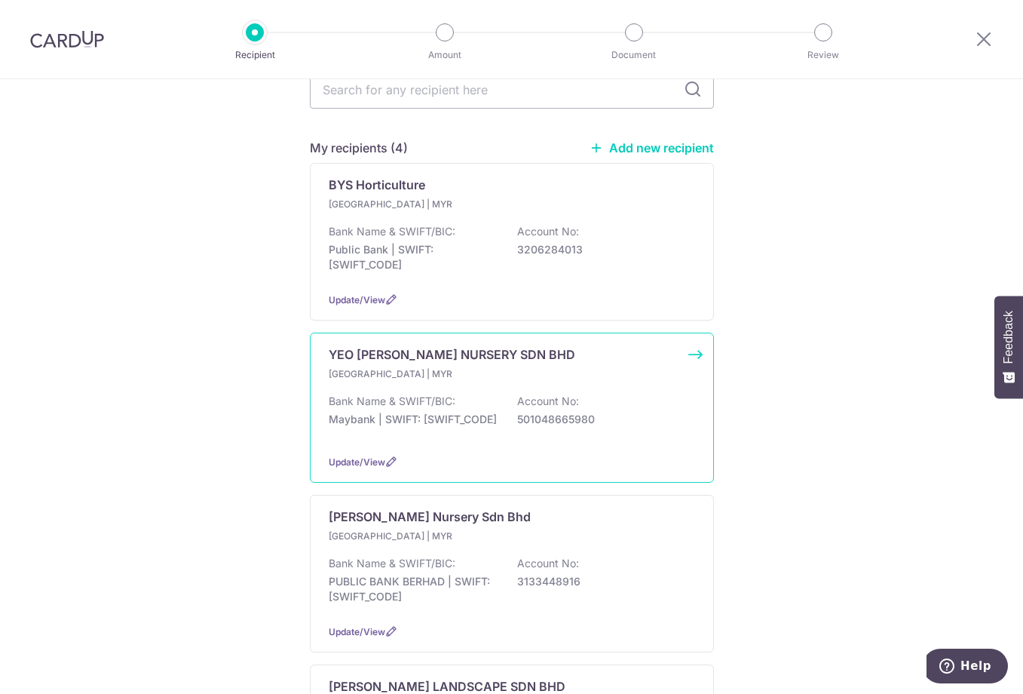
scroll to position [226, 0]
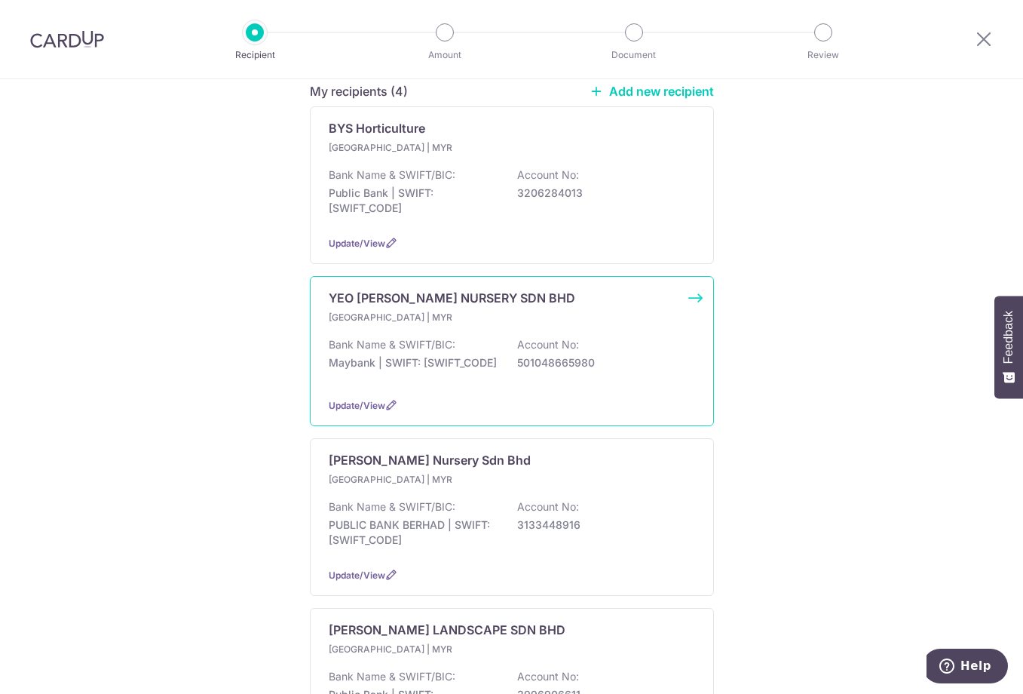
click at [468, 355] on p "Maybank | SWIFT: [SWIFT_CODE]" at bounding box center [413, 362] width 169 height 15
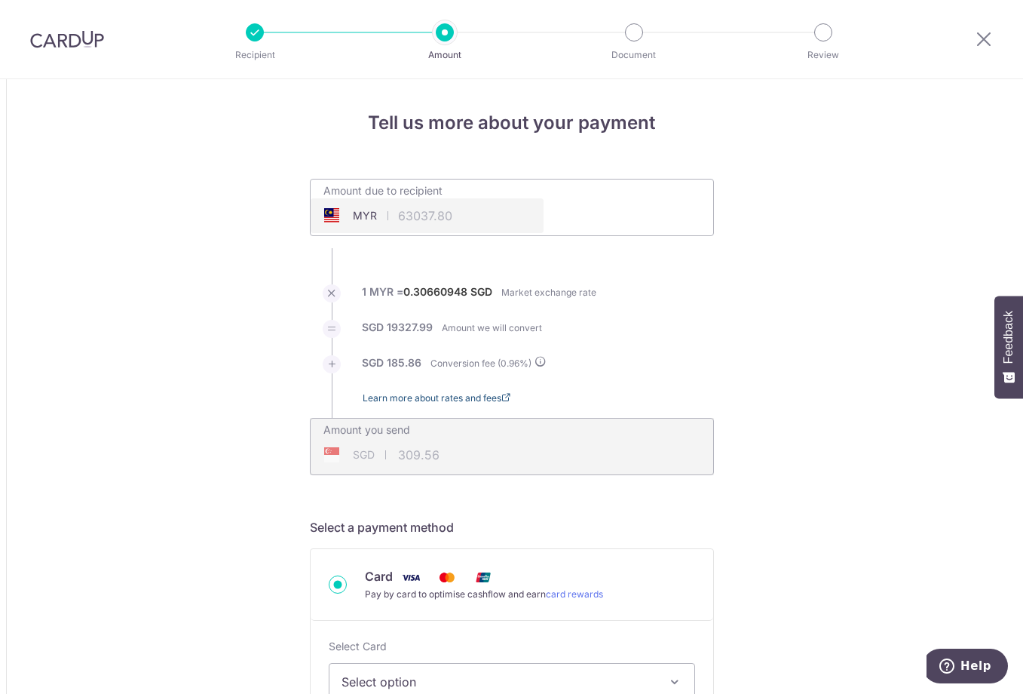
type input "63,037.80"
type input "19,513.85"
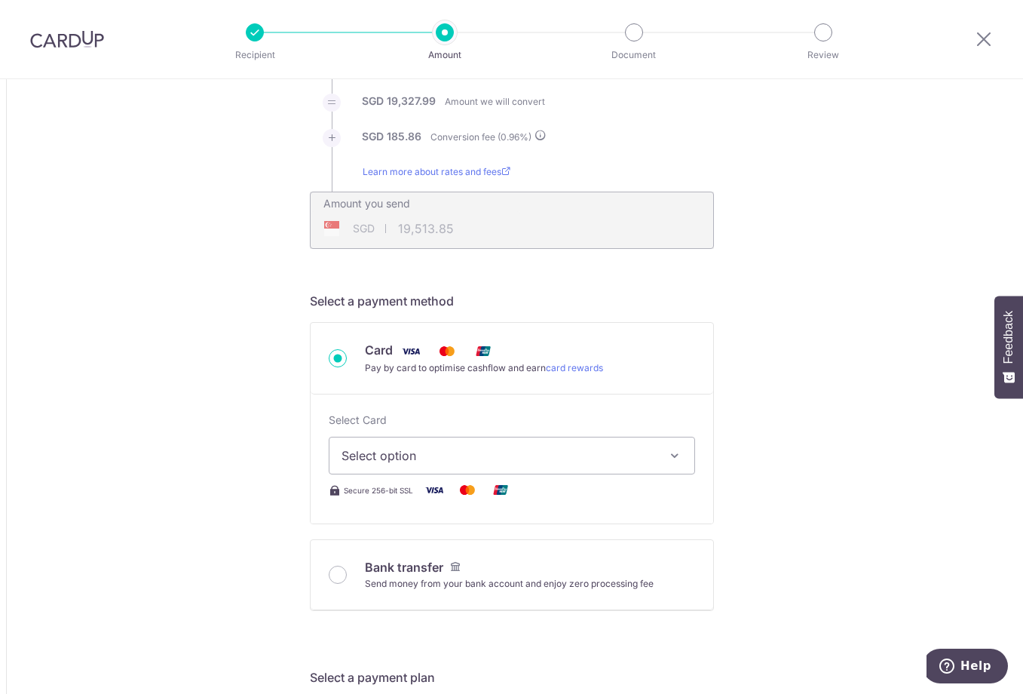
drag, startPoint x: 411, startPoint y: 459, endPoint x: 422, endPoint y: 494, distance: 37.0
click at [412, 458] on span "Select option" at bounding box center [499, 455] width 314 height 18
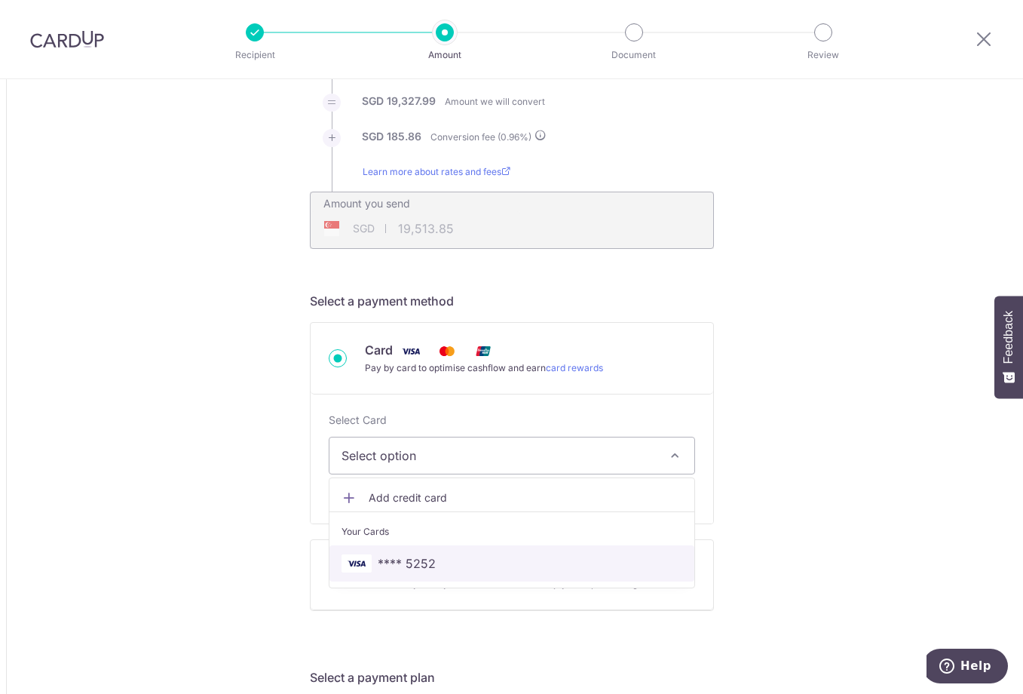
click at [422, 569] on span "**** 5252" at bounding box center [407, 563] width 58 height 18
type input "63,037.80"
type input "19,513.63"
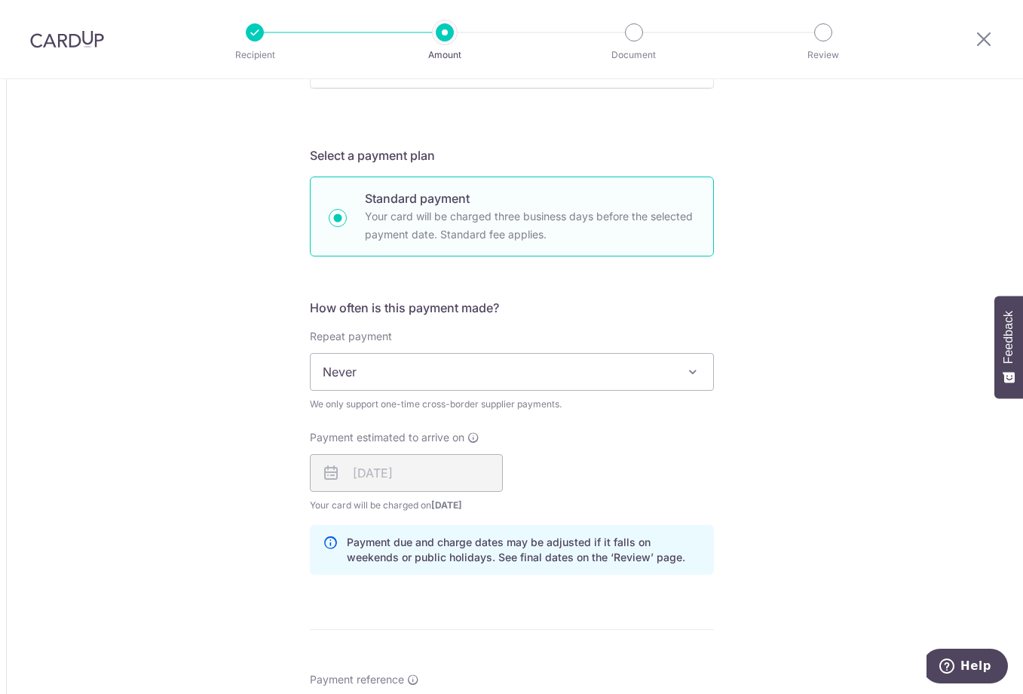
scroll to position [980, 0]
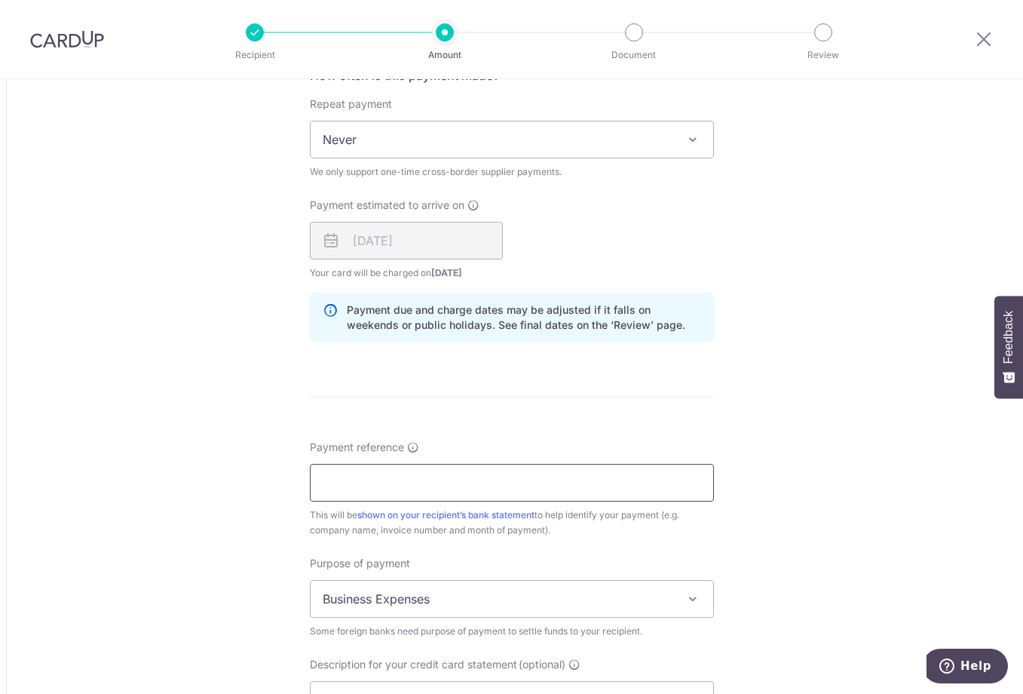
click at [430, 484] on input "Payment reference" at bounding box center [512, 483] width 404 height 38
paste input "17APR-30APR25"
drag, startPoint x: 359, startPoint y: 486, endPoint x: 511, endPoint y: 414, distance: 168.0
click at [360, 486] on input "17APR-30APR25" at bounding box center [512, 483] width 404 height 38
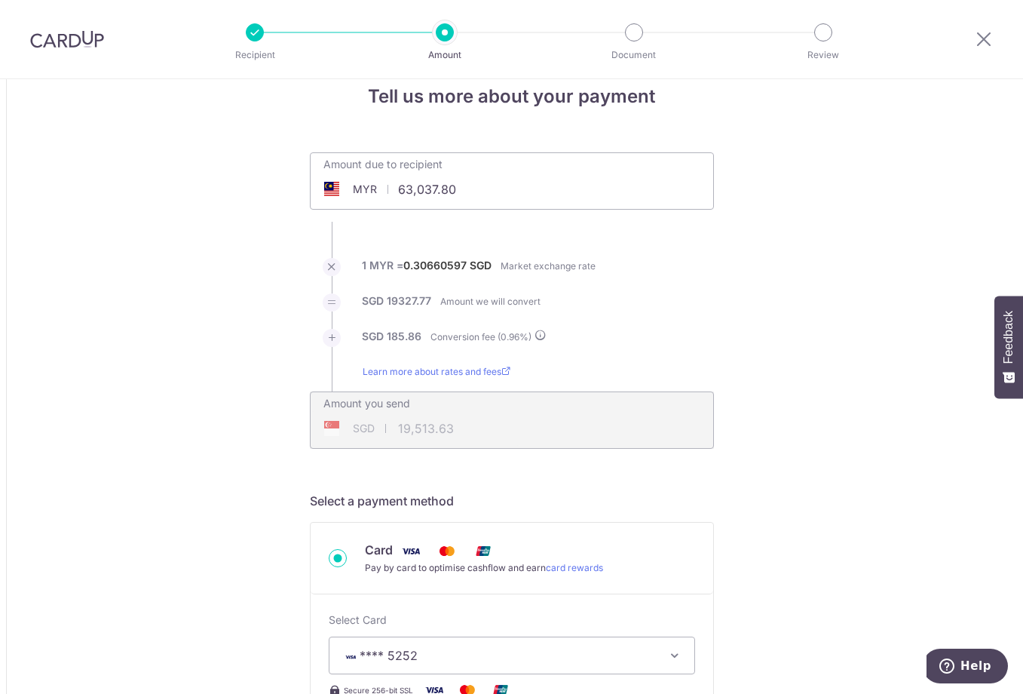
scroll to position [0, 0]
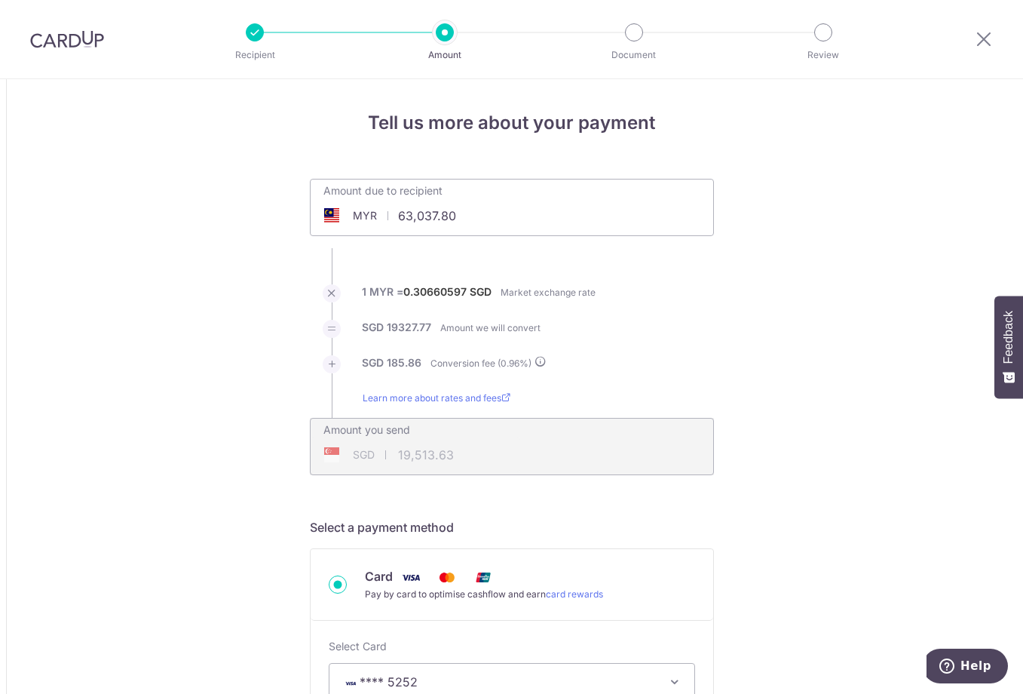
type input "17APR 30APR25"
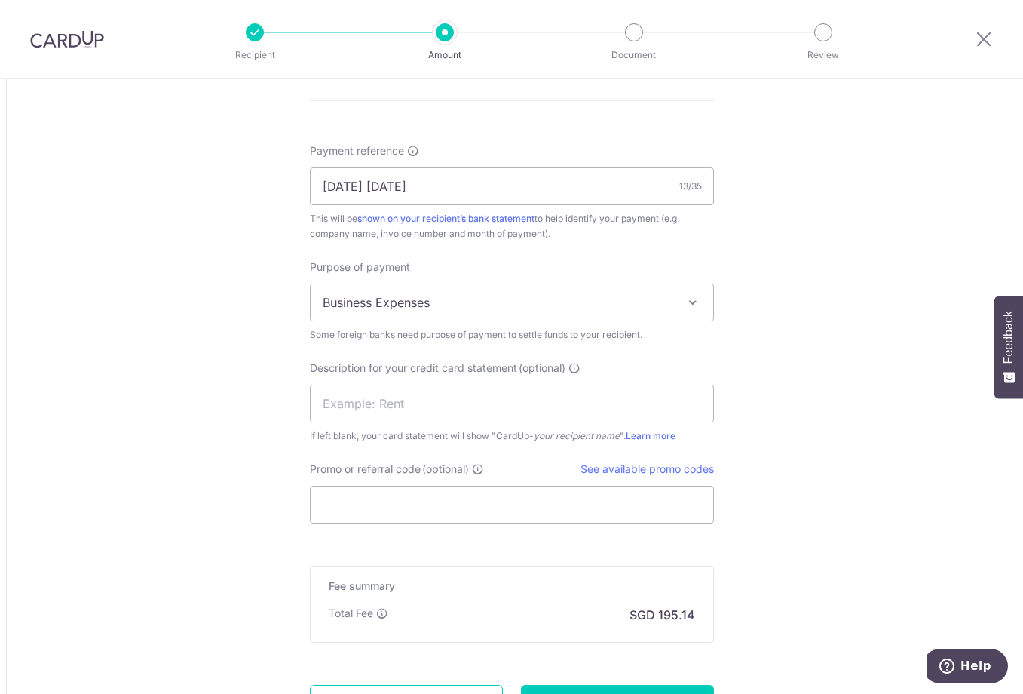
scroll to position [1419, 0]
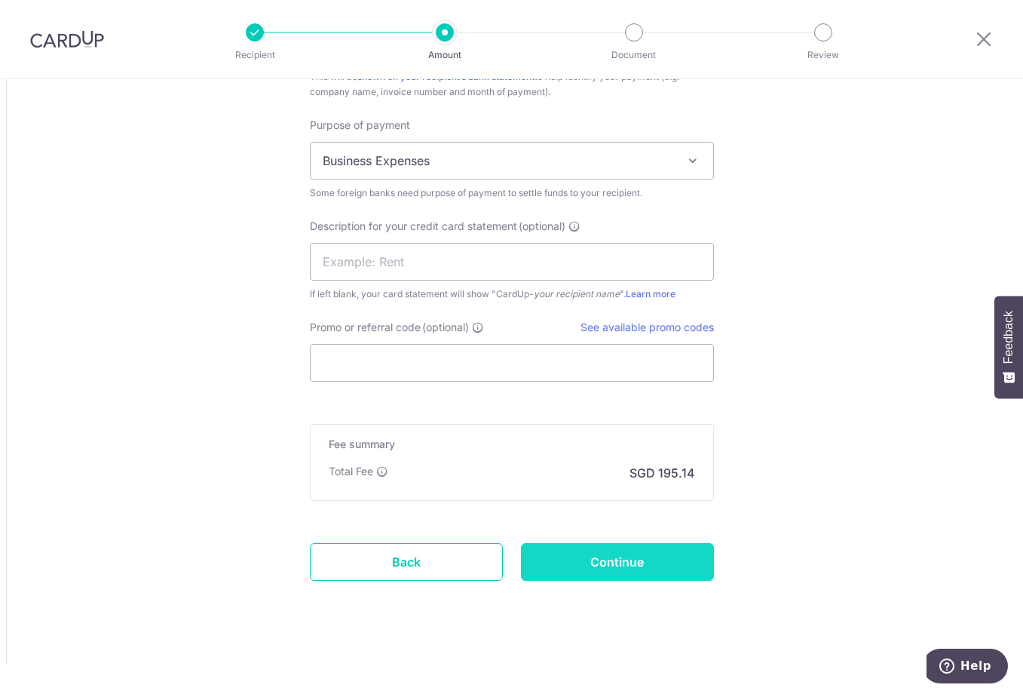
click at [624, 567] on input "Continue" at bounding box center [617, 562] width 193 height 38
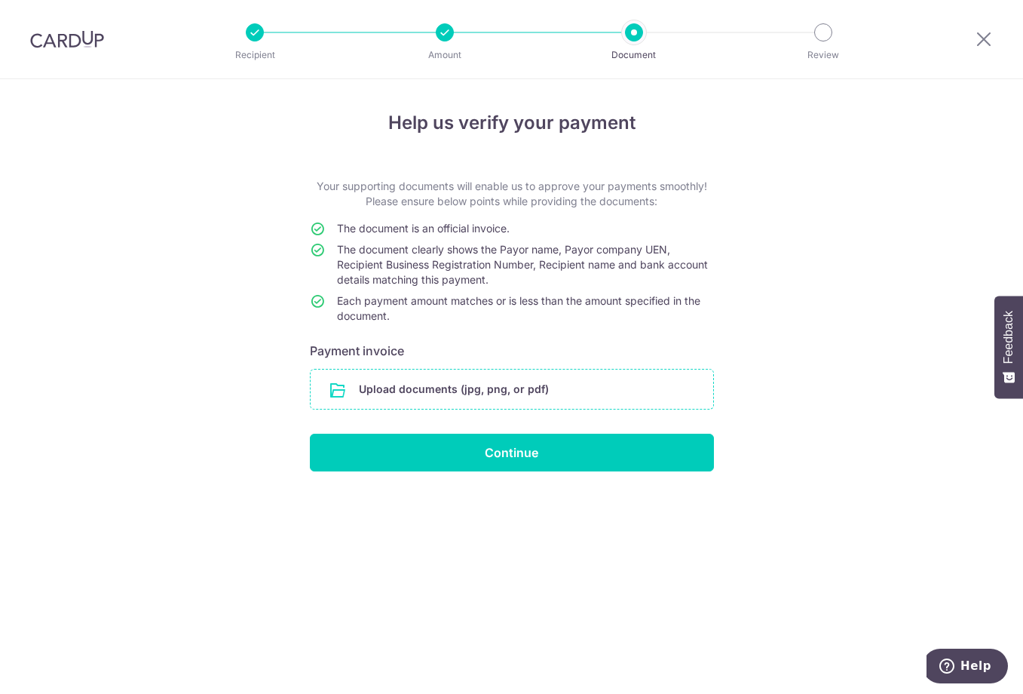
click at [376, 382] on input "file" at bounding box center [512, 389] width 403 height 39
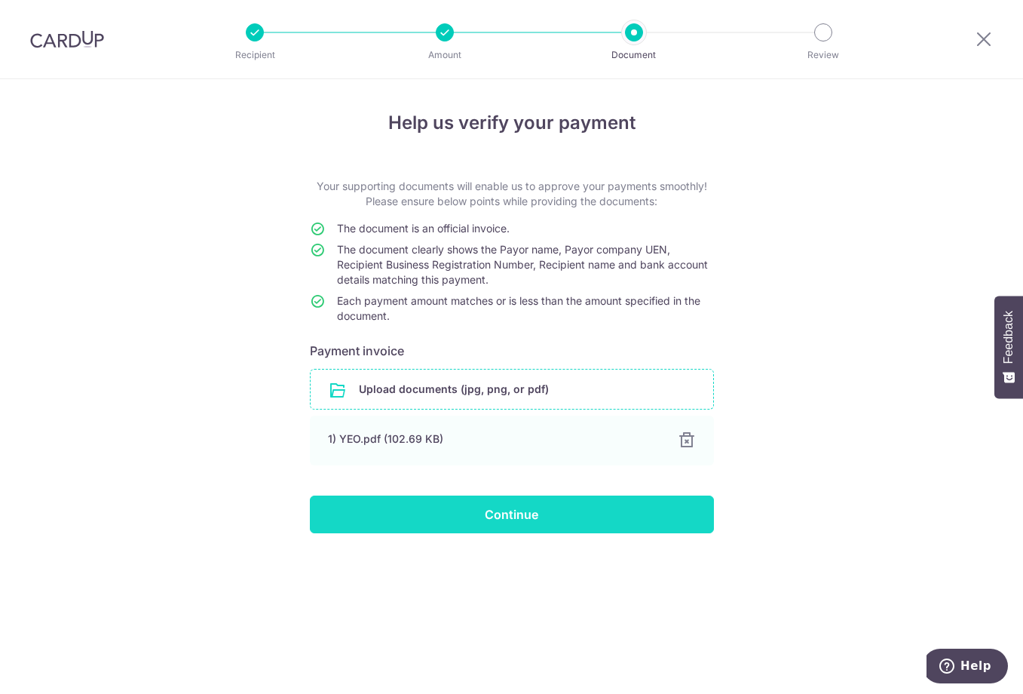
click at [521, 525] on input "Continue" at bounding box center [512, 514] width 404 height 38
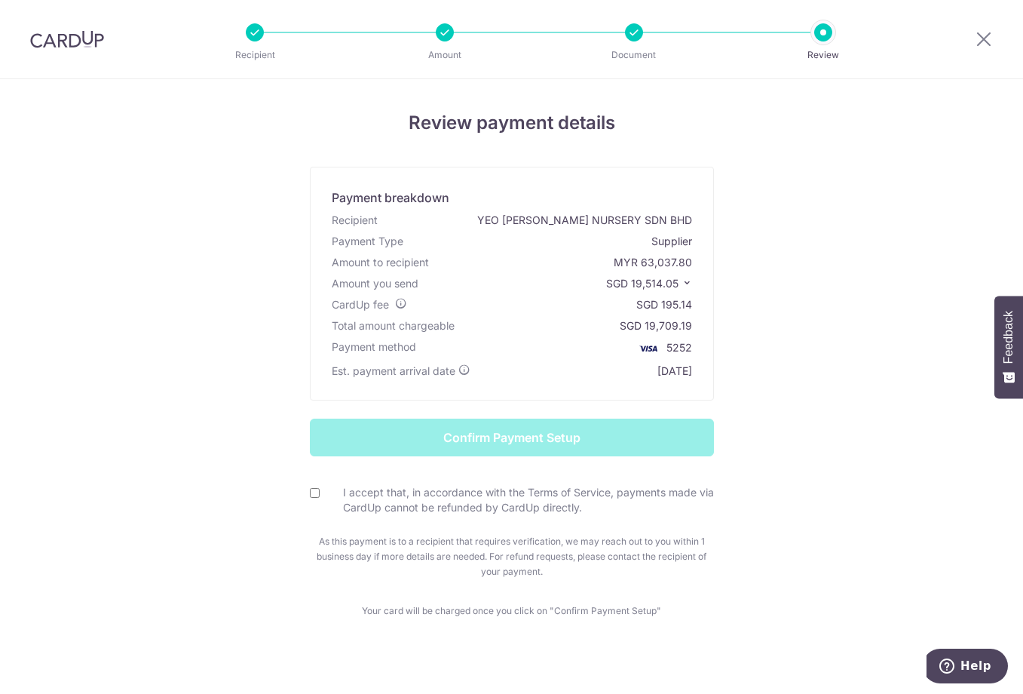
click at [310, 498] on div "I accept that, in accordance with the Terms of Service, payments made via CardU…" at bounding box center [512, 500] width 404 height 31
click at [310, 495] on input "I accept that, in accordance with the Terms of Service, payments made via CardU…" at bounding box center [315, 493] width 10 height 10
checkbox input "true"
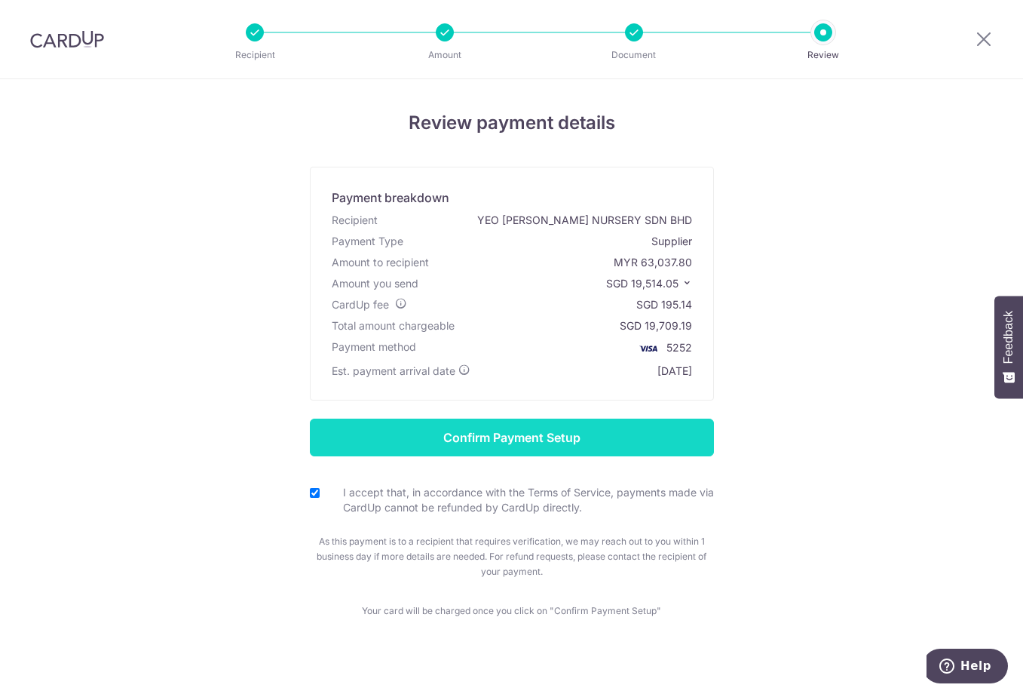
click at [455, 449] on input "Confirm Payment Setup" at bounding box center [512, 438] width 404 height 38
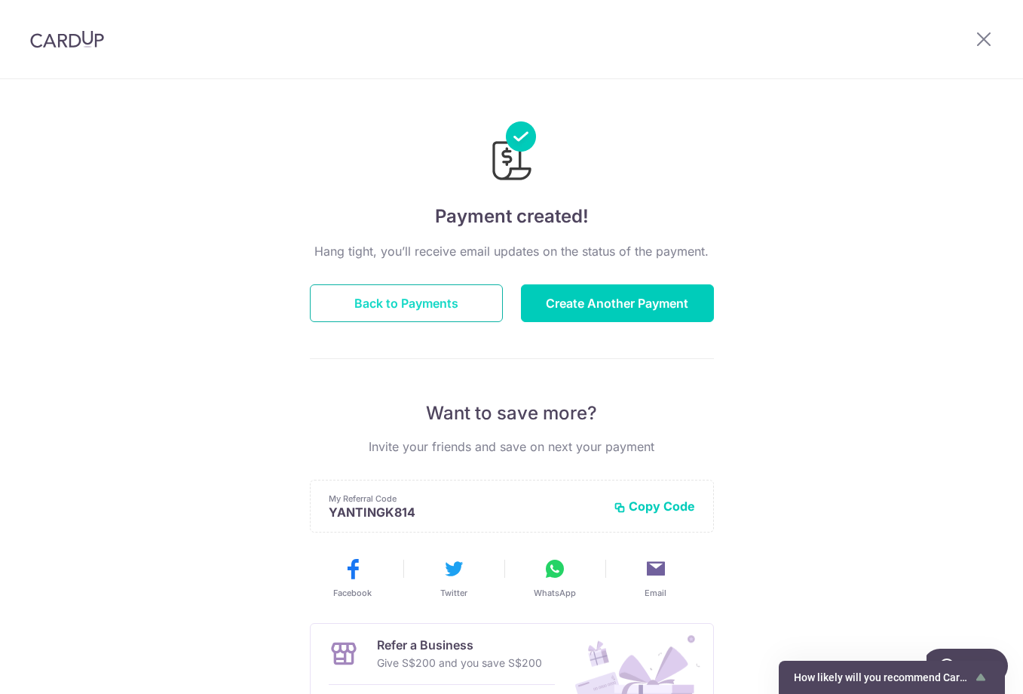
click at [419, 302] on button "Back to Payments" at bounding box center [406, 303] width 193 height 38
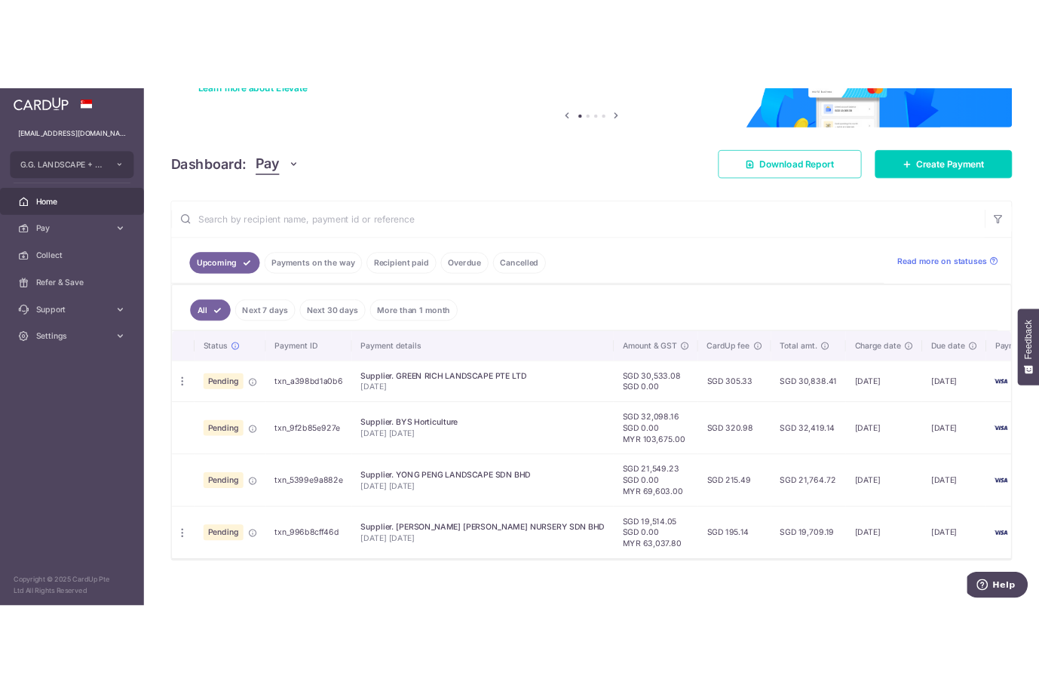
scroll to position [133, 0]
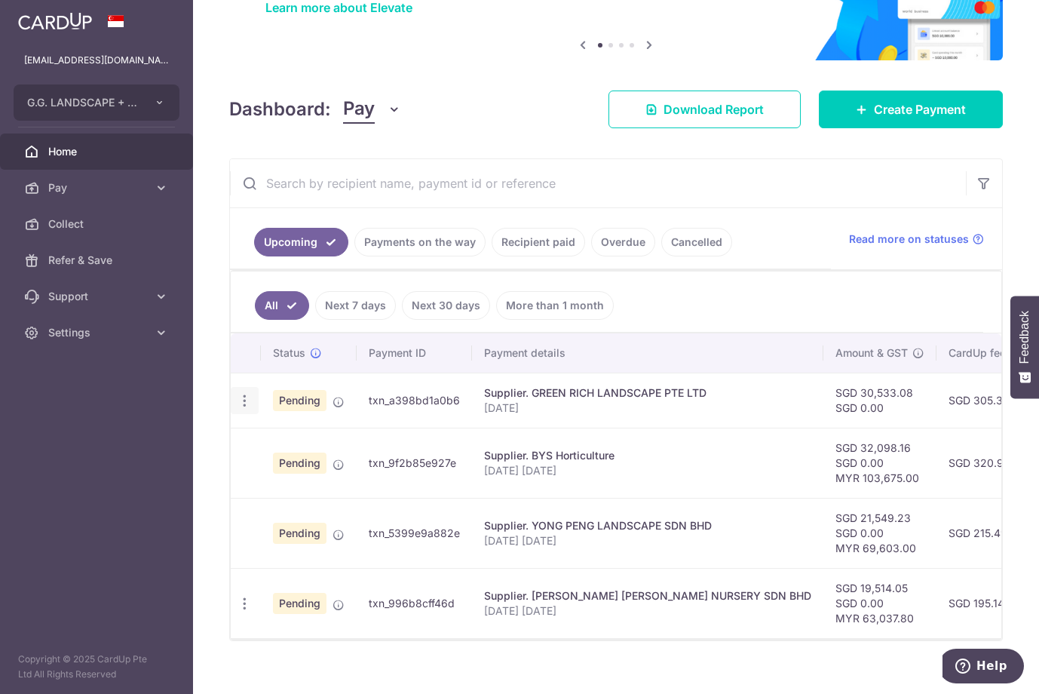
click at [250, 400] on icon "button" at bounding box center [245, 401] width 16 height 16
click at [176, 565] on aside "[EMAIL_ADDRESS][DOMAIN_NAME] G.G. LANDSCAPE + CONSTRUCTION PTE LTD Add new comp…" at bounding box center [96, 347] width 193 height 694
click at [245, 403] on icon "button" at bounding box center [245, 401] width 16 height 16
click at [119, 587] on aside "[EMAIL_ADDRESS][DOMAIN_NAME] G.G. LANDSCAPE + CONSTRUCTION PTE LTD Add new comp…" at bounding box center [96, 347] width 193 height 694
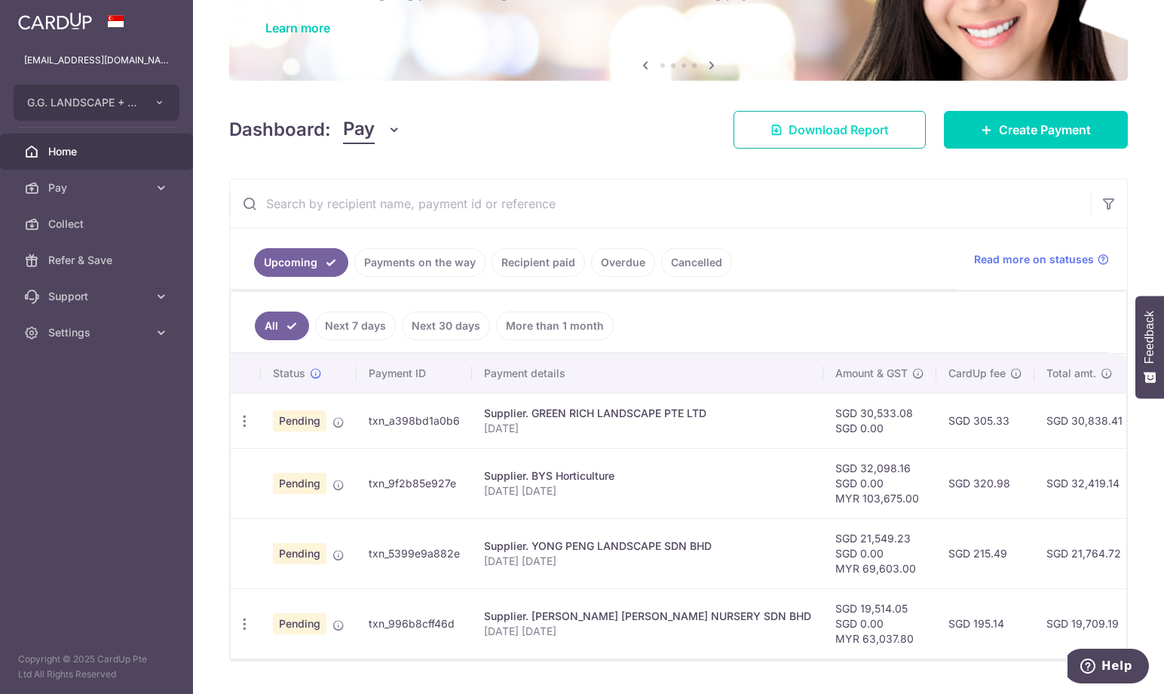
scroll to position [158, 0]
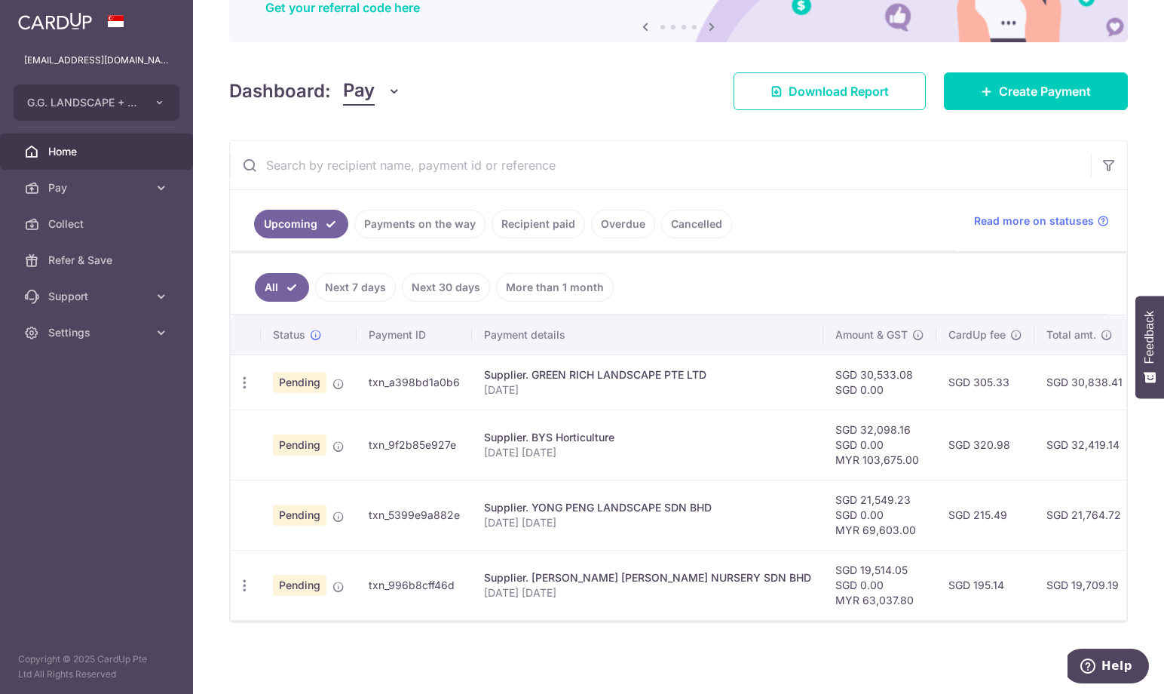
drag, startPoint x: 498, startPoint y: 666, endPoint x: 528, endPoint y: 487, distance: 181.1
click at [499, 665] on div "× Pause Schedule Pause all future payments in this series Pause just this one p…" at bounding box center [678, 347] width 971 height 694
click at [247, 375] on icon "button" at bounding box center [245, 383] width 16 height 16
click at [406, 649] on div "× Pause Schedule Pause all future payments in this series Pause just this one p…" at bounding box center [678, 347] width 971 height 694
click at [710, 661] on div "× Pause Schedule Pause all future payments in this series Pause just this one p…" at bounding box center [678, 347] width 971 height 694
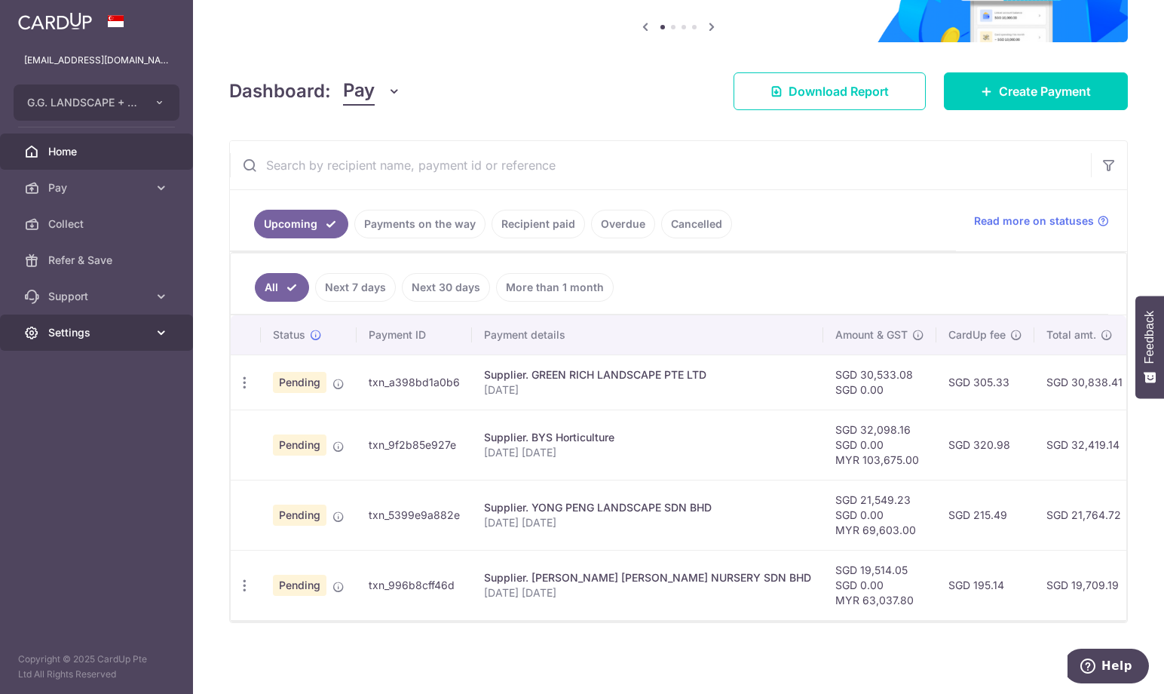
click at [99, 332] on span "Settings" at bounding box center [98, 332] width 100 height 15
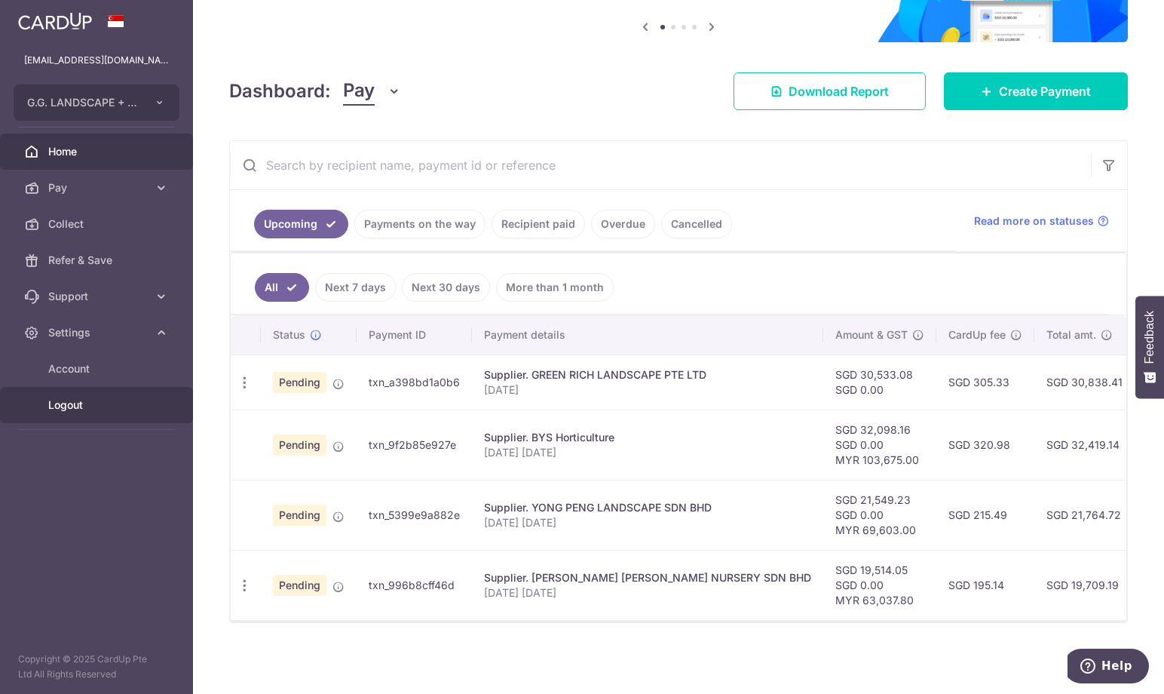
click at [71, 404] on span "Logout" at bounding box center [98, 404] width 100 height 15
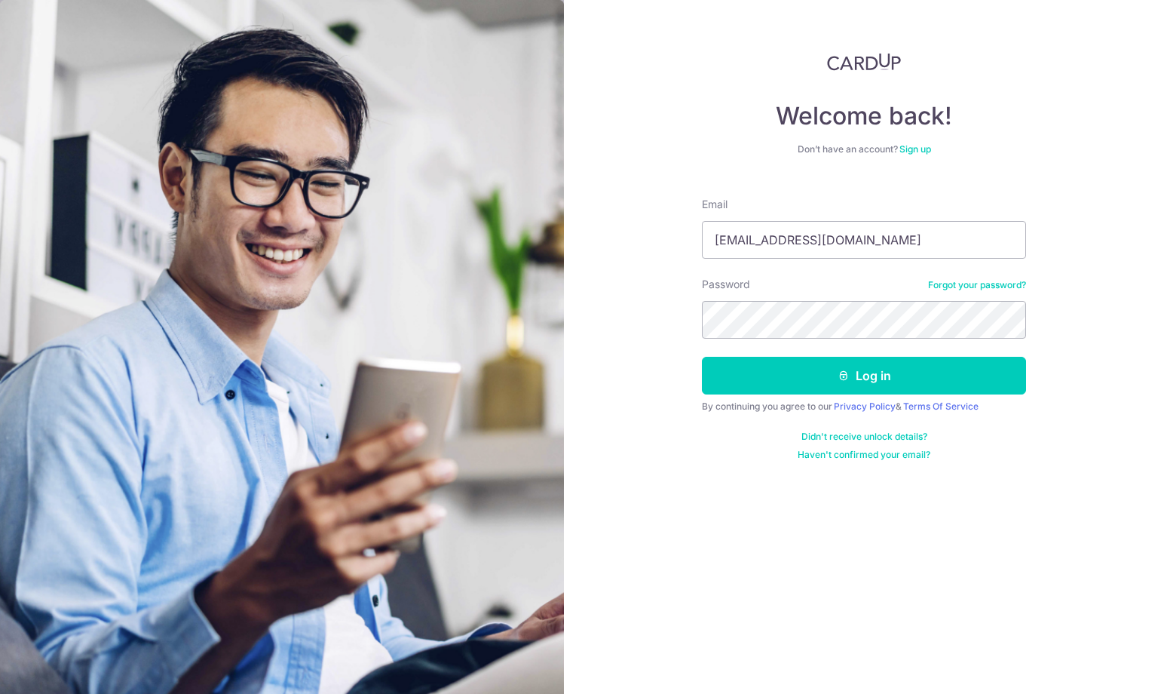
type input "[EMAIL_ADDRESS][DOMAIN_NAME]"
drag, startPoint x: 548, startPoint y: 198, endPoint x: 679, endPoint y: 299, distance: 165.6
click at [548, 198] on img at bounding box center [282, 401] width 564 height 802
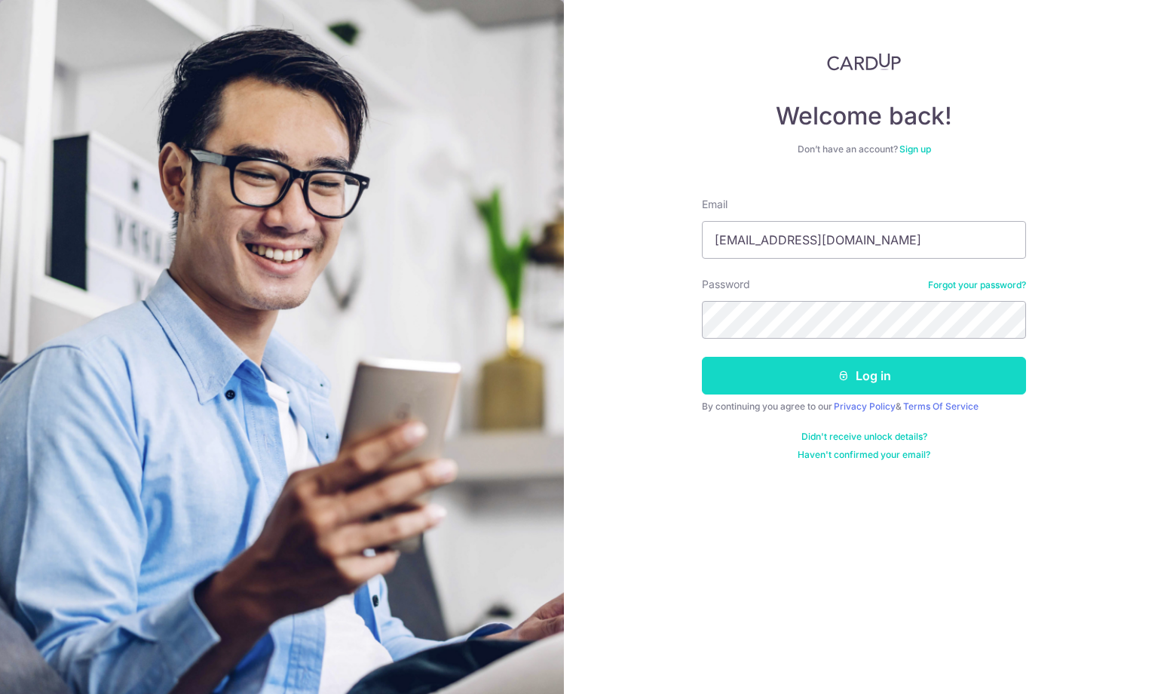
click at [765, 376] on button "Log in" at bounding box center [864, 376] width 324 height 38
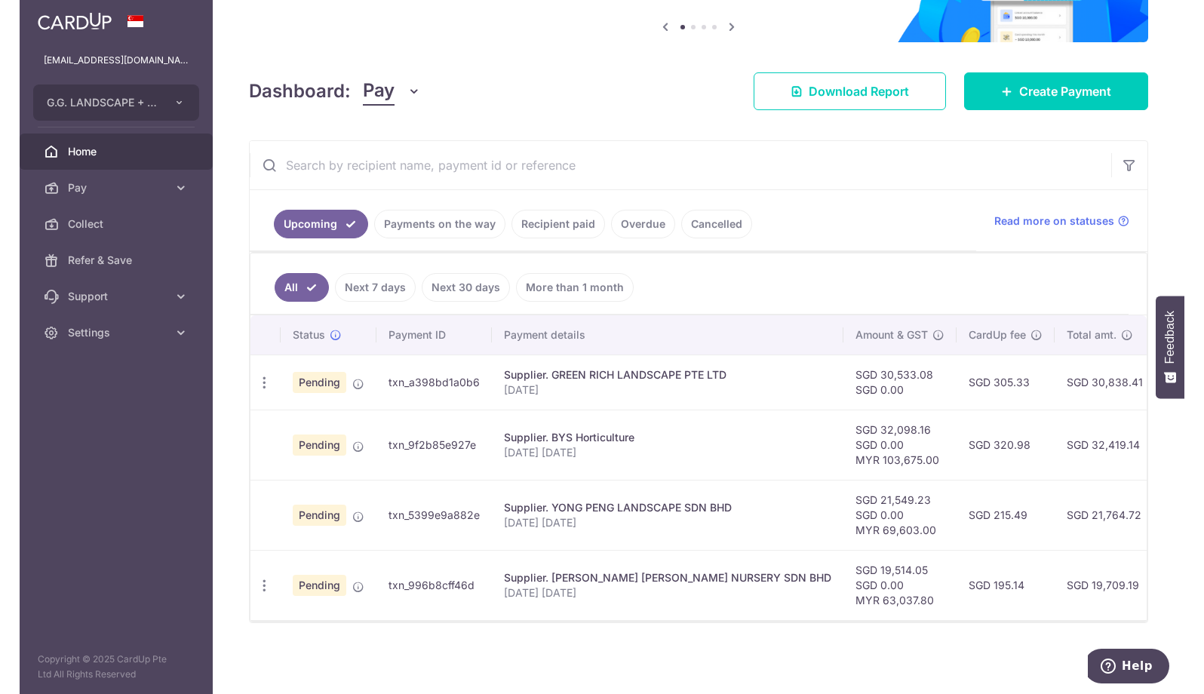
scroll to position [140, 0]
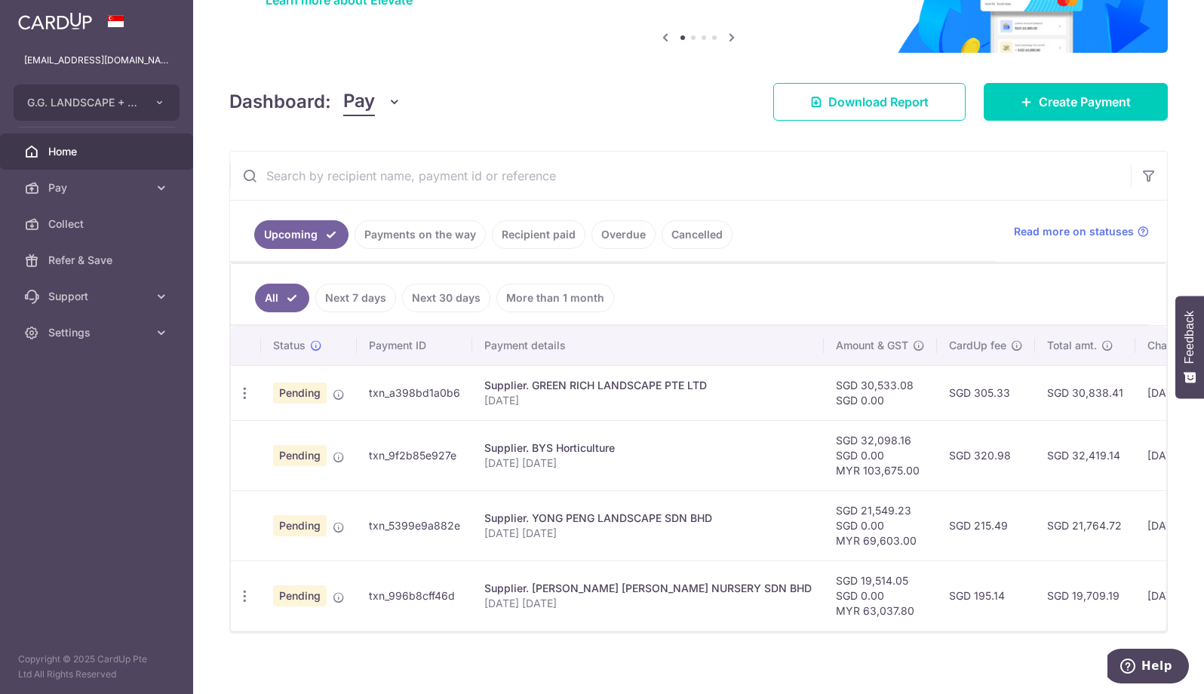
click at [68, 514] on aside "[EMAIL_ADDRESS][DOMAIN_NAME] G.G. LANDSCAPE + CONSTRUCTION PTE LTD Add new comp…" at bounding box center [96, 347] width 193 height 694
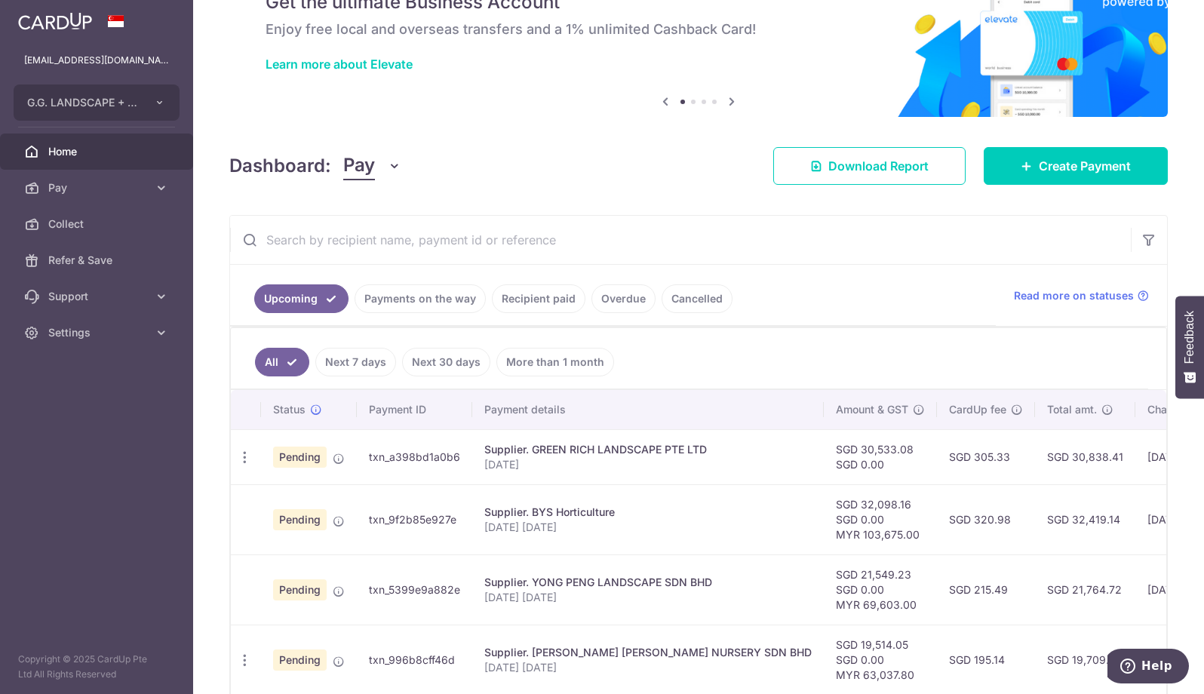
scroll to position [158, 0]
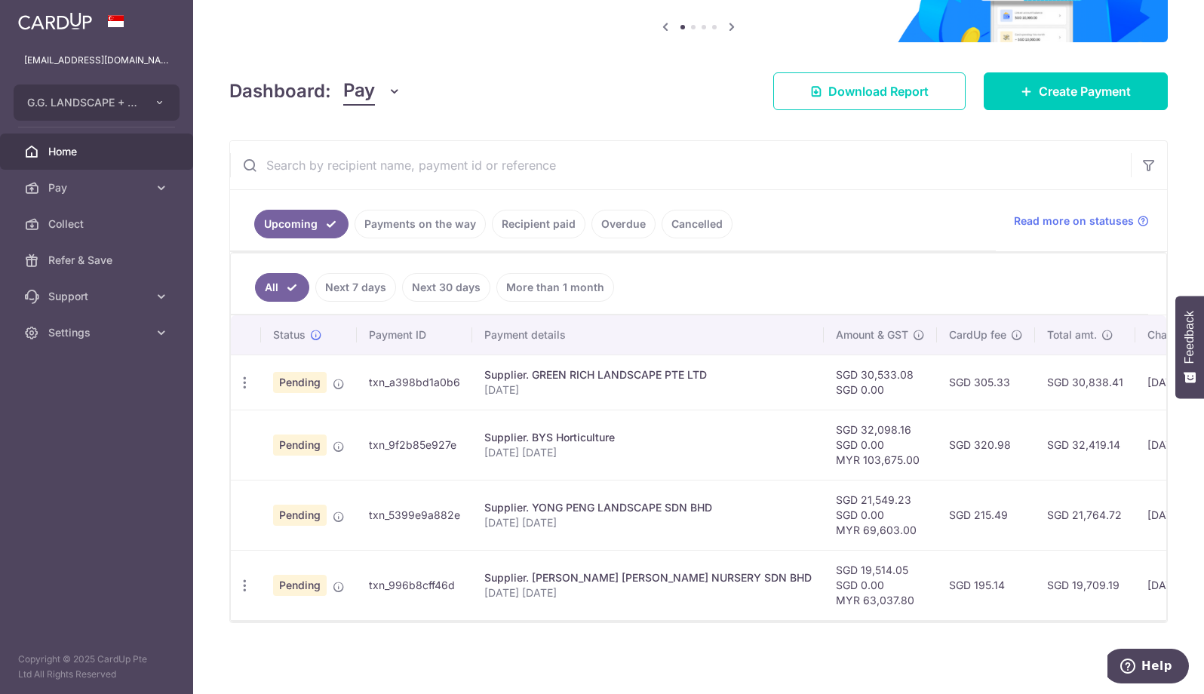
click at [405, 226] on link "Payments on the way" at bounding box center [419, 224] width 131 height 29
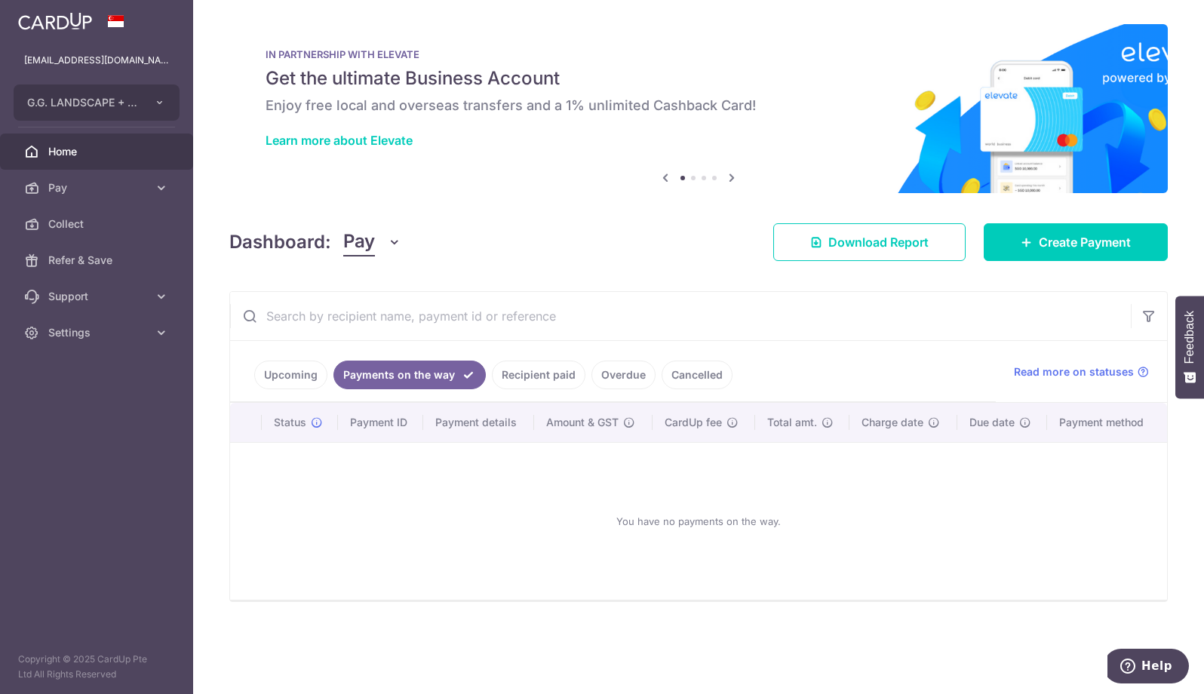
click at [509, 367] on link "Recipient paid" at bounding box center [539, 374] width 94 height 29
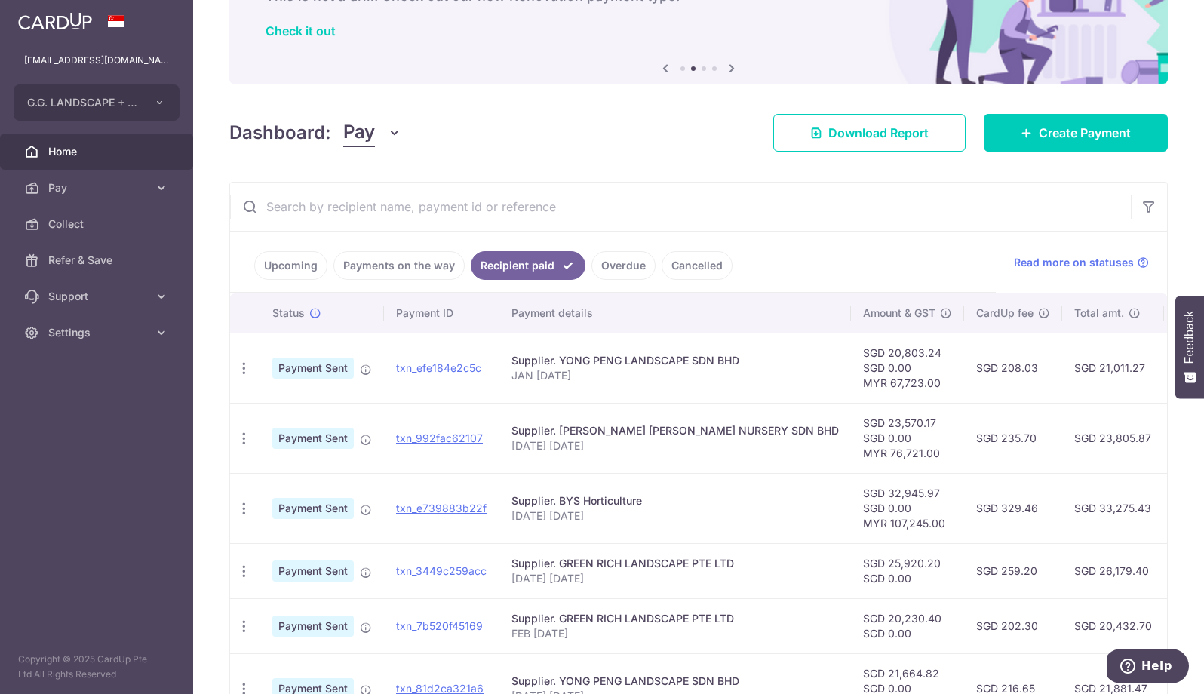
scroll to position [226, 0]
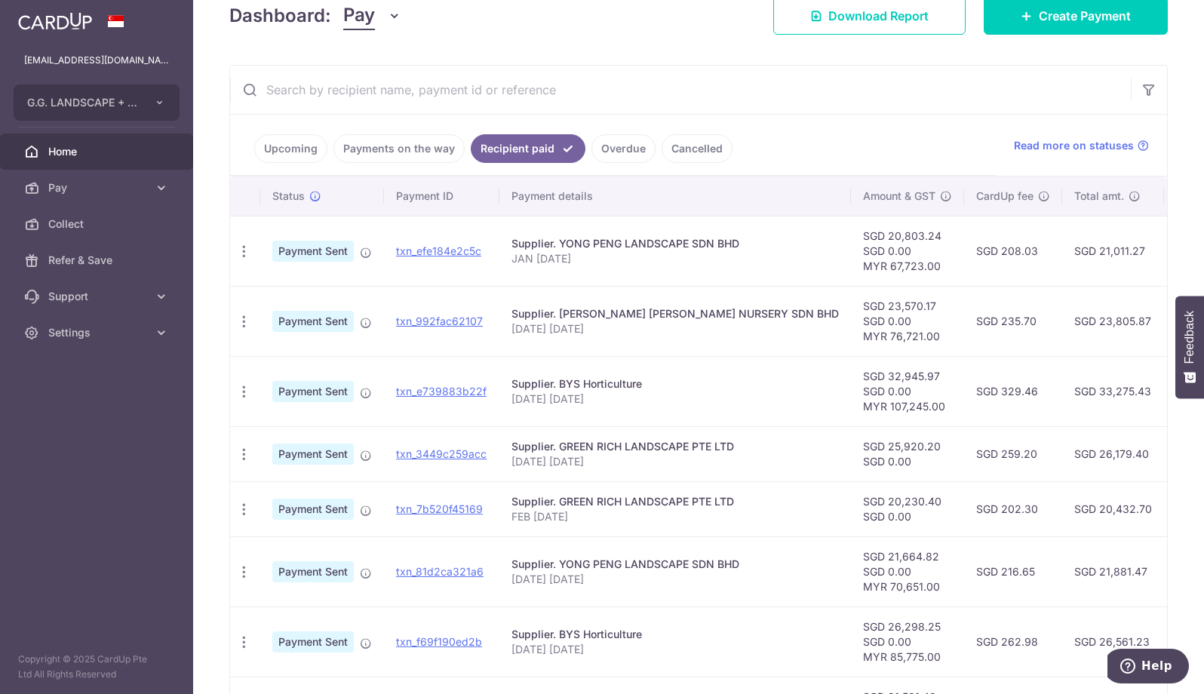
click at [276, 153] on link "Upcoming" at bounding box center [290, 148] width 73 height 29
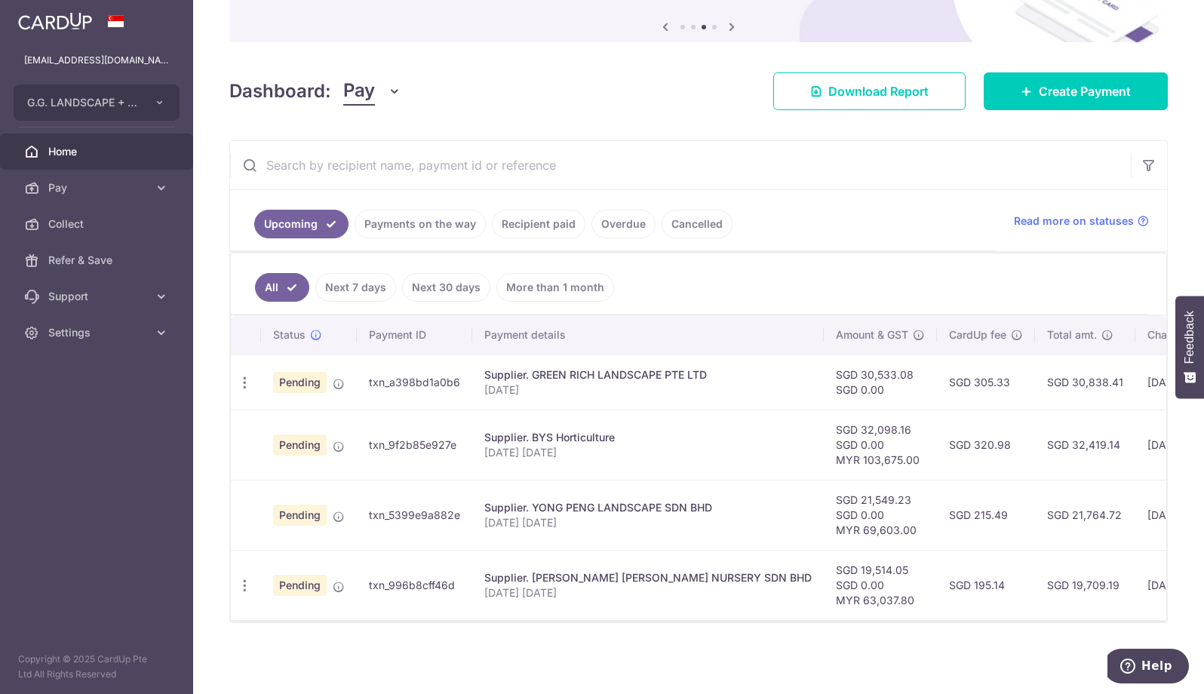
scroll to position [158, 0]
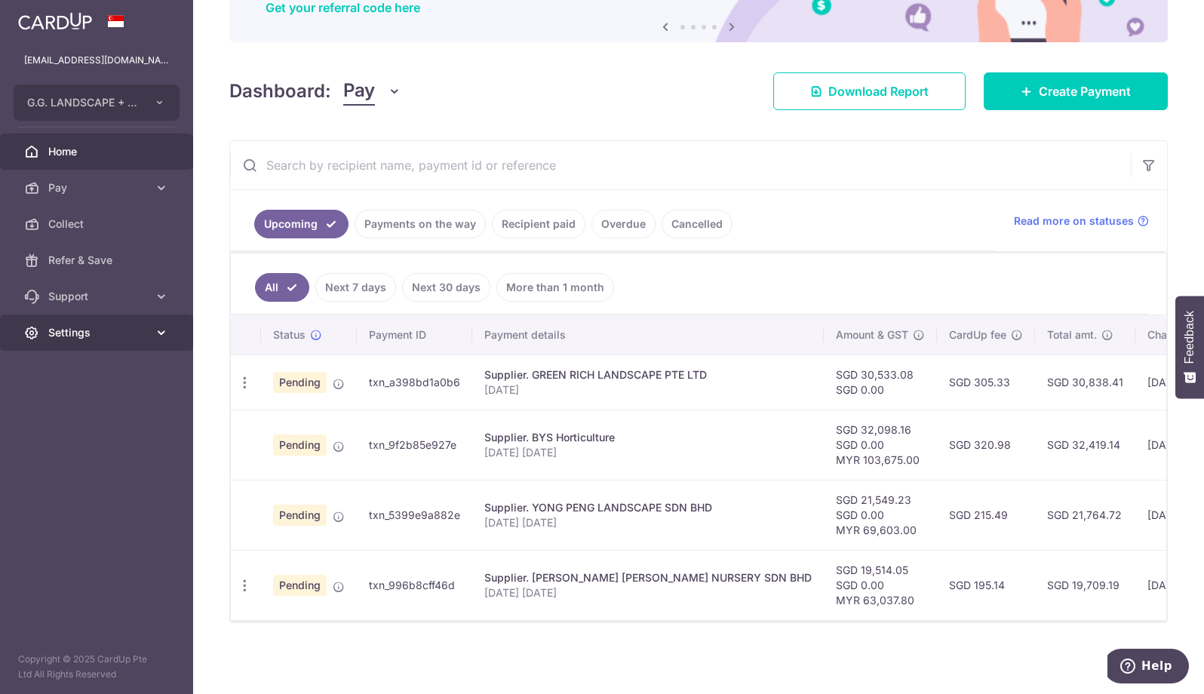
click at [63, 341] on link "Settings" at bounding box center [96, 332] width 193 height 36
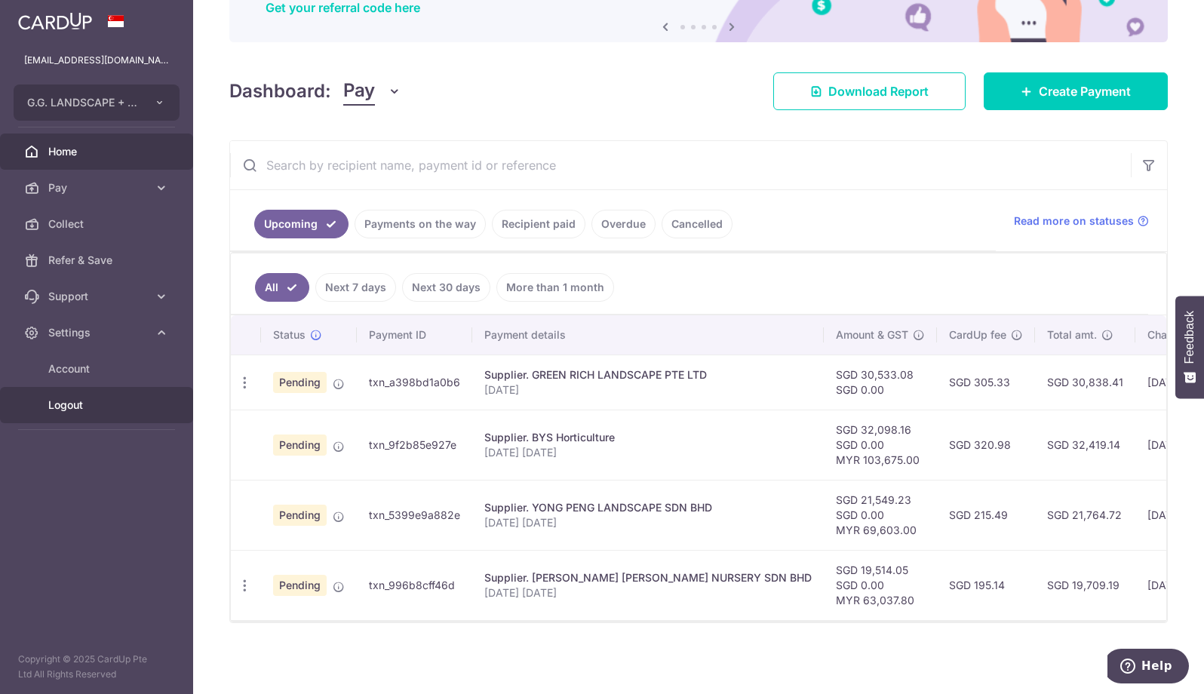
click at [65, 400] on span "Logout" at bounding box center [98, 404] width 100 height 15
